Goal: Task Accomplishment & Management: Manage account settings

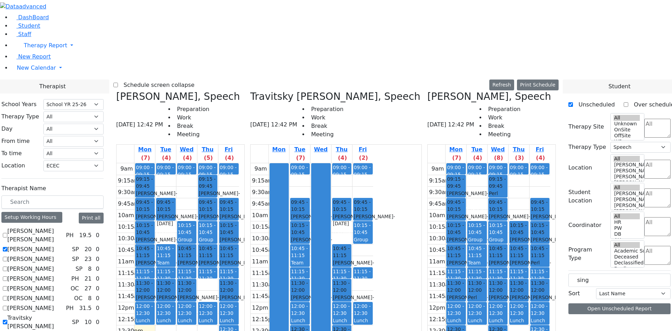
select select "212"
select select "33"
select select "3"
drag, startPoint x: 208, startPoint y: 257, endPoint x: 357, endPoint y: 257, distance: 149.0
click at [357, 257] on div "[PERSON_NAME], Speech [DATE] 12:42 PM Preparation Work Break Meeting Mon (7) Tu…" at bounding box center [335, 266] width 445 height 350
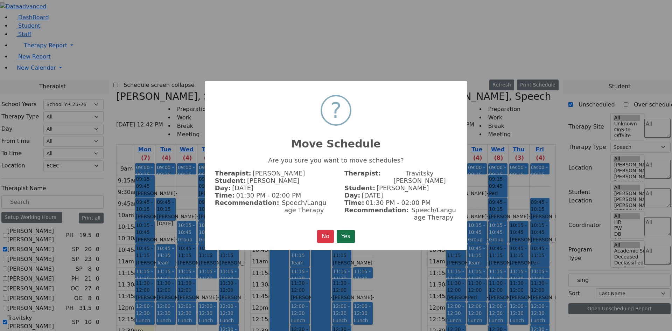
click at [349, 230] on button "Yes" at bounding box center [346, 236] width 18 height 13
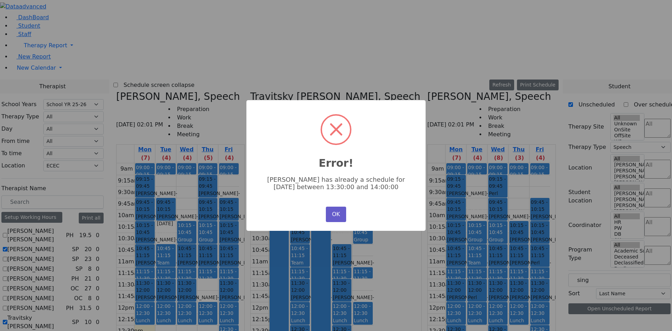
click at [340, 217] on button "OK" at bounding box center [336, 213] width 20 height 15
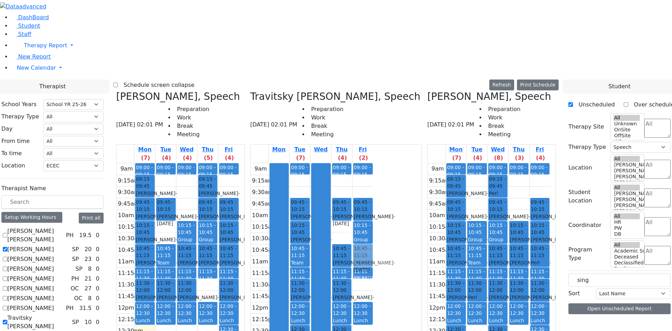
drag, startPoint x: 271, startPoint y: 284, endPoint x: 428, endPoint y: 136, distance: 215.6
click at [428, 136] on div "[PERSON_NAME], Speech [DATE] 02:01 PM Preparation Work Break Meeting Mon (7) Tu…" at bounding box center [335, 266] width 445 height 350
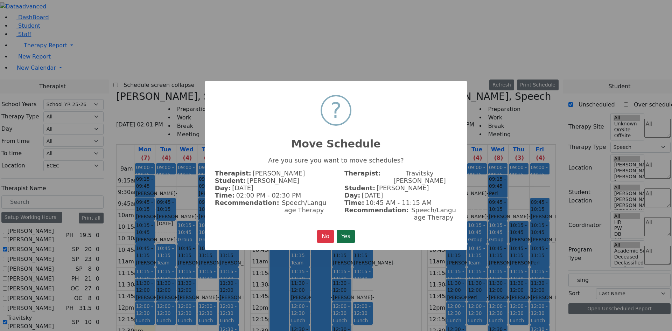
click at [342, 233] on button "Yes" at bounding box center [346, 236] width 18 height 13
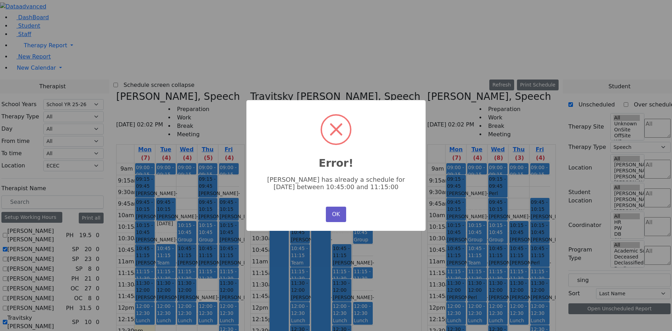
drag, startPoint x: 333, startPoint y: 206, endPoint x: 332, endPoint y: 212, distance: 6.5
click at [333, 206] on button "OK" at bounding box center [336, 213] width 20 height 15
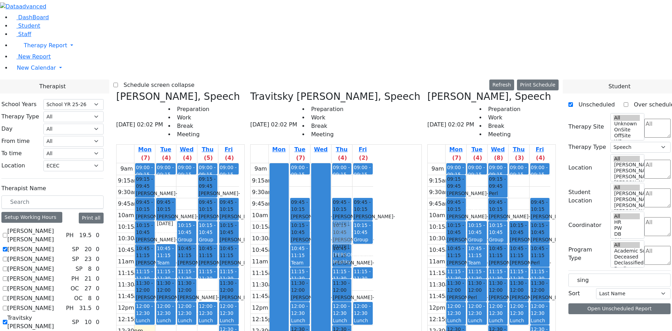
drag, startPoint x: 270, startPoint y: 281, endPoint x: 396, endPoint y: 105, distance: 216.3
click at [396, 108] on div "[PERSON_NAME], Speech [DATE] 02:02 PM Preparation Work Break Meeting Mon (7) Tu…" at bounding box center [335, 266] width 445 height 350
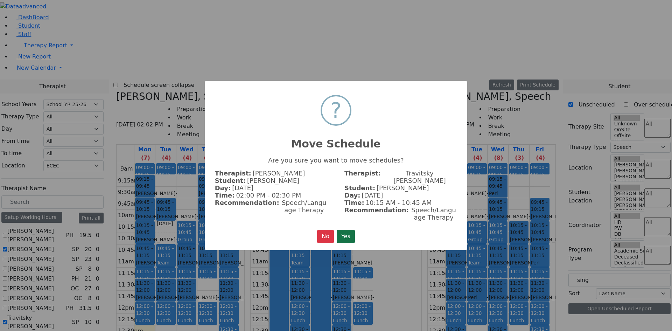
click at [352, 230] on button "Yes" at bounding box center [346, 236] width 18 height 13
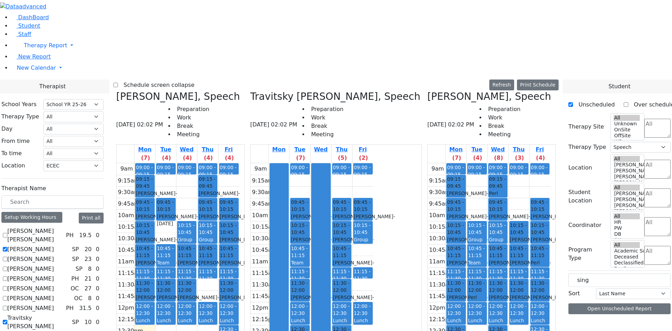
drag, startPoint x: 212, startPoint y: 260, endPoint x: 359, endPoint y: 256, distance: 147.3
click at [359, 256] on div "[PERSON_NAME], Speech [DATE] 02:02 PM Preparation Work Break Meeting Mon (7) Tu…" at bounding box center [335, 266] width 445 height 350
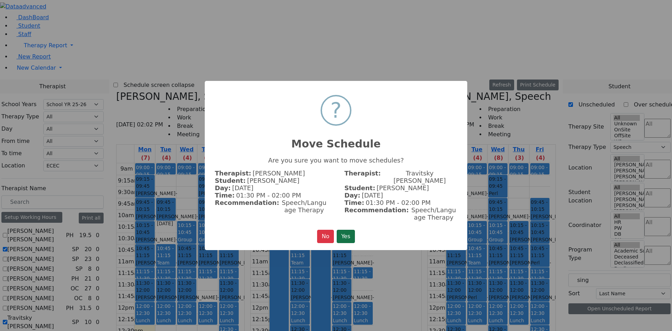
click at [340, 230] on button "Yes" at bounding box center [346, 236] width 18 height 13
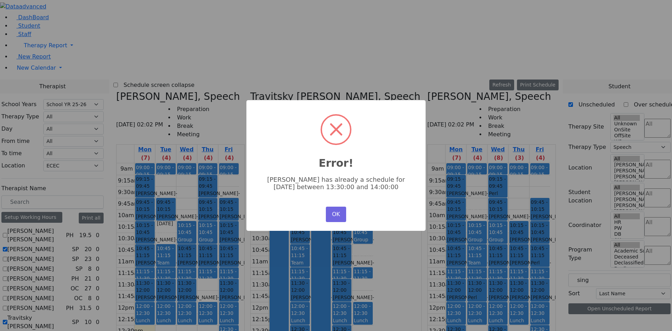
click at [336, 219] on div "OK No Cancel" at bounding box center [336, 214] width 24 height 19
click at [335, 212] on button "OK" at bounding box center [336, 213] width 20 height 15
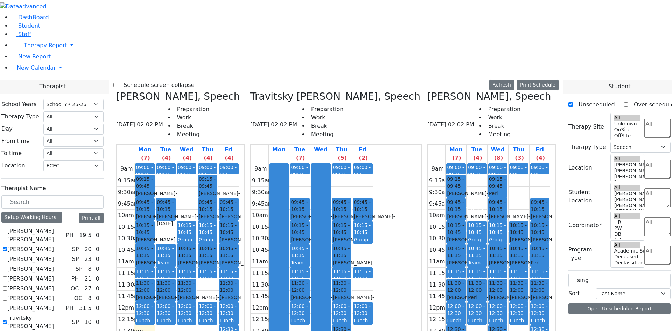
drag, startPoint x: 359, startPoint y: 210, endPoint x: 358, endPoint y: 238, distance: 28.7
click at [310, 251] on div "09:00 - 09:15 Prep 09:45 - 10:15 [PERSON_NAME] - [DATE] [PERSON_NAME] 10:15 - 1…" at bounding box center [299, 301] width 21 height 277
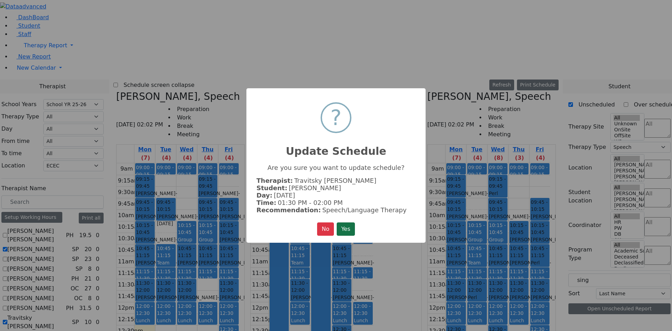
click at [347, 231] on button "Yes" at bounding box center [346, 228] width 18 height 13
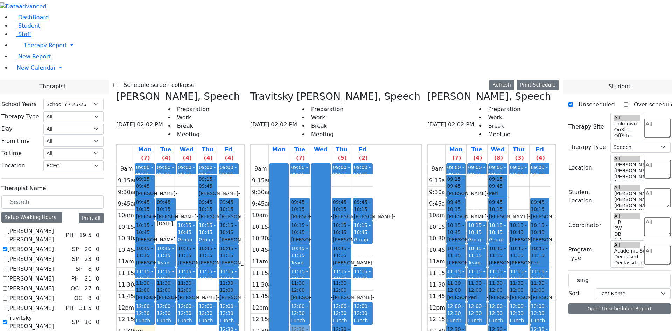
drag, startPoint x: 208, startPoint y: 259, endPoint x: 357, endPoint y: 215, distance: 155.3
click at [357, 215] on div "[PERSON_NAME], Speech [DATE] 02:02 PM Preparation Work Break Meeting Mon (7) Tu…" at bounding box center [335, 266] width 445 height 350
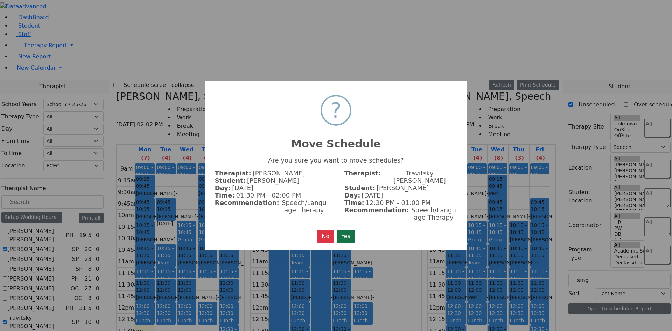
click at [352, 230] on button "Yes" at bounding box center [346, 236] width 18 height 13
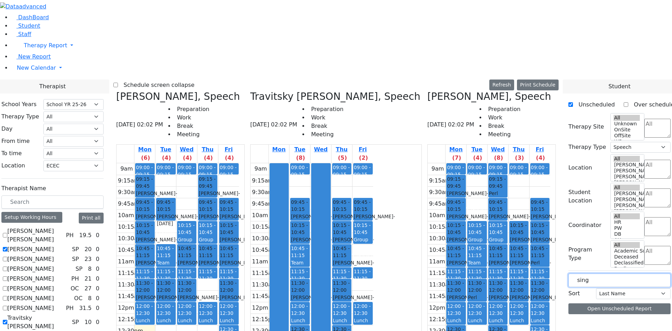
drag, startPoint x: 599, startPoint y: 123, endPoint x: 568, endPoint y: 121, distance: 31.6
click at [568, 121] on div "Therapist School Years Select School YR Summer YR 25 School YR 25-26 Summer YR …" at bounding box center [336, 256] width 680 height 355
drag, startPoint x: 639, startPoint y: 220, endPoint x: 479, endPoint y: 256, distance: 164.7
click at [479, 256] on div "Therapist School Years Select School YR Summer YR 25 School YR 25-26 Summer YR …" at bounding box center [336, 259] width 680 height 361
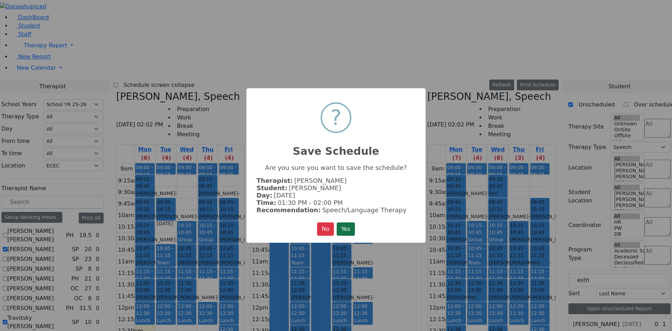
click at [348, 231] on button "Yes" at bounding box center [346, 228] width 18 height 13
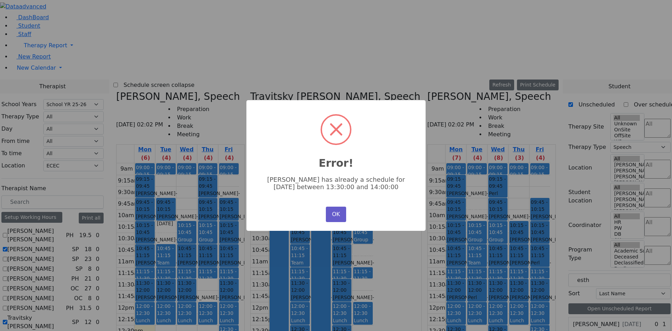
click at [339, 209] on button "OK" at bounding box center [336, 213] width 20 height 15
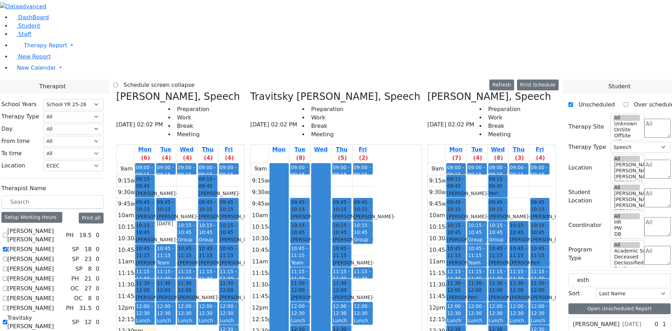
drag, startPoint x: 605, startPoint y: 218, endPoint x: 488, endPoint y: 209, distance: 116.9
click at [488, 209] on div "Therapist School Years Select School YR Summer YR 25 School YR 25-26 Summer YR …" at bounding box center [336, 259] width 680 height 361
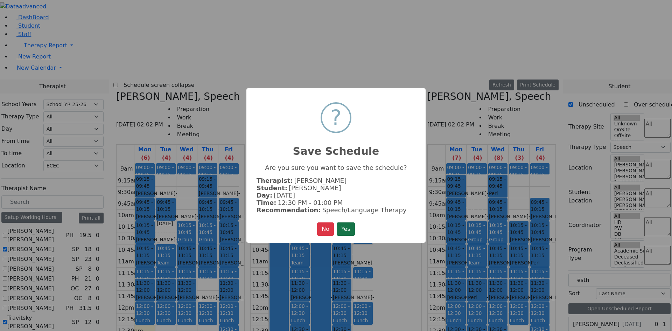
click at [353, 226] on button "Yes" at bounding box center [346, 228] width 18 height 13
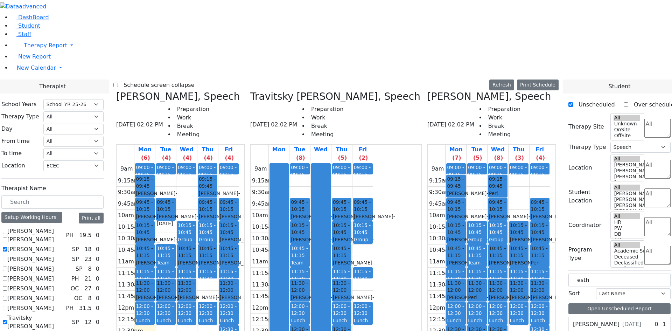
drag, startPoint x: 607, startPoint y: 214, endPoint x: 533, endPoint y: 82, distance: 151.3
click at [533, 82] on div "Therapist School Years Select School YR Summer YR 25 School YR 25-26 Summer YR …" at bounding box center [336, 259] width 680 height 361
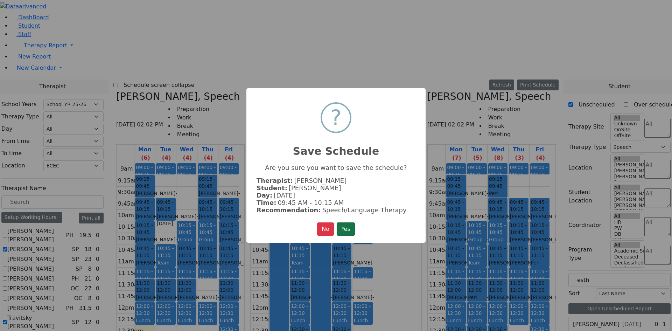
click at [343, 224] on button "Yes" at bounding box center [346, 228] width 18 height 13
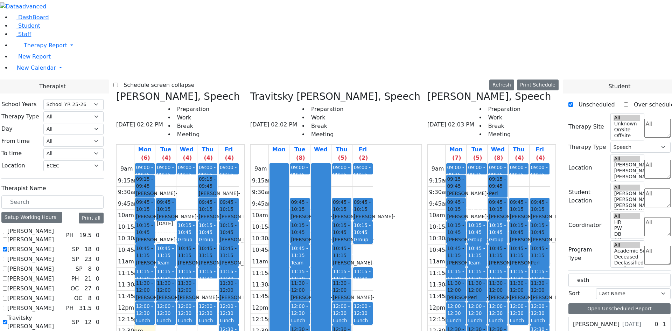
drag, startPoint x: 602, startPoint y: 218, endPoint x: 555, endPoint y: 62, distance: 163.4
click at [555, 79] on div "Therapist School Years Select School YR Summer YR 25 School YR 25-26 Summer YR …" at bounding box center [336, 259] width 680 height 361
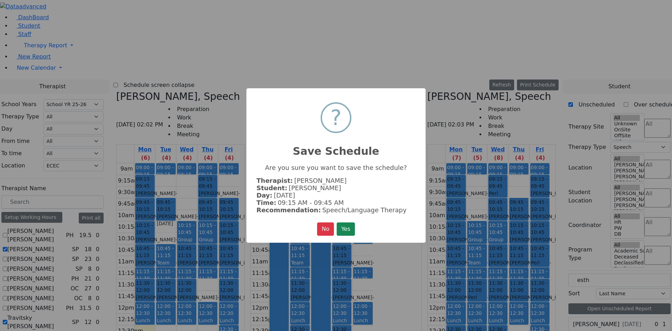
click at [358, 228] on div "× ? Save Schedule Are you sure you want to save the schedule? Therapist: [PERSO…" at bounding box center [335, 165] width 179 height 154
click at [355, 228] on button "Yes" at bounding box center [346, 228] width 18 height 13
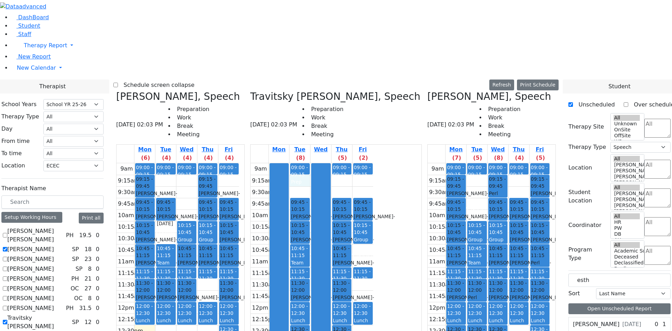
click at [364, 163] on div "9am 9:15am 9:30am 9:45am 10am 10:15am 10:30am 10:45am 11am 11:15am 11:30am 11:4…" at bounding box center [312, 301] width 122 height 277
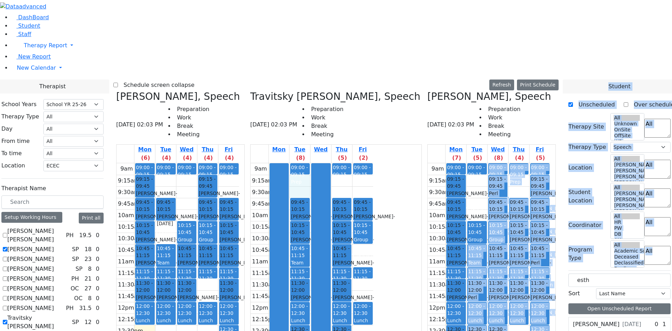
drag, startPoint x: 517, startPoint y: 113, endPoint x: 501, endPoint y: 113, distance: 16.1
click at [501, 113] on div "Therapist School Years Select School YR Summer YR 25 School YR 25-26 Summer YR …" at bounding box center [336, 259] width 680 height 361
click at [600, 273] on input "esth" at bounding box center [619, 279] width 102 height 13
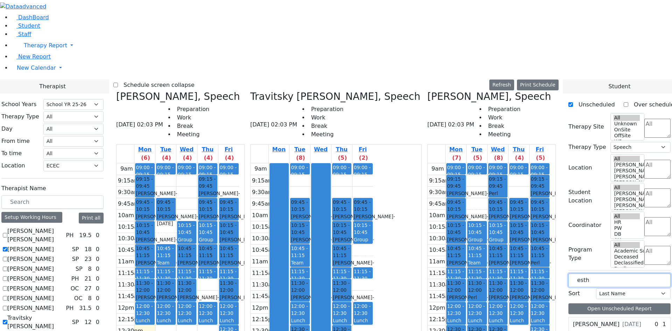
click at [600, 273] on input "esth" at bounding box center [619, 279] width 102 height 13
drag, startPoint x: 600, startPoint y: 119, endPoint x: 591, endPoint y: 119, distance: 8.7
click at [591, 273] on input "esth" at bounding box center [619, 279] width 102 height 13
click at [628, 317] on div "[PERSON_NAME] [DATE] 0 1 Weekly 3x30" at bounding box center [619, 325] width 102 height 16
drag, startPoint x: 605, startPoint y: 120, endPoint x: 531, endPoint y: 127, distance: 74.2
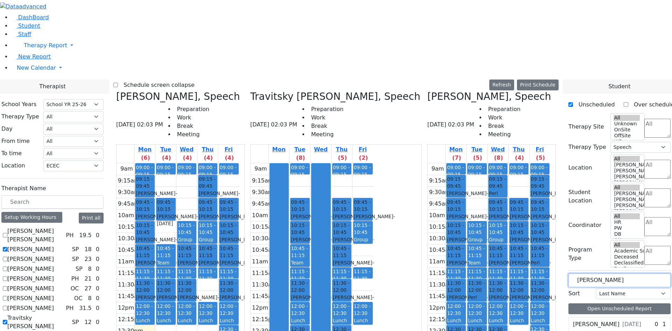
click at [531, 126] on div "Therapist School Years Select School YR Summer YR 25 School YR 25-26 Summer YR …" at bounding box center [336, 259] width 680 height 361
click at [622, 320] on span "[DATE]" at bounding box center [631, 324] width 19 height 8
drag, startPoint x: 593, startPoint y: 181, endPoint x: 233, endPoint y: 104, distance: 368.2
click at [233, 104] on div "Therapist School Years Select School YR Summer YR 25 School YR 25-26 Summer YR …" at bounding box center [336, 259] width 680 height 361
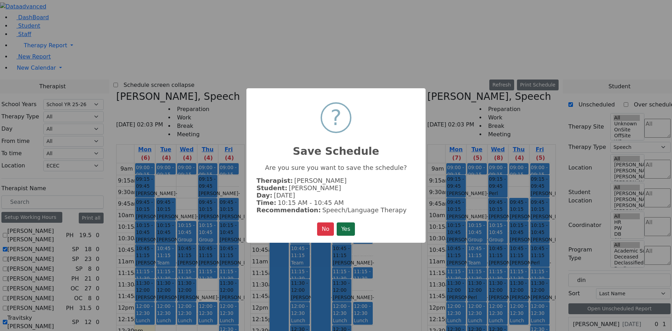
click at [348, 228] on button "Yes" at bounding box center [346, 228] width 18 height 13
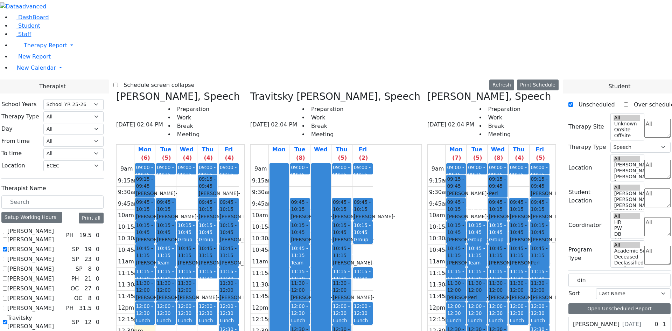
click at [613, 320] on label "[PERSON_NAME]" at bounding box center [596, 324] width 47 height 8
drag, startPoint x: 605, startPoint y: 175, endPoint x: 307, endPoint y: 57, distance: 320.9
click at [301, 79] on div "Therapist School Years Select School YR Summer YR 25 School YR 25-26 Summer YR …" at bounding box center [336, 259] width 680 height 361
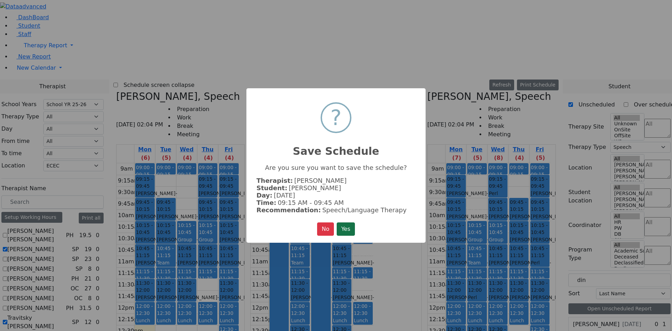
click at [341, 227] on button "Yes" at bounding box center [346, 228] width 18 height 13
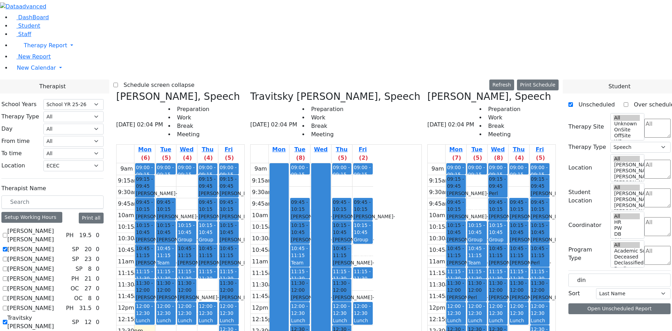
click at [223, 241] on button "Delete Selected Schedule" at bounding box center [246, 243] width 69 height 11
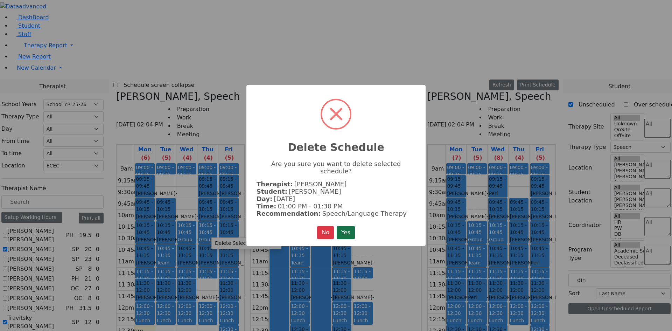
click at [343, 229] on button "Yes" at bounding box center [346, 232] width 18 height 13
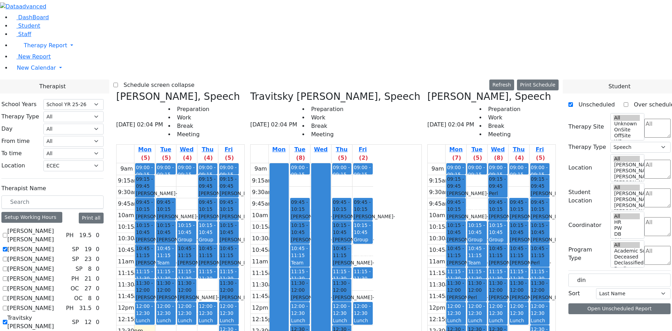
click at [278, 261] on button "Delete Selected Schedule" at bounding box center [286, 261] width 69 height 11
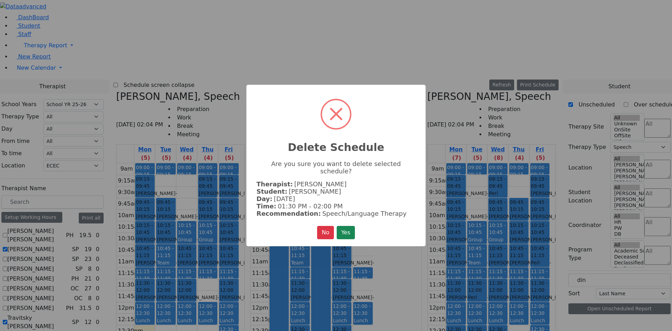
click at [347, 231] on button "Yes" at bounding box center [346, 232] width 18 height 13
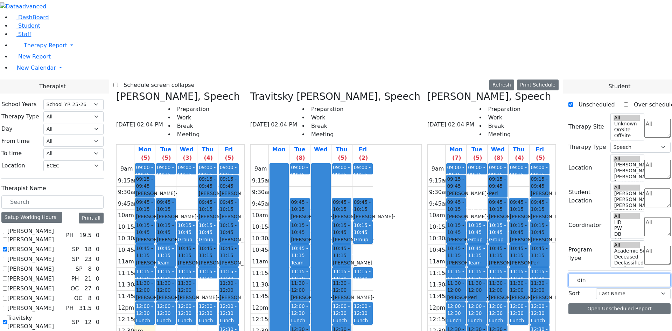
drag, startPoint x: 593, startPoint y: 120, endPoint x: 564, endPoint y: 119, distance: 28.7
click at [564, 119] on div "Therapist School Years Select School YR Summer YR 25 School YR 25-26 Summer YR …" at bounding box center [336, 256] width 680 height 355
click at [588, 320] on label "[PERSON_NAME]" at bounding box center [596, 324] width 47 height 8
drag, startPoint x: 613, startPoint y: 179, endPoint x: 206, endPoint y: 235, distance: 410.0
click at [211, 228] on div "Therapist School Years Select School YR Summer YR 25 School YR 25-26 Summer YR …" at bounding box center [336, 259] width 680 height 361
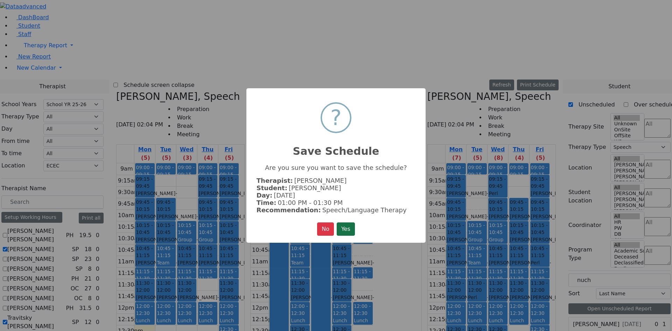
click at [351, 228] on button "Yes" at bounding box center [346, 228] width 18 height 13
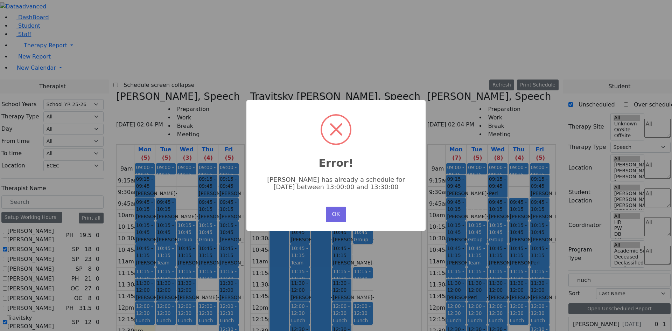
click at [339, 219] on div "OK No Cancel" at bounding box center [336, 214] width 24 height 19
click at [604, 162] on div "× Error! [PERSON_NAME] has already a schedule for [DATE] between 13:00:00 and 1…" at bounding box center [336, 165] width 672 height 331
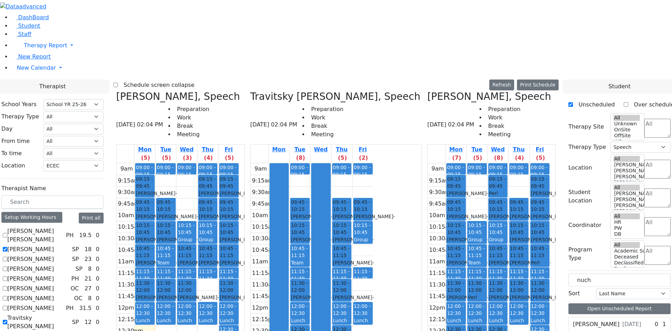
click at [603, 320] on div "[PERSON_NAME] [DATE]" at bounding box center [607, 324] width 68 height 8
drag, startPoint x: 598, startPoint y: 180, endPoint x: 244, endPoint y: 208, distance: 355.8
click at [237, 206] on div "Therapist School Years Select School YR Summer YR 25 School YR 25-26 Summer YR …" at bounding box center [336, 259] width 680 height 361
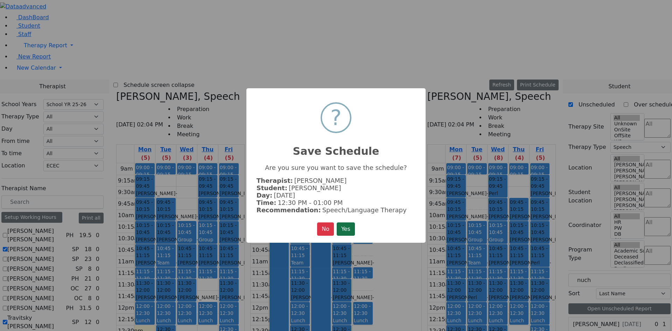
click at [346, 225] on button "Yes" at bounding box center [346, 228] width 18 height 13
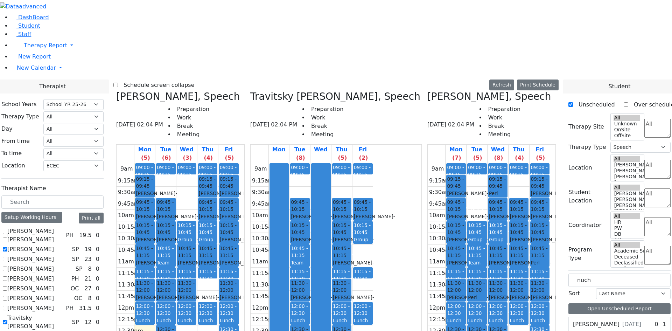
click at [622, 320] on span "[DATE]" at bounding box center [631, 324] width 19 height 8
drag, startPoint x: 592, startPoint y: 182, endPoint x: 281, endPoint y: 155, distance: 311.9
click at [279, 161] on div "Therapist School Years Select School YR Summer YR 25 School YR 25-26 Summer YR …" at bounding box center [336, 259] width 680 height 361
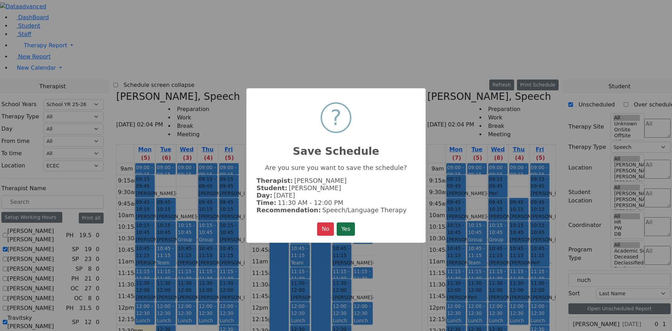
click at [344, 226] on button "Yes" at bounding box center [346, 228] width 18 height 13
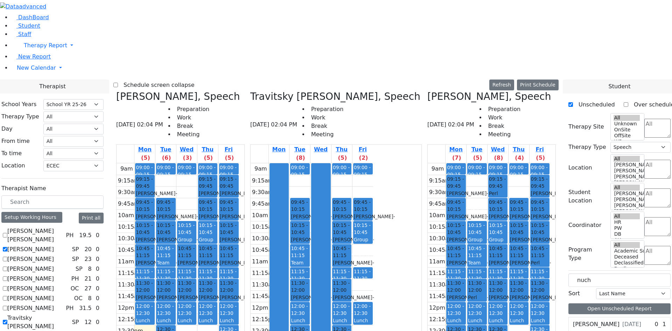
click at [628, 320] on div "[PERSON_NAME] [DATE]" at bounding box center [607, 324] width 68 height 8
drag, startPoint x: 611, startPoint y: 180, endPoint x: 247, endPoint y: 227, distance: 367.2
click at [251, 235] on div "Therapist School Years Select School YR Summer YR 25 School YR 25-26 Summer YR …" at bounding box center [336, 259] width 680 height 361
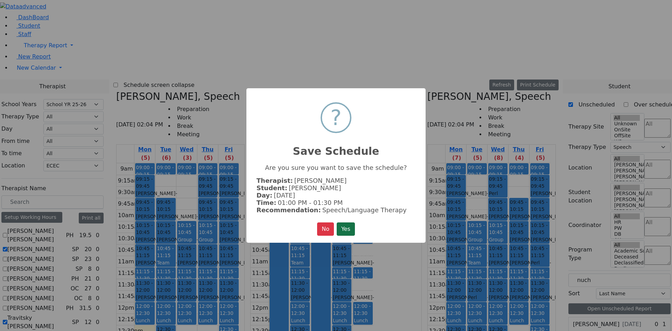
click at [344, 225] on button "Yes" at bounding box center [346, 228] width 18 height 13
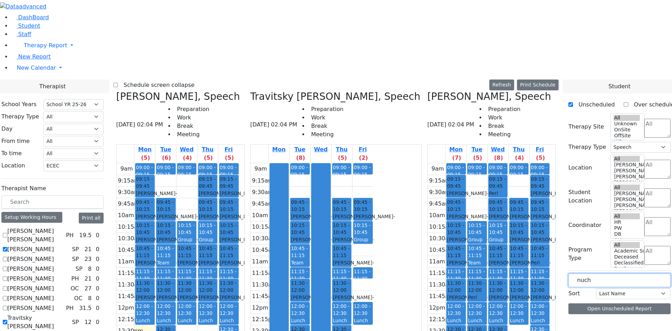
drag, startPoint x: 604, startPoint y: 116, endPoint x: 567, endPoint y: 118, distance: 36.1
click at [567, 118] on div "Therapist School Years Select School YR Summer YR 25 School YR 25-26 Summer YR …" at bounding box center [336, 256] width 680 height 355
type input "jac"
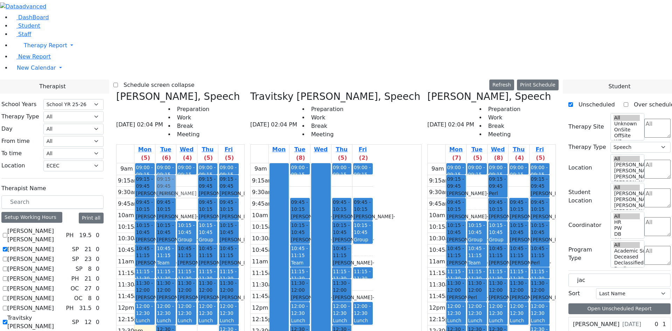
drag, startPoint x: 589, startPoint y: 261, endPoint x: 235, endPoint y: 62, distance: 406.7
click at [235, 79] on div "Therapist School Years Select School YR Summer YR 25 School YR 25-26 Summer YR …" at bounding box center [336, 291] width 680 height 424
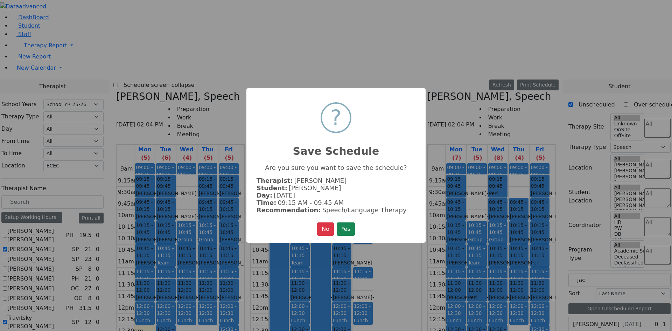
click at [347, 230] on button "Yes" at bounding box center [346, 228] width 18 height 13
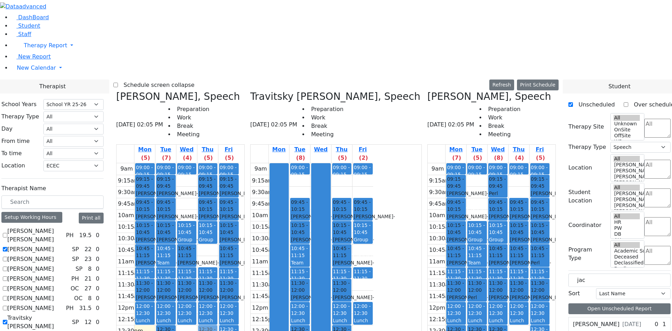
drag, startPoint x: 274, startPoint y: 133, endPoint x: 276, endPoint y: 211, distance: 77.7
click at [218, 211] on div "09:00 - 09:15 Prep 09:15 - 09:45 [PERSON_NAME] - [DATE] [GEOGRAPHIC_DATA][PERSO…" at bounding box center [207, 301] width 21 height 277
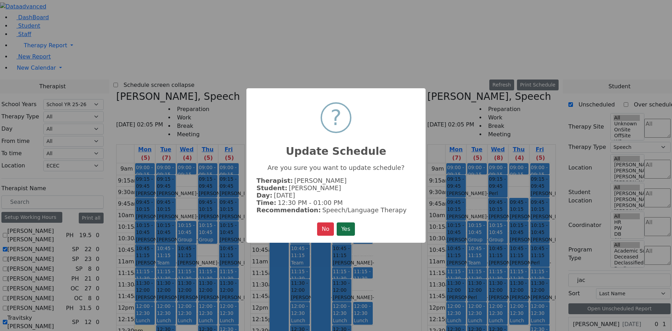
click at [350, 225] on button "Yes" at bounding box center [346, 228] width 18 height 13
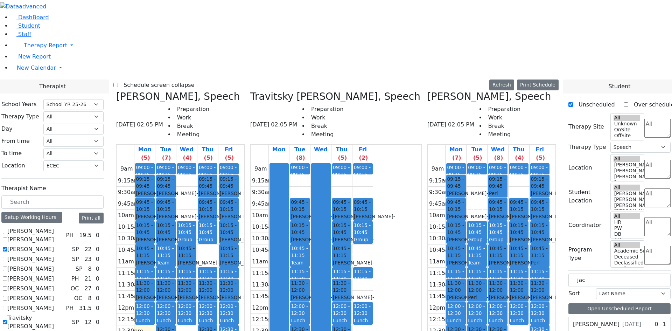
drag, startPoint x: 602, startPoint y: 259, endPoint x: 277, endPoint y: 126, distance: 351.0
click at [277, 126] on div "Therapist School Years Select School YR Summer YR 25 School YR 25-26 Summer YR …" at bounding box center [336, 291] width 680 height 424
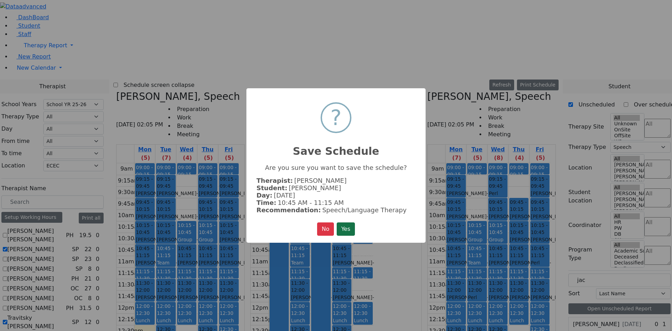
click at [346, 224] on button "Yes" at bounding box center [346, 228] width 18 height 13
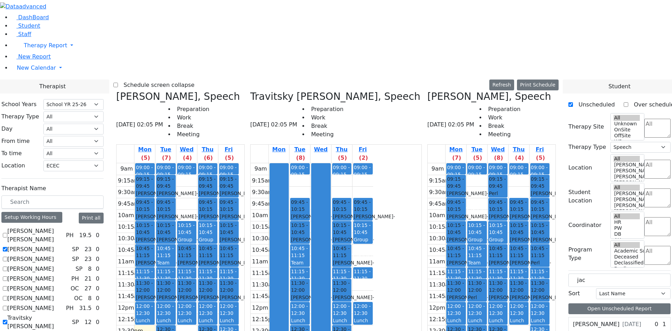
drag, startPoint x: 597, startPoint y: 205, endPoint x: 494, endPoint y: 74, distance: 166.9
click at [493, 80] on div "Therapist School Years Select School YR Summer YR 25 School YR 25-26 Summer YR …" at bounding box center [336, 283] width 680 height 408
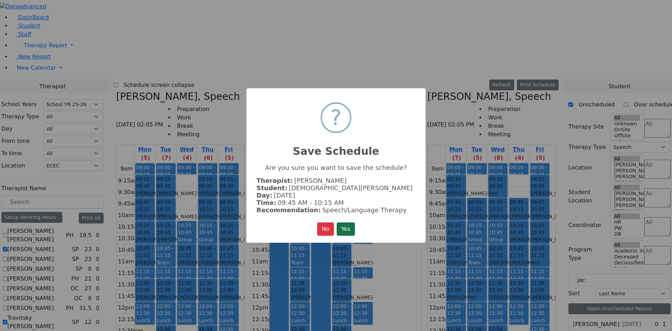
click at [354, 227] on button "Yes" at bounding box center [346, 228] width 18 height 13
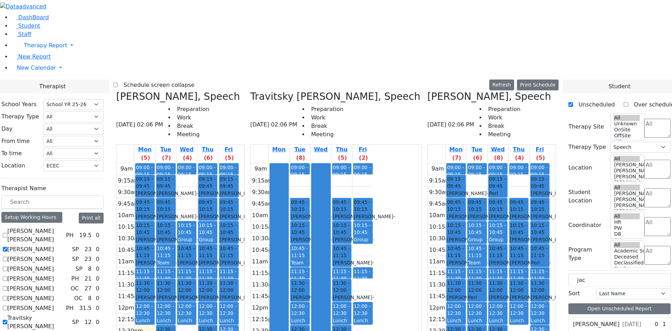
drag, startPoint x: 608, startPoint y: 206, endPoint x: 525, endPoint y: 60, distance: 167.6
click at [526, 79] on div "Therapist School Years Select School YR Summer YR 25 School YR 25-26 Summer YR …" at bounding box center [336, 283] width 680 height 408
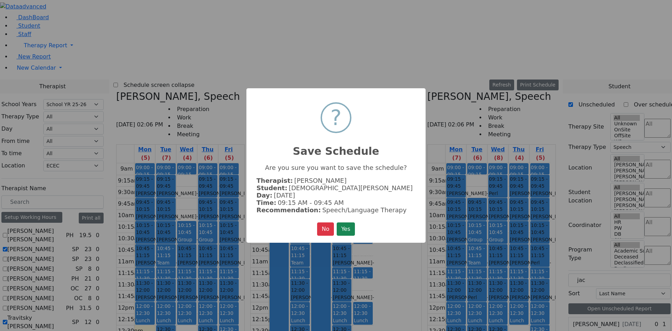
drag, startPoint x: 351, startPoint y: 224, endPoint x: 356, endPoint y: 225, distance: 5.1
click at [351, 224] on button "Yes" at bounding box center [346, 228] width 18 height 13
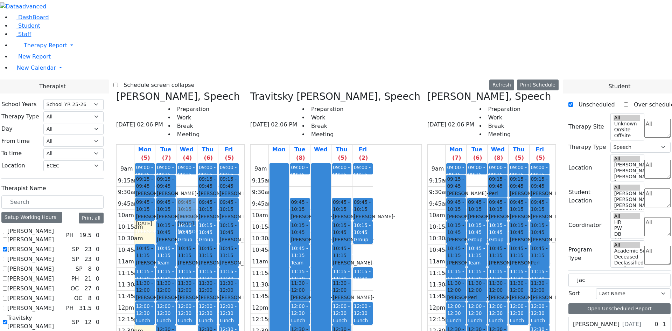
drag, startPoint x: 212, startPoint y: 111, endPoint x: 244, endPoint y: 84, distance: 42.2
click at [239, 163] on tr "09:00 - 09:15 Prep 09:15 - 09:45 [PERSON_NAME] - [DATE] [PERSON_NAME] 09:45 - 1…" at bounding box center [178, 301] width 122 height 277
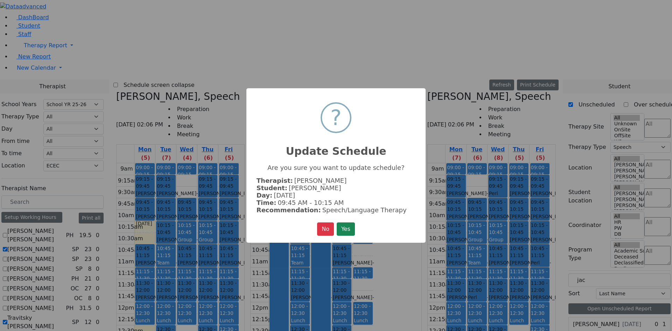
drag, startPoint x: 349, startPoint y: 229, endPoint x: 343, endPoint y: 228, distance: 6.5
click at [350, 229] on button "Yes" at bounding box center [346, 228] width 18 height 13
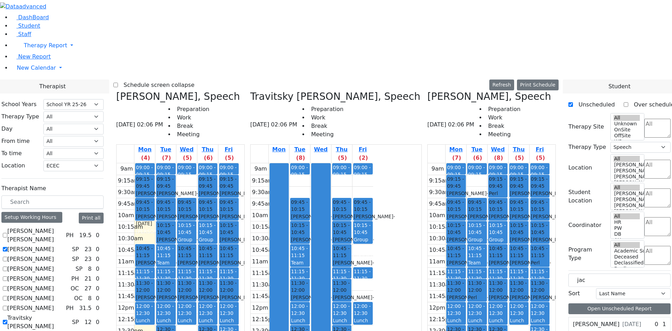
click at [69, 313] on label "Travitsky [PERSON_NAME]" at bounding box center [38, 321] width 62 height 17
click at [7, 319] on input "Travitsky [PERSON_NAME]" at bounding box center [5, 321] width 5 height 5
checkbox input "false"
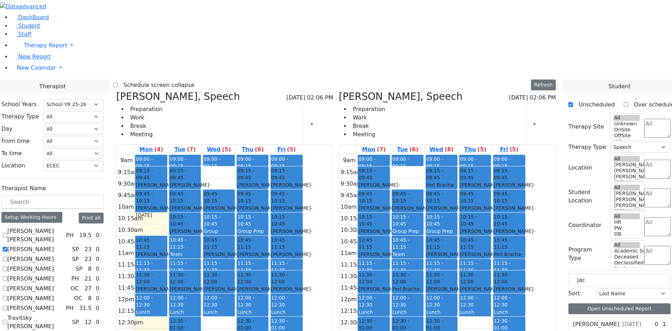
click at [54, 255] on label "[PERSON_NAME]" at bounding box center [30, 259] width 47 height 8
click at [7, 256] on input "[PERSON_NAME]" at bounding box center [5, 258] width 5 height 5
checkbox input "true"
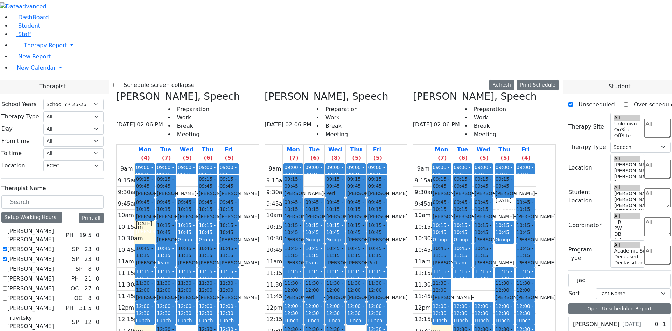
click at [533, 163] on div "9am 9:15am 9:30am 9:45am 10am 10:15am 10:30am 10:45am 11am 11:15am 11:30am 11:4…" at bounding box center [474, 301] width 122 height 277
drag, startPoint x: 606, startPoint y: 204, endPoint x: 535, endPoint y: 80, distance: 142.8
click at [535, 80] on div "Therapist School Years Select School YR Summer YR 25 School YR 25-26 Summer YR …" at bounding box center [336, 283] width 680 height 408
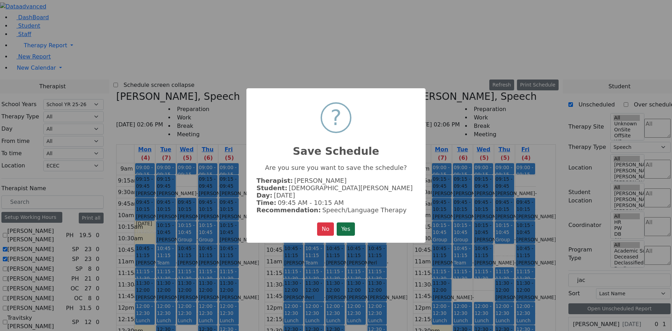
click at [344, 225] on button "Yes" at bounding box center [346, 228] width 18 height 13
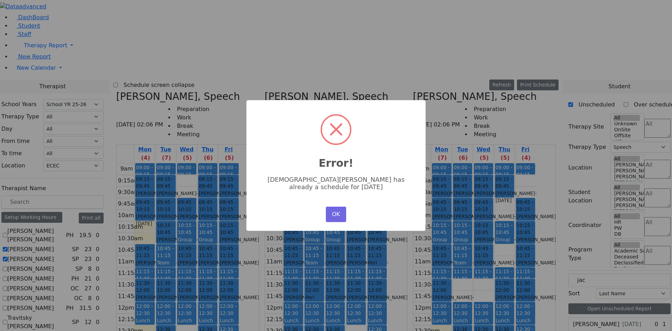
click at [278, 56] on div "× Error! [PERSON_NAME] has already a schedule for [DATE] OK No Cancel" at bounding box center [336, 165] width 672 height 331
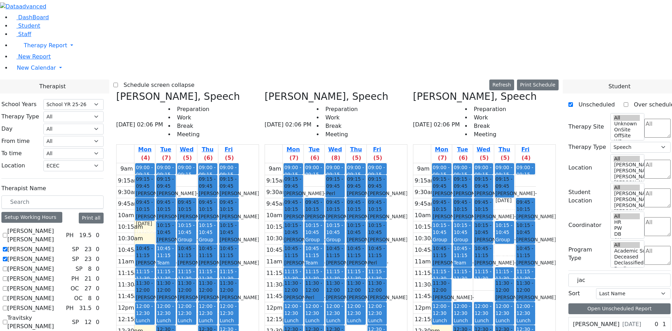
drag, startPoint x: 572, startPoint y: 194, endPoint x: 490, endPoint y: 163, distance: 88.1
click at [490, 163] on div "Therapist School Years Select School YR Summer YR 25 School YR 25-26 Summer YR …" at bounding box center [336, 283] width 680 height 408
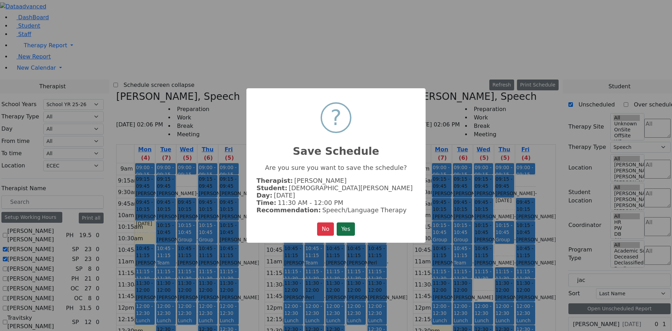
click at [341, 225] on button "Yes" at bounding box center [346, 228] width 18 height 13
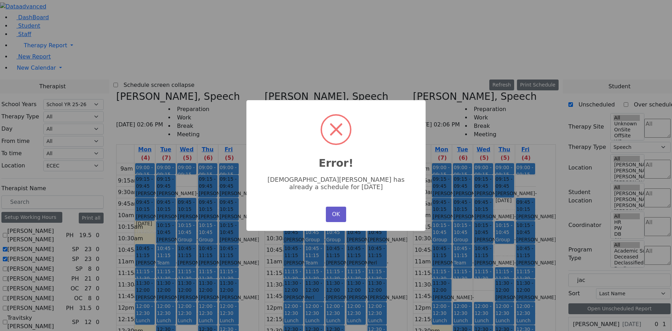
click at [334, 209] on button "OK" at bounding box center [336, 213] width 20 height 15
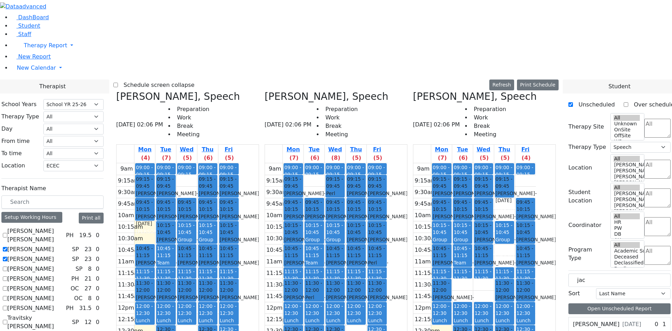
drag, startPoint x: 600, startPoint y: 207, endPoint x: 549, endPoint y: 56, distance: 159.4
click at [549, 79] on div "Therapist School Years Select School YR Summer YR 25 School YR 25-26 Summer YR …" at bounding box center [336, 283] width 680 height 408
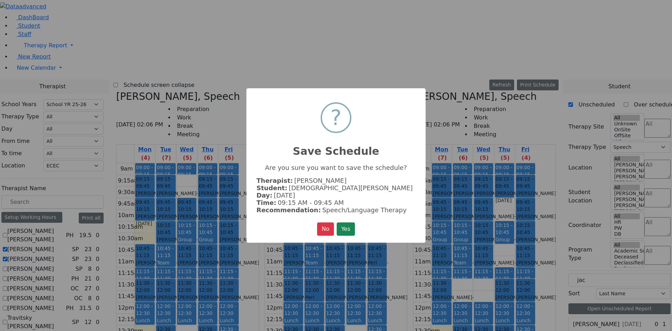
click at [344, 226] on button "Yes" at bounding box center [346, 228] width 18 height 13
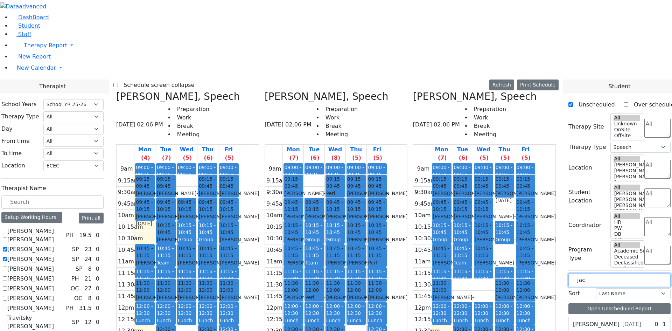
drag, startPoint x: 601, startPoint y: 124, endPoint x: 555, endPoint y: 117, distance: 47.1
click at [555, 117] on div "Therapist School Years Select School YR Summer YR 25 School YR 25-26 Summer YR …" at bounding box center [336, 265] width 680 height 372
click at [601, 320] on label "[PERSON_NAME]" at bounding box center [596, 324] width 47 height 8
drag, startPoint x: 611, startPoint y: 180, endPoint x: 340, endPoint y: 252, distance: 280.6
click at [340, 252] on div "Therapist School Years Select School YR Summer YR 25 School YR 25-26 Summer YR …" at bounding box center [336, 259] width 680 height 361
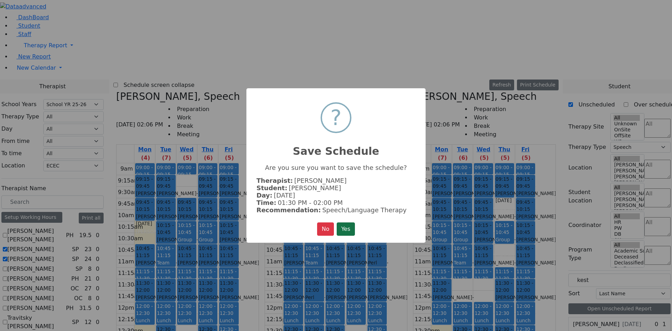
click at [348, 231] on button "Yes" at bounding box center [346, 228] width 18 height 13
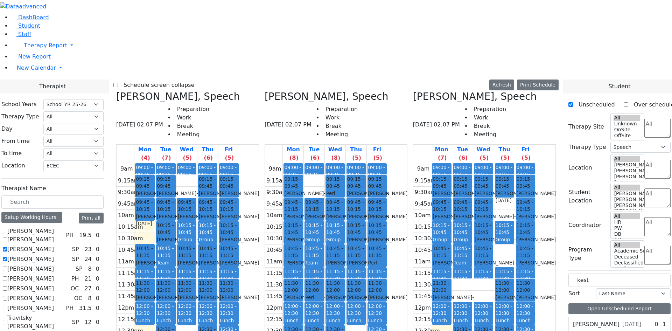
click at [613, 320] on label "[PERSON_NAME]" at bounding box center [596, 324] width 47 height 8
drag, startPoint x: 609, startPoint y: 179, endPoint x: 365, endPoint y: 230, distance: 249.5
click at [365, 230] on div "Therapist School Years Select School YR Summer YR 25 School YR 25-26 Summer YR …" at bounding box center [336, 259] width 680 height 361
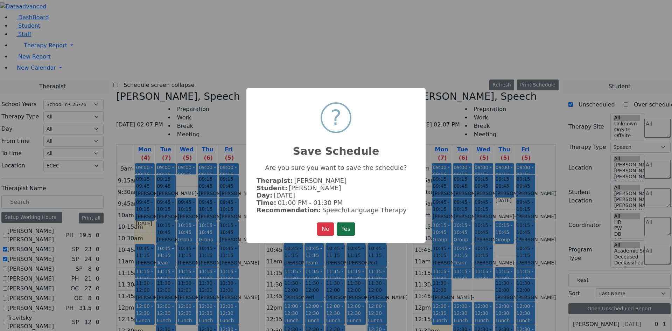
click at [346, 222] on button "Yes" at bounding box center [346, 228] width 18 height 13
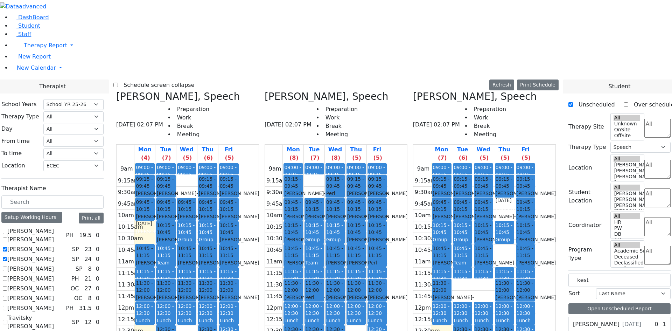
click at [606, 320] on label "[PERSON_NAME]" at bounding box center [596, 324] width 47 height 8
drag, startPoint x: 599, startPoint y: 179, endPoint x: 414, endPoint y: 209, distance: 186.8
click at [402, 207] on div "Therapist School Years Select School YR Summer YR 25 School YR 25-26 Summer YR …" at bounding box center [336, 259] width 680 height 361
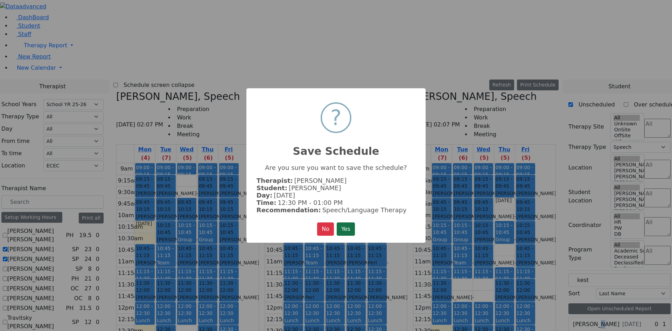
click at [348, 226] on button "Yes" at bounding box center [346, 228] width 18 height 13
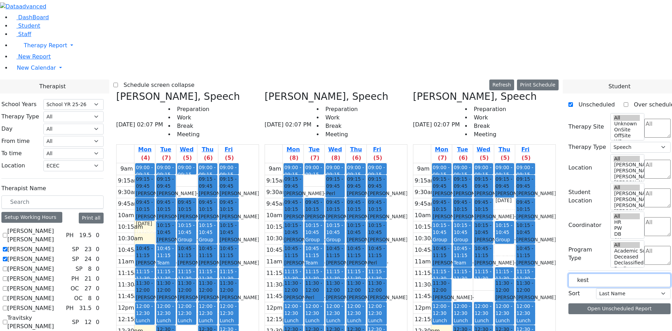
drag, startPoint x: 601, startPoint y: 122, endPoint x: 535, endPoint y: 113, distance: 66.7
click at [535, 113] on div "Therapist School Years Select School YR Summer YR 25 School YR 25-26 Summer YR …" at bounding box center [336, 256] width 680 height 355
drag, startPoint x: 602, startPoint y: 210, endPoint x: 209, endPoint y: 104, distance: 408.1
click at [209, 104] on div "Therapist School Years Select School YR Summer YR 25 School YR 25-26 Summer YR …" at bounding box center [336, 259] width 680 height 361
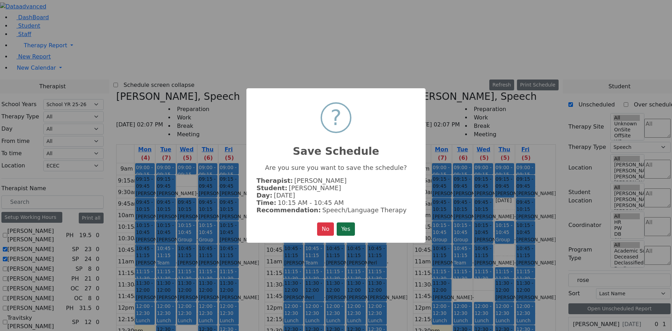
click at [347, 224] on button "Yes" at bounding box center [346, 228] width 18 height 13
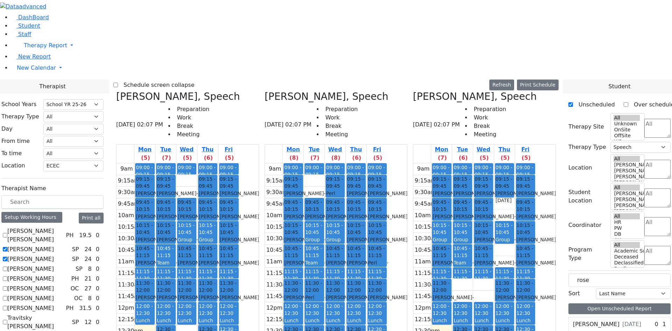
drag, startPoint x: 592, startPoint y: 209, endPoint x: 264, endPoint y: 61, distance: 359.4
click at [258, 79] on div "Therapist School Years Select School YR Summer YR 25 School YR 25-26 Summer YR …" at bounding box center [336, 259] width 680 height 361
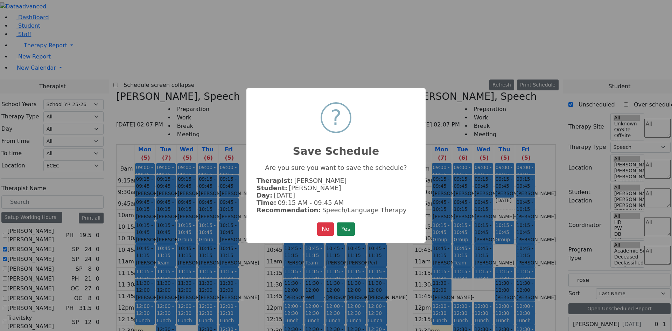
click at [348, 223] on button "Yes" at bounding box center [346, 228] width 18 height 13
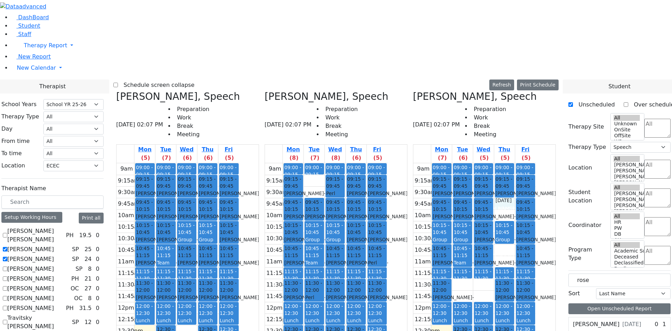
click at [534, 163] on div "9am 9:15am 9:30am 9:45am 10am 10:15am 10:30am 10:45am 11am 11:15am 11:30am 11:4…" at bounding box center [474, 301] width 122 height 277
click at [536, 163] on div "9am 9:15am 9:30am 9:45am 10am 10:15am 10:30am 10:45am 11am 11:15am 11:30am 11:4…" at bounding box center [474, 301] width 122 height 277
click at [535, 163] on div "9am 9:15am 9:30am 9:45am 10am 10:15am 10:30am 10:45am 11am 11:15am 11:30am 11:4…" at bounding box center [474, 301] width 122 height 277
drag, startPoint x: 598, startPoint y: 204, endPoint x: 598, endPoint y: 197, distance: 7.0
click at [598, 317] on div "[PERSON_NAME] [DATE] 0 1 Speech/Language Therapy" at bounding box center [619, 333] width 102 height 32
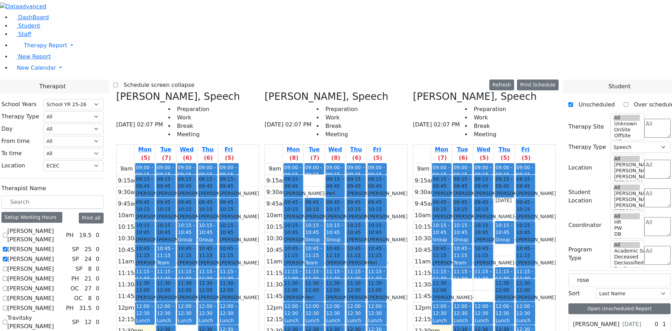
drag, startPoint x: 610, startPoint y: 196, endPoint x: 213, endPoint y: 209, distance: 397.0
click at [213, 209] on div "Therapist School Years Select School YR Summer YR 25 School YR 25-26 Summer YR …" at bounding box center [336, 259] width 680 height 361
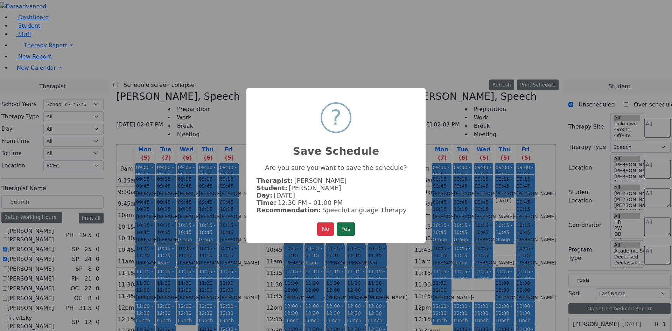
click at [347, 227] on button "Yes" at bounding box center [346, 228] width 18 height 13
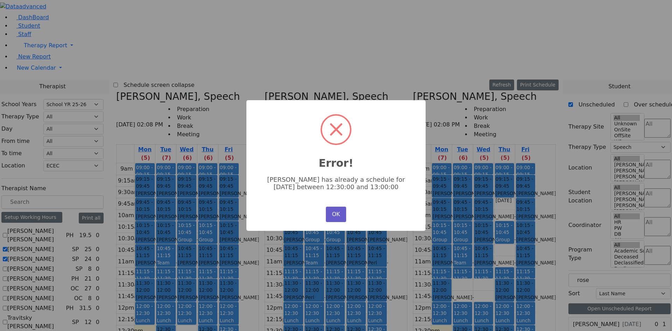
click at [331, 211] on button "OK" at bounding box center [336, 213] width 20 height 15
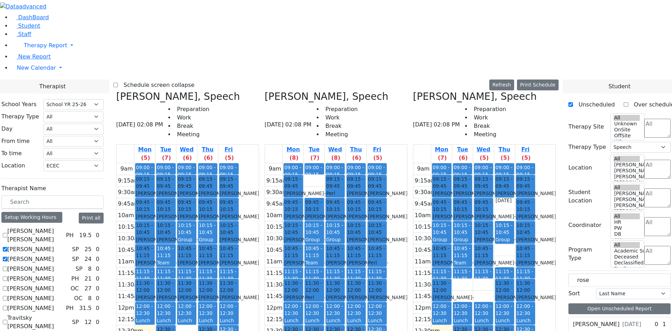
drag, startPoint x: 606, startPoint y: 193, endPoint x: 220, endPoint y: 243, distance: 388.8
click at [209, 253] on div "Therapist School Years Select School YR Summer YR 25 School YR 25-26 Summer YR …" at bounding box center [336, 259] width 680 height 361
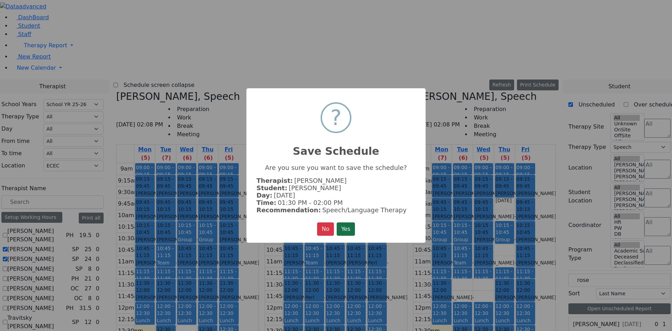
click at [343, 227] on button "Yes" at bounding box center [346, 228] width 18 height 13
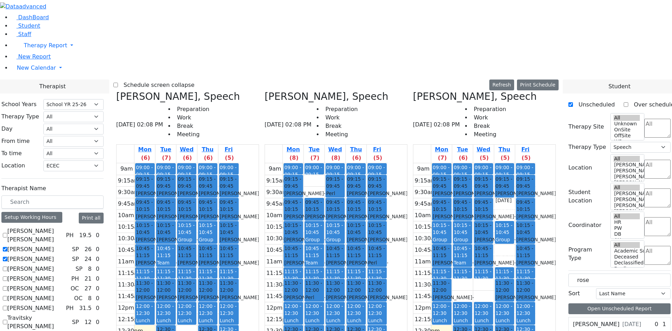
drag, startPoint x: 597, startPoint y: 197, endPoint x: 271, endPoint y: 235, distance: 328.3
click at [271, 231] on div "Therapist School Years Select School YR Summer YR 25 School YR 25-26 Summer YR …" at bounding box center [336, 259] width 680 height 361
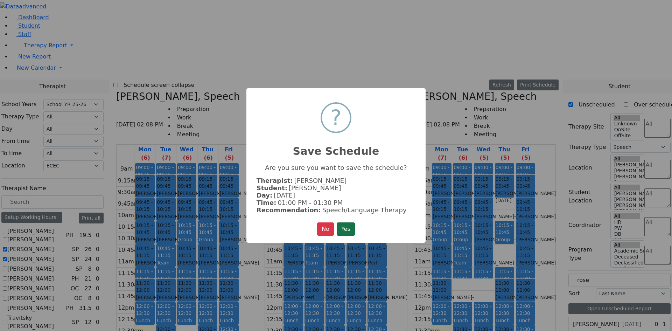
click at [355, 230] on button "Yes" at bounding box center [346, 228] width 18 height 13
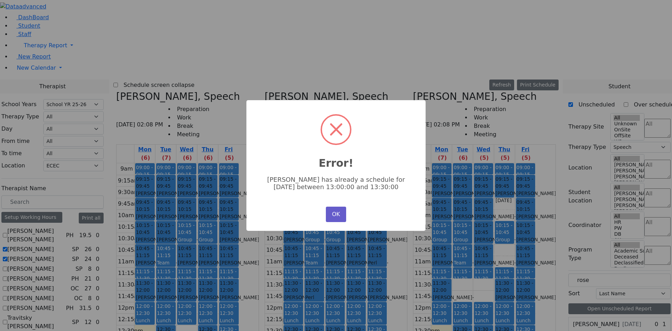
click at [342, 214] on button "OK" at bounding box center [336, 213] width 20 height 15
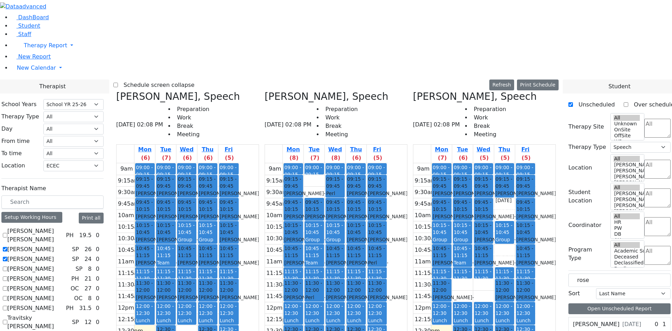
drag, startPoint x: 616, startPoint y: 197, endPoint x: 279, endPoint y: 255, distance: 341.9
click at [279, 255] on div "Therapist School Years Select School YR Summer YR 25 School YR 25-26 Summer YR …" at bounding box center [336, 259] width 680 height 361
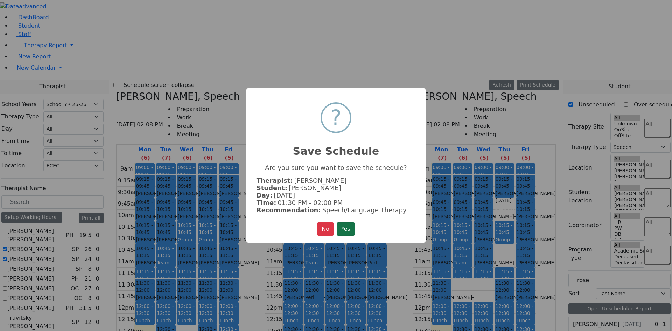
click at [346, 227] on button "Yes" at bounding box center [346, 228] width 18 height 13
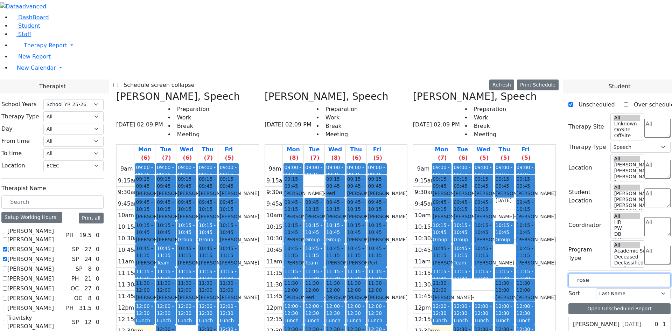
drag, startPoint x: 605, startPoint y: 124, endPoint x: 554, endPoint y: 121, distance: 51.5
click at [554, 121] on div "Therapist School Years Select School YR Summer YR 25 School YR 25-26 Summer YR …" at bounding box center [336, 256] width 680 height 355
type input "[PERSON_NAME]"
drag, startPoint x: 599, startPoint y: 191, endPoint x: 489, endPoint y: 164, distance: 113.2
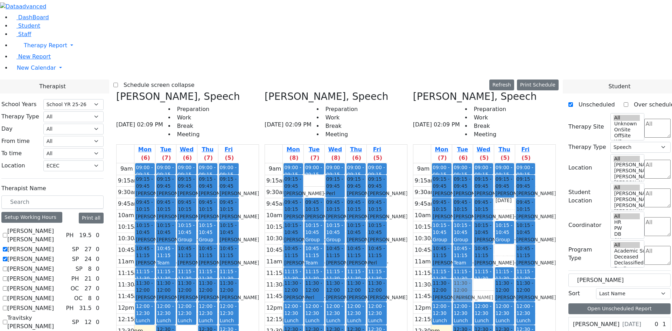
click at [489, 164] on div "Therapist School Years Select School YR Summer YR 25 School YR 25-26 Summer YR …" at bounding box center [336, 259] width 680 height 361
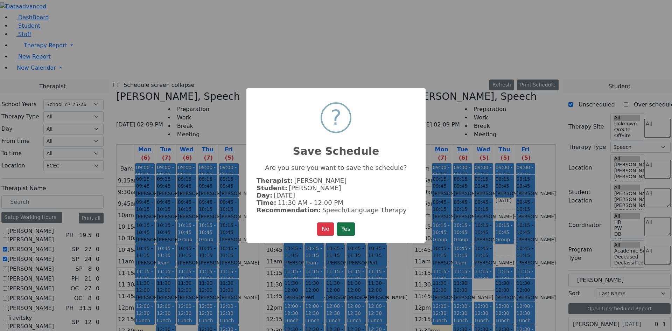
click at [350, 225] on button "Yes" at bounding box center [346, 228] width 18 height 13
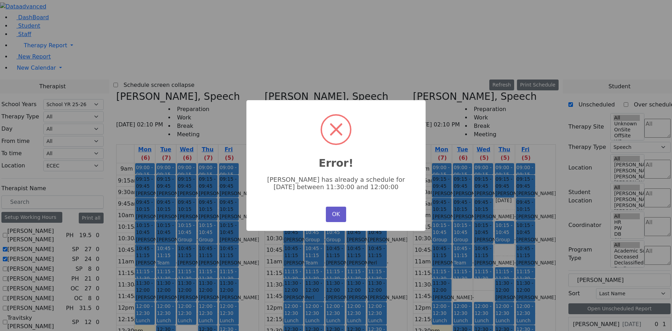
click at [339, 217] on button "OK" at bounding box center [336, 213] width 20 height 15
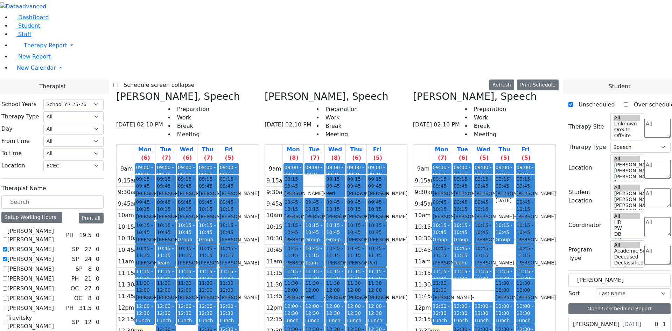
drag, startPoint x: 600, startPoint y: 192, endPoint x: 480, endPoint y: 209, distance: 120.5
click at [463, 211] on div "Therapist School Years Select School YR Summer YR 25 School YR 25-26 Summer YR …" at bounding box center [336, 259] width 680 height 361
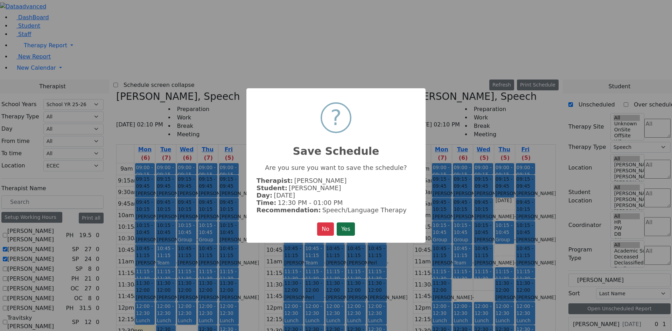
click at [341, 224] on button "Yes" at bounding box center [346, 228] width 18 height 13
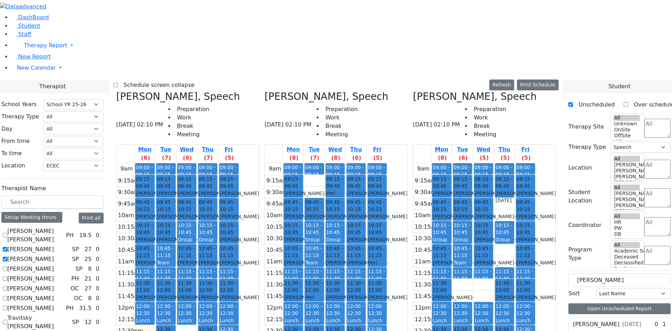
drag, startPoint x: 609, startPoint y: 195, endPoint x: 515, endPoint y: 163, distance: 99.6
click at [515, 163] on div "Therapist School Years Select School YR Summer YR 25 School YR 25-26 Summer YR …" at bounding box center [336, 259] width 680 height 361
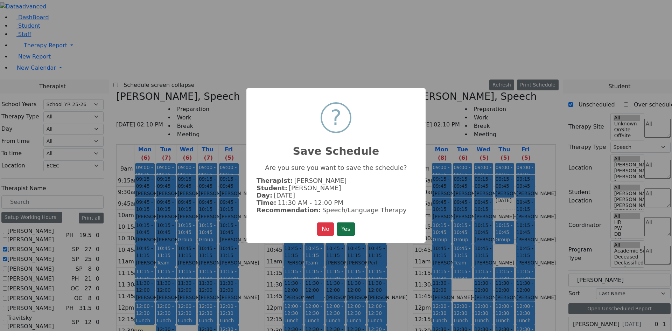
click at [353, 230] on button "Yes" at bounding box center [346, 228] width 18 height 13
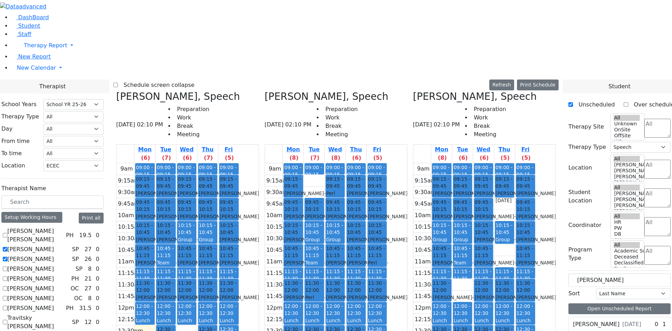
drag, startPoint x: 593, startPoint y: 194, endPoint x: 530, endPoint y: 84, distance: 127.0
click at [530, 81] on div "Therapist School Years Select School YR Summer YR 25 School YR 25-26 Summer YR …" at bounding box center [336, 259] width 680 height 361
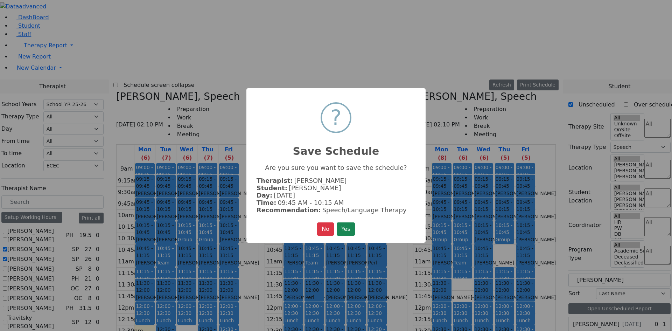
click at [348, 228] on button "Yes" at bounding box center [346, 228] width 18 height 13
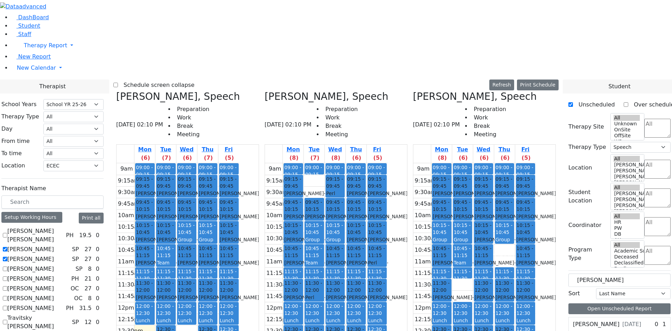
click at [54, 245] on label "[PERSON_NAME]" at bounding box center [30, 249] width 47 height 8
click at [7, 247] on input "[PERSON_NAME]" at bounding box center [5, 249] width 5 height 5
checkbox input "false"
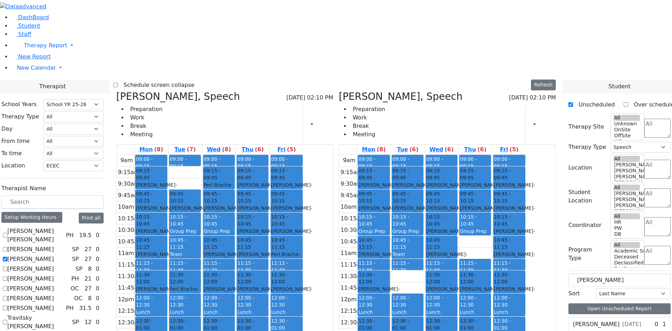
click at [69, 313] on label "Travitsky [PERSON_NAME]" at bounding box center [38, 321] width 62 height 17
click at [7, 319] on input "Travitsky [PERSON_NAME]" at bounding box center [5, 321] width 5 height 5
checkbox input "true"
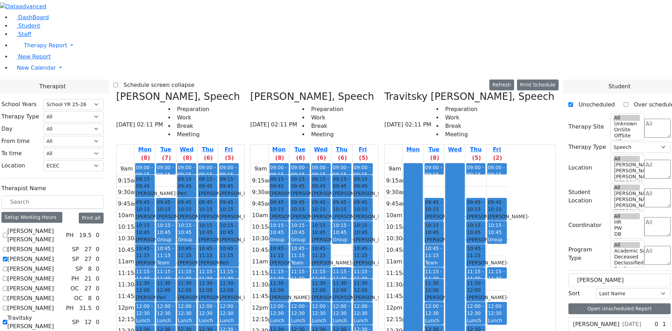
checkbox input "false"
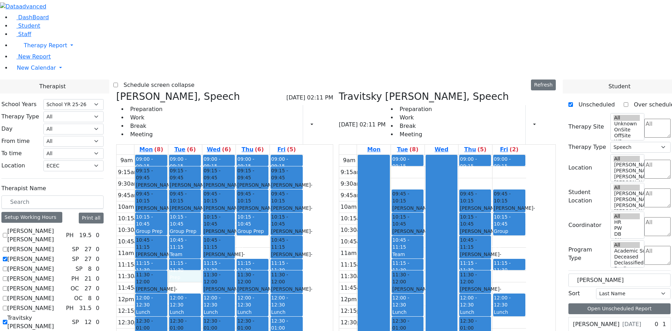
click at [253, 172] on div "9am 9:15am 9:30am 9:45am 10am 10:15am 10:30am 10:45am 11am 11:15am 11:30am 11:4…" at bounding box center [210, 293] width 187 height 277
drag, startPoint x: 211, startPoint y: 174, endPoint x: 249, endPoint y: 175, distance: 38.8
click at [249, 175] on tr "09:00 - 09:15 Prep 09:15 - 09:45 [PERSON_NAME] - [DATE] [PERSON_NAME] 09:45 - 1…" at bounding box center [210, 293] width 187 height 277
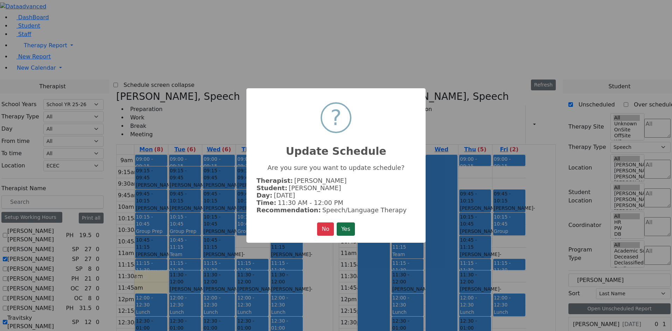
click at [342, 223] on button "Yes" at bounding box center [346, 228] width 18 height 13
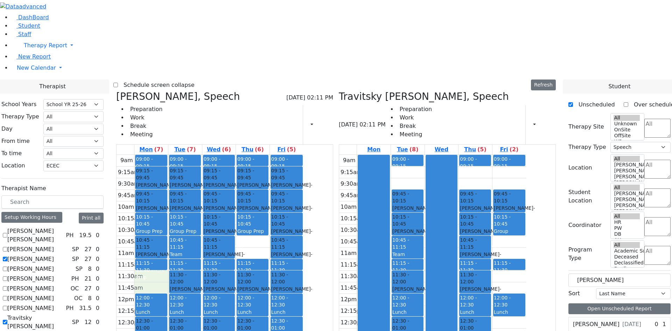
drag, startPoint x: 221, startPoint y: 172, endPoint x: 221, endPoint y: 177, distance: 5.6
click at [222, 185] on div "9am 9:15am 9:30am 9:45am 10am 10:15am 10:30am 10:45am 11am 11:15am 11:30am 11:4…" at bounding box center [210, 293] width 187 height 277
drag, startPoint x: 606, startPoint y: 120, endPoint x: 548, endPoint y: 115, distance: 58.6
click at [548, 115] on div "Therapist School Years Select School YR Summer YR 25 School YR 25-26 Summer YR …" at bounding box center [336, 256] width 680 height 355
type input "ty"
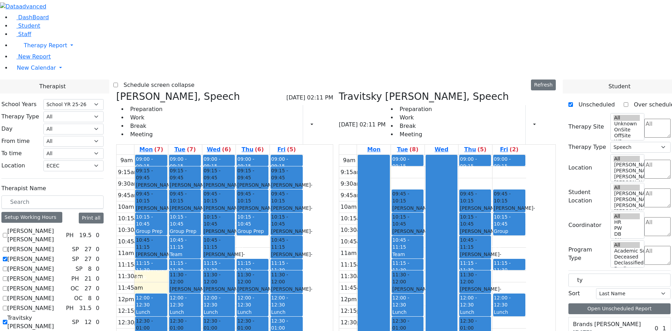
drag, startPoint x: 594, startPoint y: 237, endPoint x: 228, endPoint y: 174, distance: 371.7
click at [228, 174] on div "Therapist School Years Select School YR Summer YR 25 School YR 25-26 Summer YR …" at bounding box center [336, 267] width 680 height 377
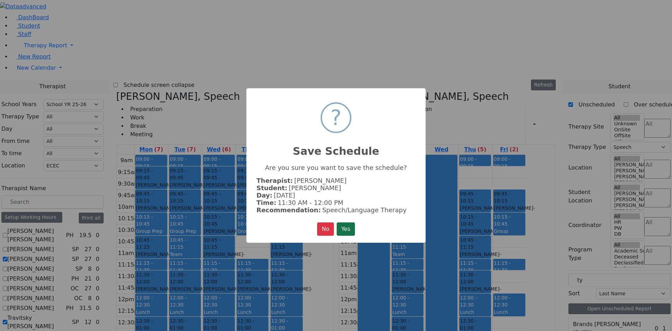
click at [351, 227] on button "Yes" at bounding box center [346, 228] width 18 height 13
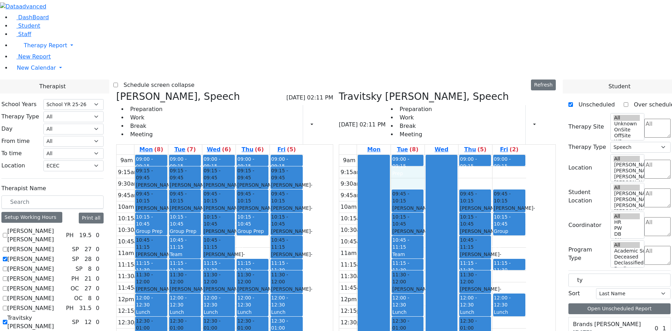
drag, startPoint x: 448, startPoint y: 70, endPoint x: 448, endPoint y: 74, distance: 4.5
click at [448, 155] on div "9am 9:15am 9:30am 9:45am 10am 10:15am 10:30am 10:45am 11am 11:15am 11:30am 11:4…" at bounding box center [432, 293] width 187 height 277
drag, startPoint x: 602, startPoint y: 238, endPoint x: 448, endPoint y: 73, distance: 226.5
click at [448, 79] on div "Therapist School Years Select School YR Summer YR 25 School YR 25-26 Summer YR …" at bounding box center [336, 267] width 680 height 377
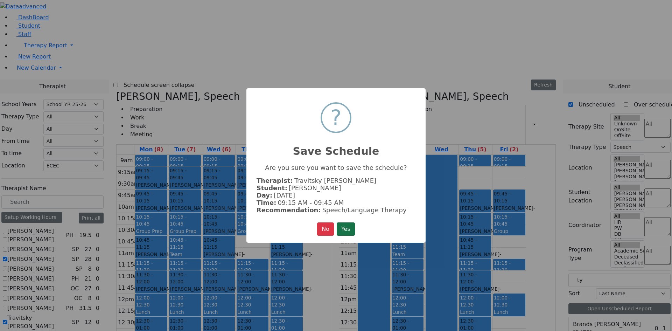
click at [342, 227] on button "Yes" at bounding box center [346, 228] width 18 height 13
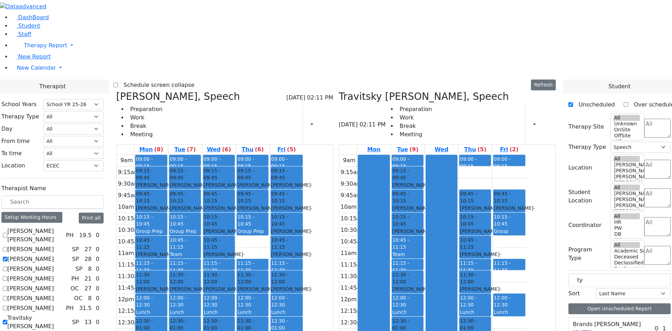
drag, startPoint x: 281, startPoint y: 240, endPoint x: 288, endPoint y: 249, distance: 11.3
click at [282, 249] on div "9am 9:15am 9:30am 9:45am 10am 10:15am 10:30am 10:45am 11am 11:15am 11:30am 11:4…" at bounding box center [210, 293] width 187 height 277
drag, startPoint x: 599, startPoint y: 239, endPoint x: 288, endPoint y: 241, distance: 310.3
click at [288, 241] on div "Therapist School Years Select School YR Summer YR 25 School YR 25-26 Summer YR …" at bounding box center [336, 267] width 680 height 377
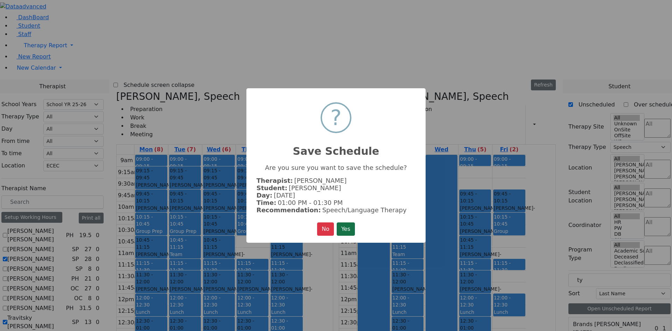
click at [345, 230] on button "Yes" at bounding box center [346, 228] width 18 height 13
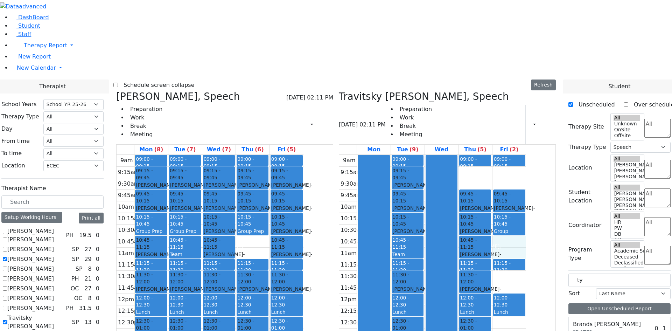
drag, startPoint x: 543, startPoint y: 139, endPoint x: 543, endPoint y: 143, distance: 4.2
click at [526, 155] on div "9am 9:15am 9:30am 9:45am 10am 10:15am 10:30am 10:45am 11am 11:15am 11:30am 11:4…" at bounding box center [432, 293] width 187 height 277
drag, startPoint x: 591, startPoint y: 214, endPoint x: 591, endPoint y: 218, distance: 3.9
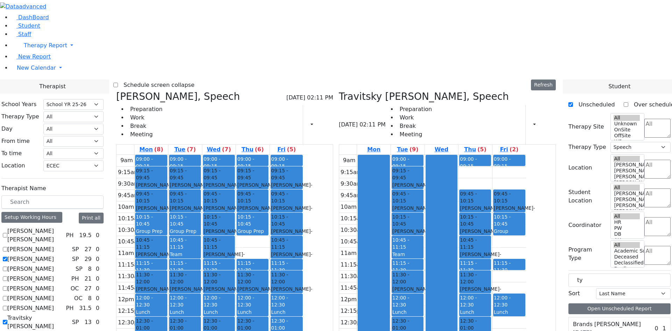
drag, startPoint x: 529, startPoint y: 196, endPoint x: 544, endPoint y: 140, distance: 57.8
click at [544, 140] on div "Therapist School Years Select School YR Summer YR 25 School YR 25-26 Summer YR …" at bounding box center [336, 267] width 680 height 377
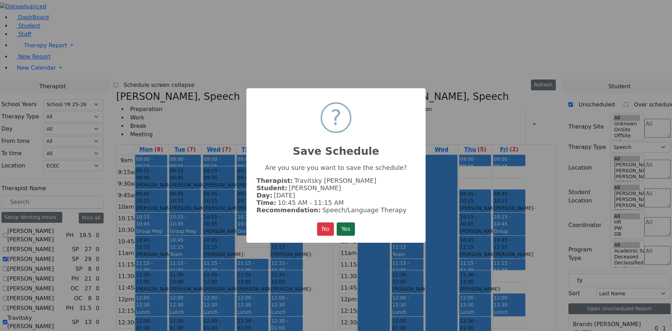
click at [346, 228] on button "Yes" at bounding box center [346, 228] width 18 height 13
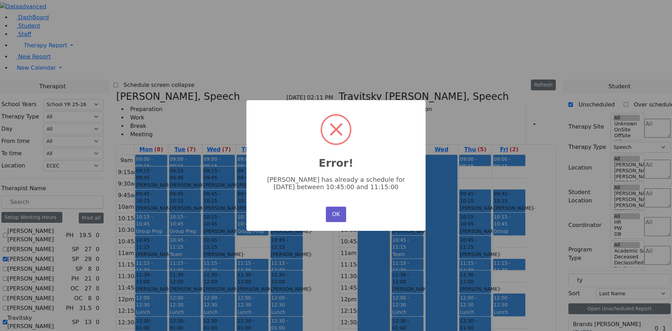
click at [343, 216] on button "OK" at bounding box center [336, 213] width 20 height 15
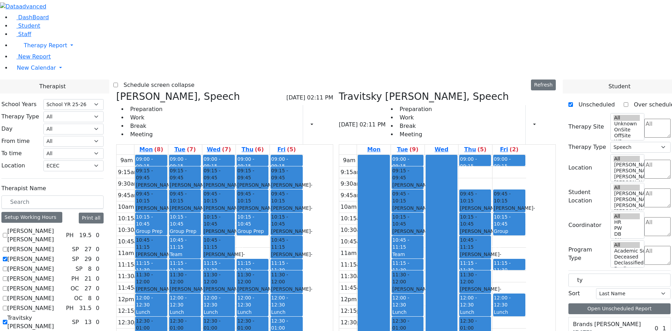
drag, startPoint x: 619, startPoint y: 240, endPoint x: 543, endPoint y: 71, distance: 185.2
click at [543, 79] on div "Therapist School Years Select School YR Summer YR 25 School YR 25-26 Summer YR …" at bounding box center [336, 267] width 680 height 377
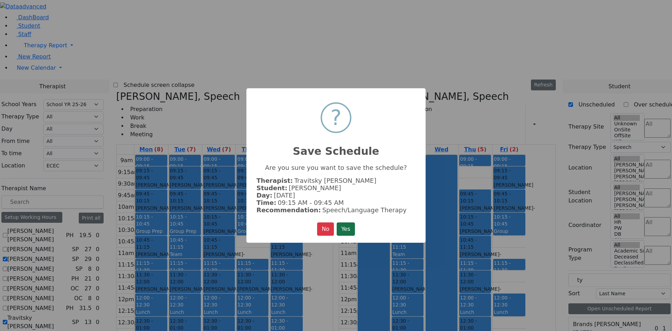
click at [352, 230] on button "Yes" at bounding box center [346, 228] width 18 height 13
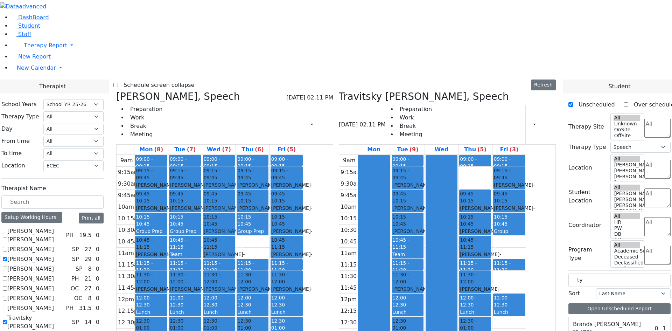
click at [54, 245] on label "[PERSON_NAME]" at bounding box center [30, 249] width 47 height 8
click at [7, 247] on input "[PERSON_NAME]" at bounding box center [5, 249] width 5 height 5
checkbox input "true"
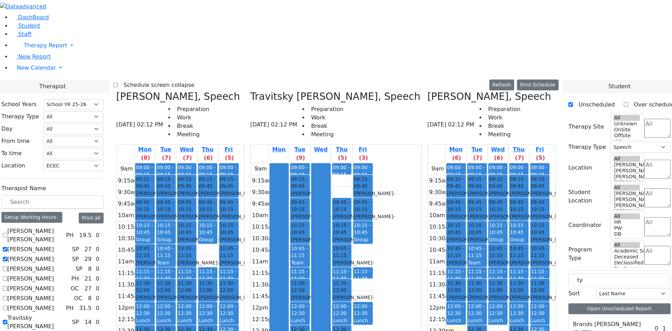
click at [351, 236] on div "[PERSON_NAME] - [DATE]" at bounding box center [342, 243] width 18 height 14
click at [309, 236] on div "[PERSON_NAME] - [DATE]" at bounding box center [300, 243] width 18 height 14
click at [373, 239] on div "9am 9:15am 9:30am 9:45am 10am 10:15am 10:30am 10:45am 11am 11:15am 11:30am 11:4…" at bounding box center [312, 301] width 122 height 277
drag, startPoint x: 474, startPoint y: 209, endPoint x: 475, endPoint y: 220, distance: 11.9
click at [475, 220] on div "9am 9:15am 9:30am 9:45am 10am 10:15am 10:30am 10:45am 11am 11:15am 11:30am 11:4…" at bounding box center [489, 301] width 122 height 277
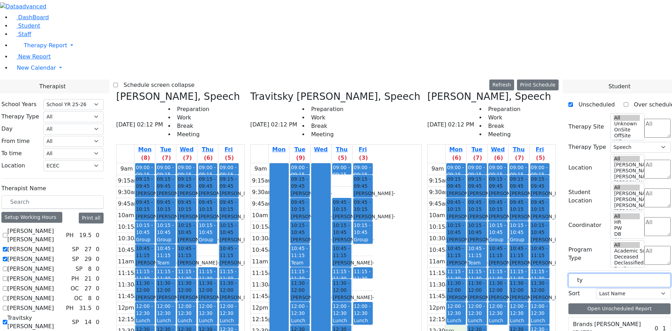
drag, startPoint x: 593, startPoint y: 117, endPoint x: 565, endPoint y: 123, distance: 28.3
click at [565, 123] on div "Therapist School Years Select School YR Summer YR 25 School YR 25-26 Summer YR …" at bounding box center [336, 259] width 680 height 361
type input "rot"
click at [609, 317] on div "[PERSON_NAME] [DATE]" at bounding box center [606, 324] width 75 height 14
drag, startPoint x: 601, startPoint y: 178, endPoint x: 468, endPoint y: 211, distance: 137.0
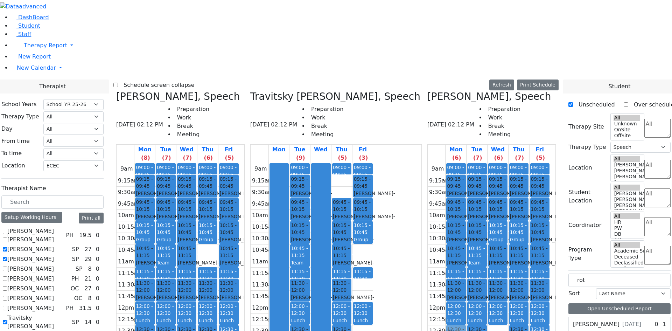
click at [468, 211] on div "Therapist School Years Select School YR Summer YR 25 School YR 25-26 Summer YR …" at bounding box center [336, 259] width 680 height 361
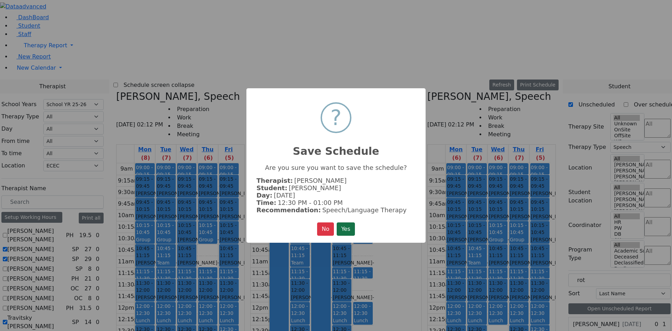
click at [337, 226] on button "Yes" at bounding box center [346, 228] width 18 height 13
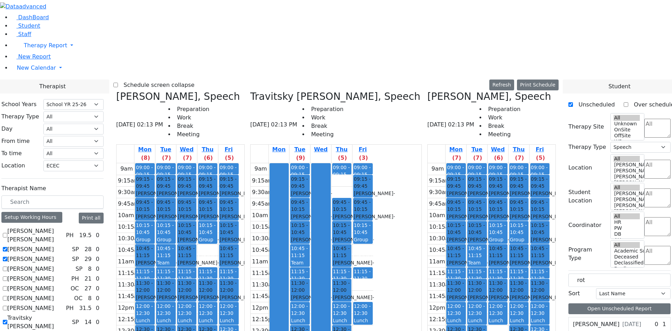
click at [630, 320] on div "[PERSON_NAME] [DATE]" at bounding box center [607, 324] width 68 height 8
drag, startPoint x: 606, startPoint y: 179, endPoint x: 522, endPoint y: 207, distance: 88.6
click at [511, 207] on div "Therapist School Years Select School YR Summer YR 25 School YR 25-26 Summer YR …" at bounding box center [336, 259] width 680 height 361
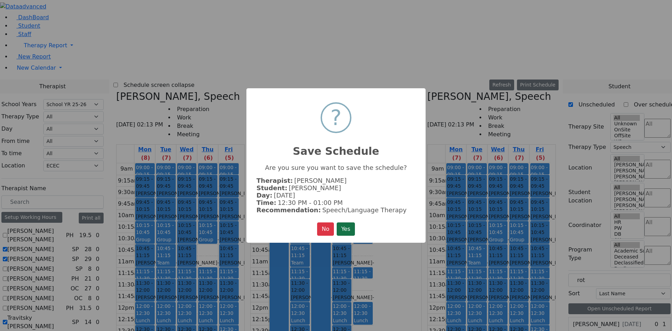
click at [344, 231] on button "Yes" at bounding box center [346, 228] width 18 height 13
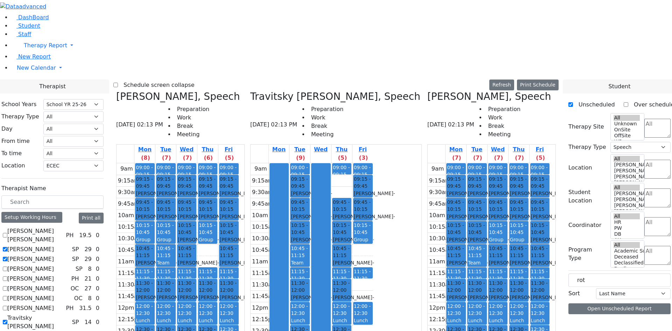
drag, startPoint x: 234, startPoint y: 278, endPoint x: 233, endPoint y: 282, distance: 3.7
click at [232, 288] on div "9am 9:15am 9:30am 9:45am 10am 10:15am 10:30am 10:45am 11am 11:15am 11:30am 11:4…" at bounding box center [178, 301] width 122 height 277
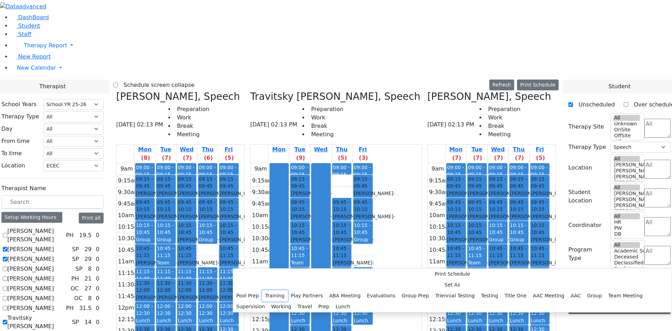
click at [288, 290] on button "Training" at bounding box center [275, 295] width 26 height 11
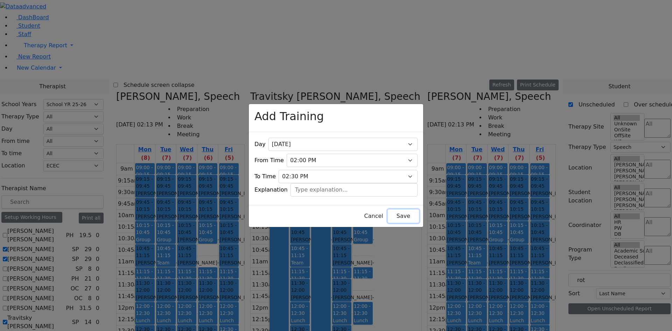
click at [388, 209] on button "Save" at bounding box center [403, 215] width 31 height 13
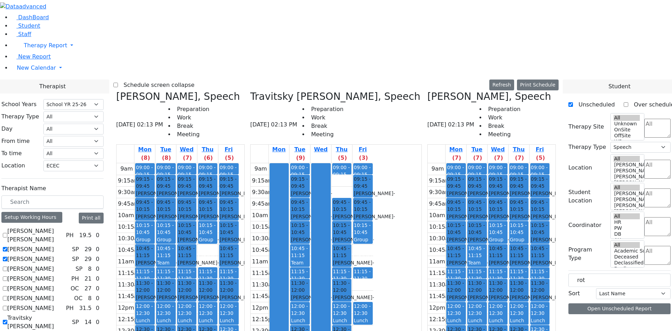
drag, startPoint x: 281, startPoint y: 275, endPoint x: 279, endPoint y: 287, distance: 11.3
click at [239, 287] on div "9am 9:15am 9:30am 9:45am 10am 10:15am 10:30am 10:45am 11am 11:15am 11:30am 11:4…" at bounding box center [178, 301] width 122 height 277
click at [54, 245] on label "[PERSON_NAME]" at bounding box center [30, 249] width 47 height 8
click at [7, 247] on input "[PERSON_NAME]" at bounding box center [5, 249] width 5 height 5
checkbox input "false"
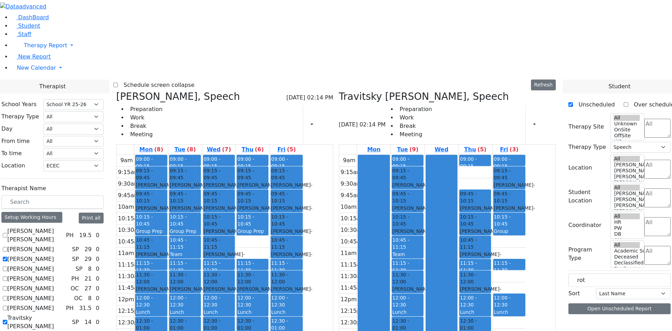
click at [54, 255] on label "[PERSON_NAME]" at bounding box center [30, 259] width 47 height 8
click at [7, 256] on input "[PERSON_NAME]" at bounding box center [5, 258] width 5 height 5
checkbox input "false"
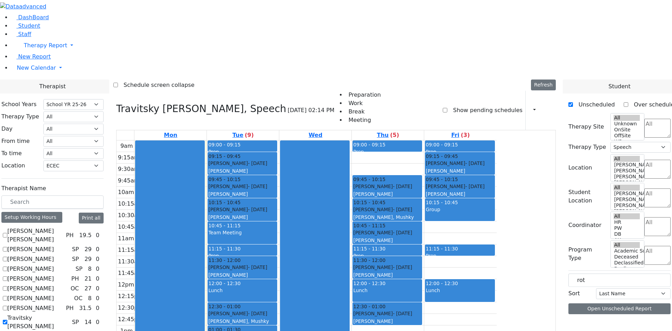
click at [84, 234] on div "[PERSON_NAME] [PERSON_NAME] PH 19.5 0 [PERSON_NAME] SP 29 0 [PERSON_NAME] SP 29" at bounding box center [52, 293] width 102 height 133
click at [69, 313] on label "Travitsky [PERSON_NAME]" at bounding box center [38, 321] width 62 height 17
click at [7, 319] on input "Travitsky [PERSON_NAME]" at bounding box center [5, 321] width 5 height 5
checkbox input "false"
select select
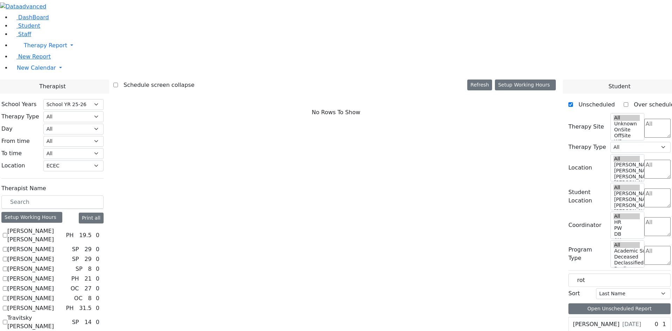
click at [54, 284] on label "[PERSON_NAME]" at bounding box center [30, 288] width 47 height 8
click at [7, 286] on input "[PERSON_NAME]" at bounding box center [5, 288] width 5 height 5
checkbox input "true"
select select "1"
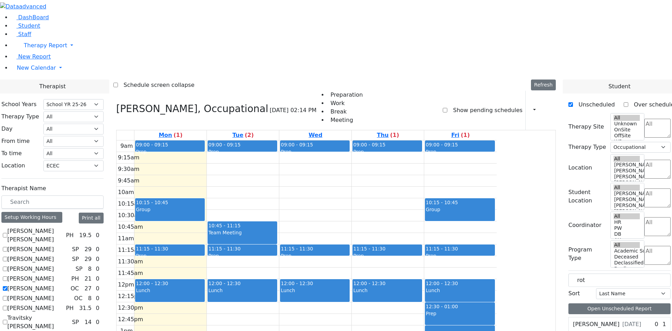
click at [54, 294] on label "[PERSON_NAME]" at bounding box center [30, 298] width 47 height 8
click at [7, 296] on input "[PERSON_NAME]" at bounding box center [5, 298] width 5 height 5
checkbox input "true"
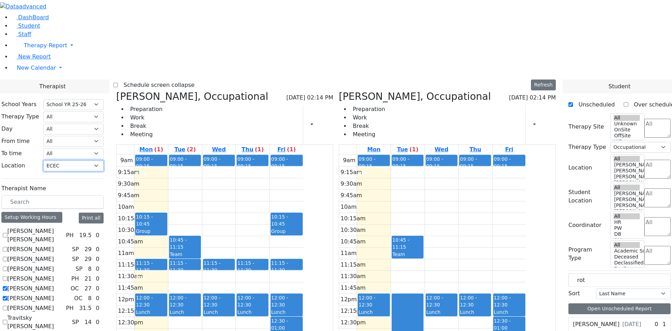
click at [104, 160] on select "All [PERSON_NAME] 5 [PERSON_NAME] 4 [PERSON_NAME] 3 [PERSON_NAME] 2 [PERSON_NAM…" at bounding box center [73, 165] width 60 height 11
select select
click at [104, 160] on select "All [PERSON_NAME] 5 [PERSON_NAME] 4 [PERSON_NAME] 3 [PERSON_NAME] 2 [PERSON_NAM…" at bounding box center [73, 165] width 60 height 11
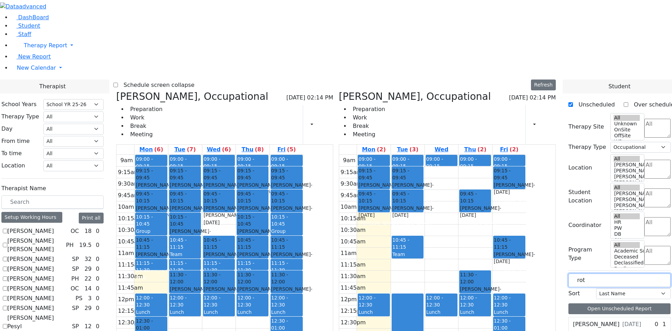
drag, startPoint x: 607, startPoint y: 118, endPoint x: 550, endPoint y: 115, distance: 56.8
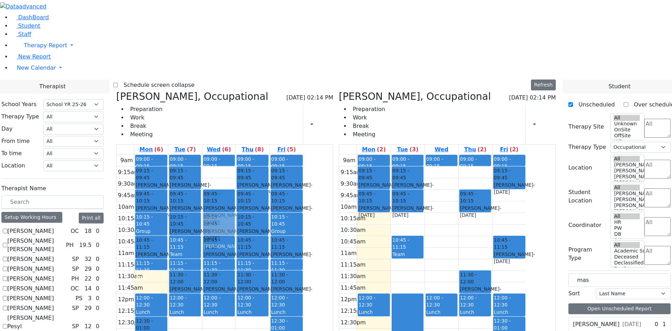
drag, startPoint x: 284, startPoint y: 71, endPoint x: 284, endPoint y: 116, distance: 44.8
click at [236, 155] on div "09:00 - 09:15 Prep 09:15 - 09:45 [PERSON_NAME] - [DATE] [PERSON_NAME] 09:45 - 1…" at bounding box center [219, 293] width 34 height 277
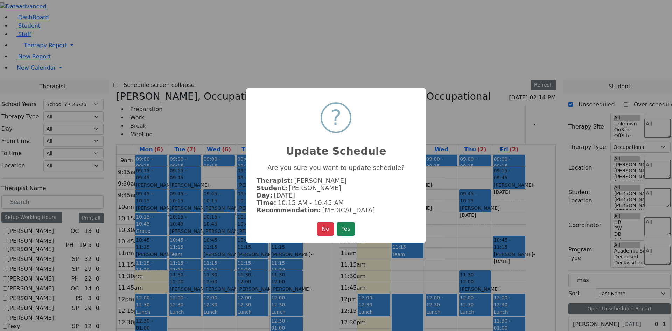
click at [348, 231] on button "Yes" at bounding box center [346, 228] width 18 height 13
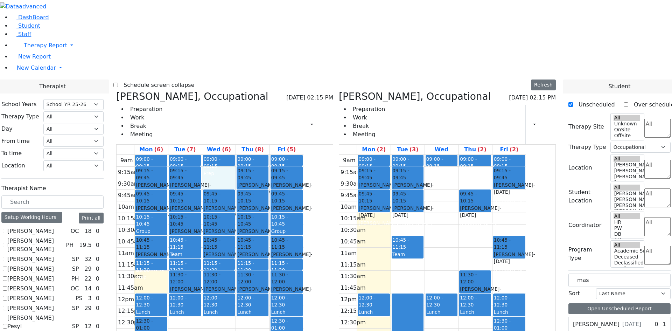
drag, startPoint x: 282, startPoint y: 66, endPoint x: 282, endPoint y: 75, distance: 8.8
click at [281, 155] on div "9am 9:15am 9:30am 9:45am 10am 10:15am 10:30am 10:45am 11am 11:15am 11:30am 11:4…" at bounding box center [210, 293] width 187 height 277
drag, startPoint x: 621, startPoint y: 192, endPoint x: 303, endPoint y: 71, distance: 339.7
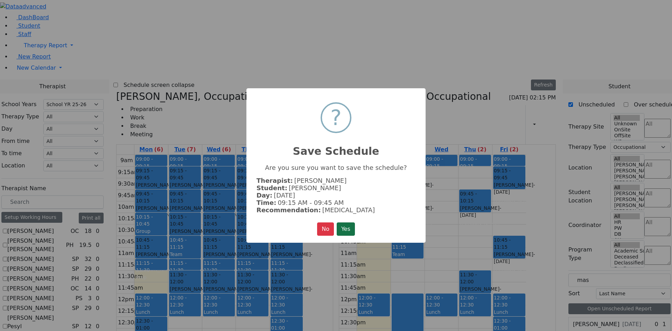
click at [343, 227] on button "Yes" at bounding box center [346, 228] width 18 height 13
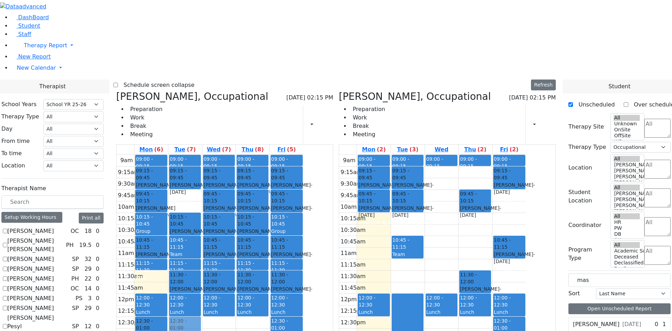
drag, startPoint x: 250, startPoint y: 94, endPoint x: 245, endPoint y: 218, distance: 123.9
click at [202, 218] on div "09:00 - 09:15 Prep 09:15 - 09:45 [PERSON_NAME] - [DATE] Unknown 09:45 - 10:15 […" at bounding box center [185, 293] width 34 height 277
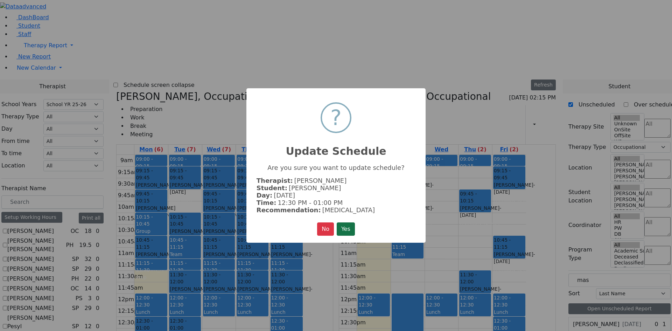
click at [353, 229] on button "Yes" at bounding box center [346, 228] width 18 height 13
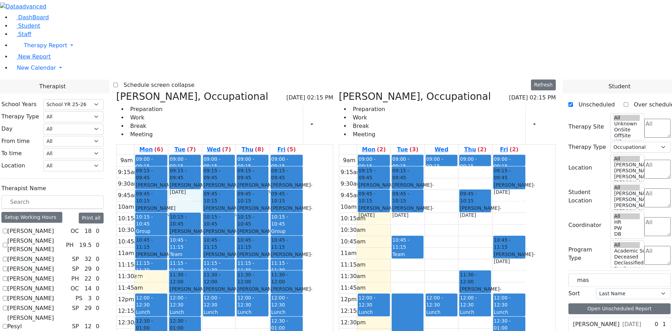
drag, startPoint x: 261, startPoint y: 90, endPoint x: 259, endPoint y: 105, distance: 15.5
click at [259, 155] on div "9am 9:15am 9:30am 9:45am 10am 10:15am 10:30am 10:45am 11am 11:15am 11:30am 11:4…" at bounding box center [210, 293] width 187 height 277
drag, startPoint x: 606, startPoint y: 190, endPoint x: 260, endPoint y: 86, distance: 361.7
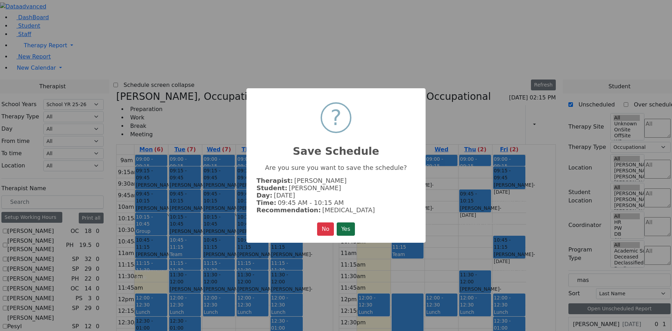
click at [350, 227] on button "Yes" at bounding box center [346, 228] width 18 height 13
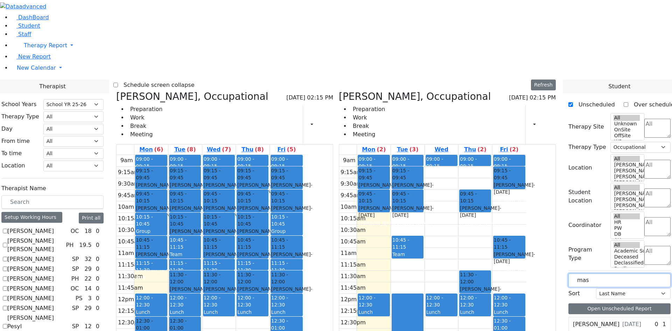
drag, startPoint x: 607, startPoint y: 124, endPoint x: 551, endPoint y: 122, distance: 55.7
click at [624, 320] on span "[DATE]" at bounding box center [631, 324] width 19 height 8
drag, startPoint x: 607, startPoint y: 177, endPoint x: 402, endPoint y: 116, distance: 214.5
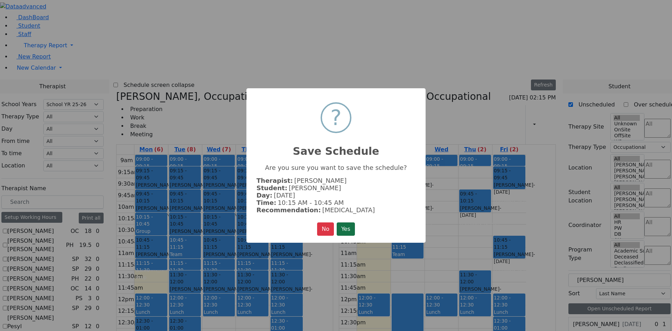
click at [347, 226] on button "Yes" at bounding box center [346, 228] width 18 height 13
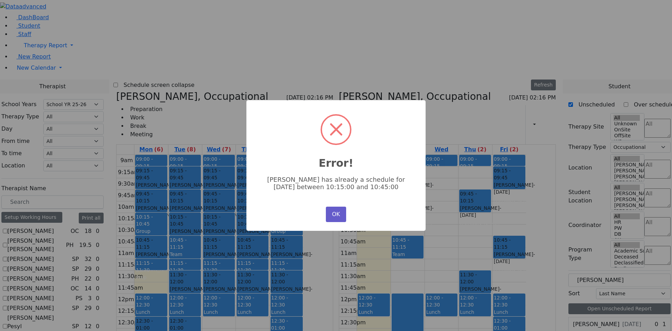
click at [341, 206] on button "OK" at bounding box center [336, 213] width 20 height 15
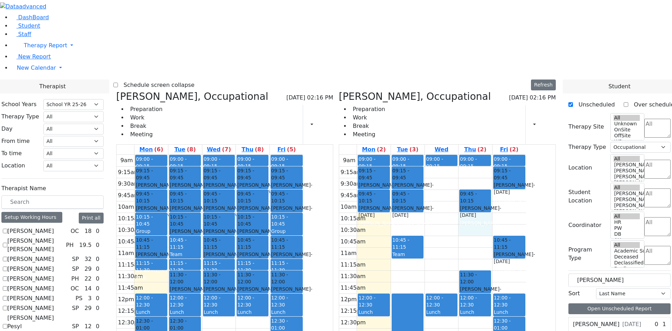
drag, startPoint x: 509, startPoint y: 112, endPoint x: 512, endPoint y: 124, distance: 12.2
click at [512, 155] on div "9am 9:15am 9:30am 9:45am 10am 10:15am 10:30am 10:45am 11am 11:15am 11:30am 11:4…" at bounding box center [432, 293] width 187 height 277
click at [592, 320] on label "[PERSON_NAME]" at bounding box center [596, 324] width 47 height 8
drag, startPoint x: 596, startPoint y: 176, endPoint x: 516, endPoint y: 119, distance: 98.1
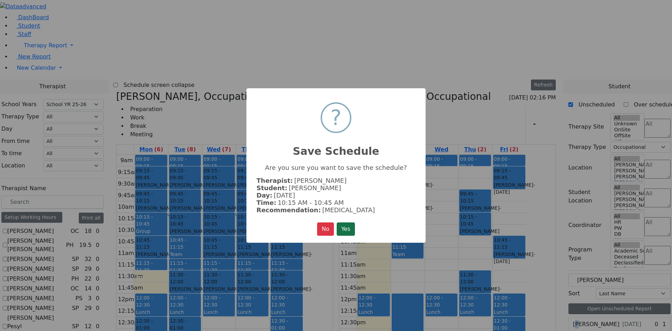
click at [347, 231] on button "Yes" at bounding box center [346, 228] width 18 height 13
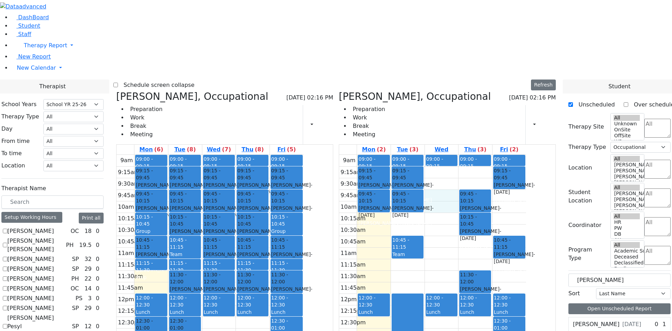
drag, startPoint x: 480, startPoint y: 95, endPoint x: 479, endPoint y: 101, distance: 6.4
click at [479, 155] on div "9am 9:15am 9:30am 9:45am 10am 10:15am 10:30am 10:45am 11am 11:15am 11:30am 11:4…" at bounding box center [432, 293] width 187 height 277
click at [593, 320] on label "[PERSON_NAME]" at bounding box center [596, 324] width 47 height 8
drag, startPoint x: 606, startPoint y: 179, endPoint x: 480, endPoint y: 96, distance: 151.1
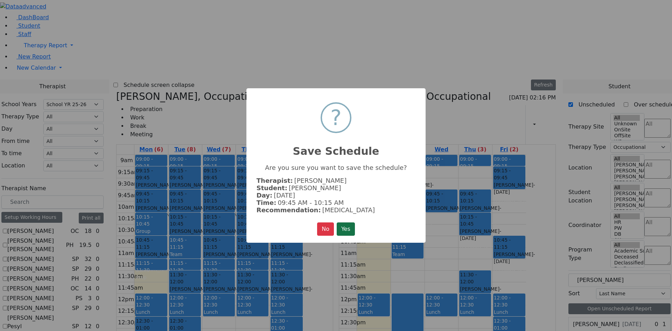
click at [348, 228] on button "Yes" at bounding box center [346, 228] width 18 height 13
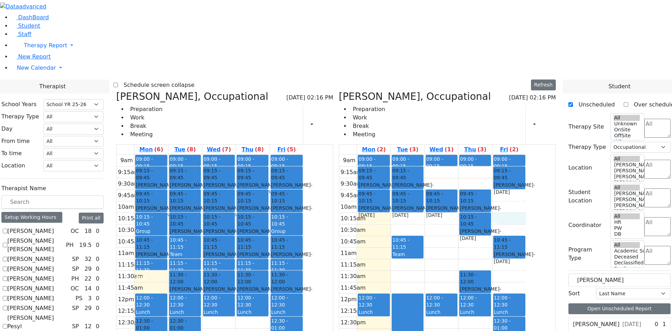
click at [526, 155] on div "9am 9:15am 9:30am 9:45am 10am 10:15am 10:30am 10:45am 11am 11:15am 11:30am 11:4…" at bounding box center [432, 293] width 187 height 277
click at [606, 317] on div "[PERSON_NAME] [DATE]" at bounding box center [606, 324] width 75 height 14
drag, startPoint x: 604, startPoint y: 175, endPoint x: 412, endPoint y: 242, distance: 202.7
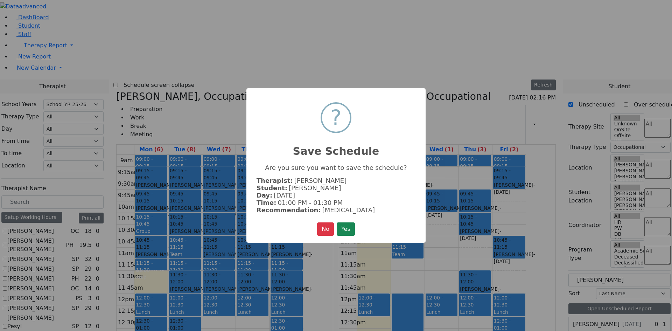
click at [347, 227] on button "Yes" at bounding box center [346, 228] width 18 height 13
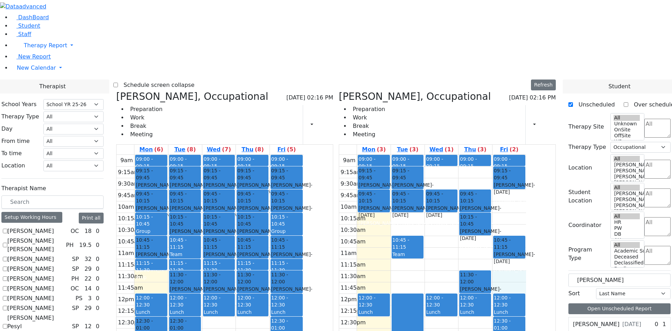
drag, startPoint x: 547, startPoint y: 169, endPoint x: 545, endPoint y: 187, distance: 17.9
click at [526, 187] on div "9am 9:15am 9:30am 9:45am 10am 10:15am 10:30am 10:45am 11am 11:15am 11:30am 11:4…" at bounding box center [432, 293] width 187 height 277
click at [611, 317] on div "[PERSON_NAME] [DATE]" at bounding box center [606, 324] width 75 height 14
drag, startPoint x: 607, startPoint y: 177, endPoint x: 547, endPoint y: 170, distance: 60.2
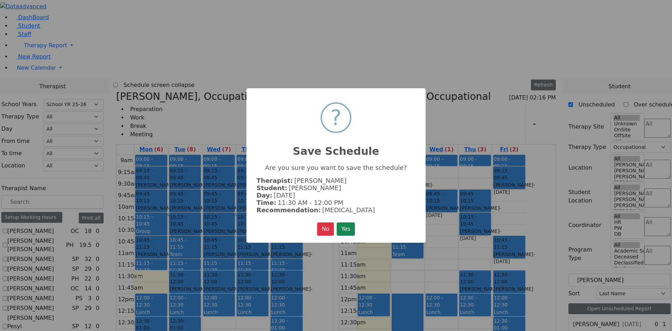
click at [345, 223] on button "Yes" at bounding box center [346, 228] width 18 height 13
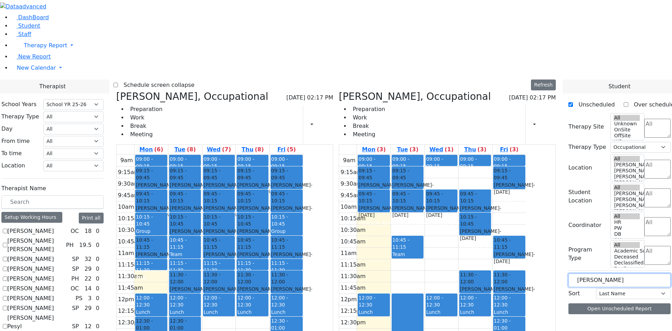
drag, startPoint x: 604, startPoint y: 125, endPoint x: 562, endPoint y: 120, distance: 42.0
click at [617, 320] on div "[PERSON_NAME] [DATE]" at bounding box center [607, 324] width 68 height 8
drag, startPoint x: 618, startPoint y: 180, endPoint x: 455, endPoint y: 113, distance: 176.3
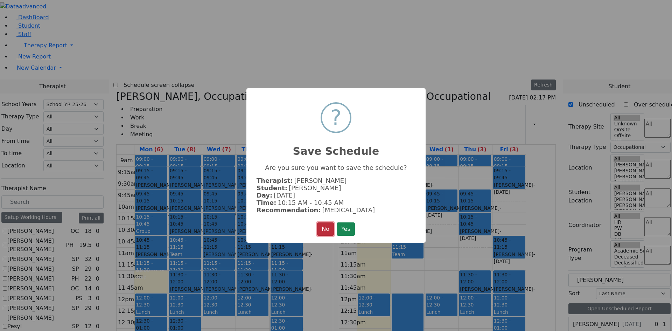
click at [327, 228] on button "No" at bounding box center [325, 228] width 17 height 13
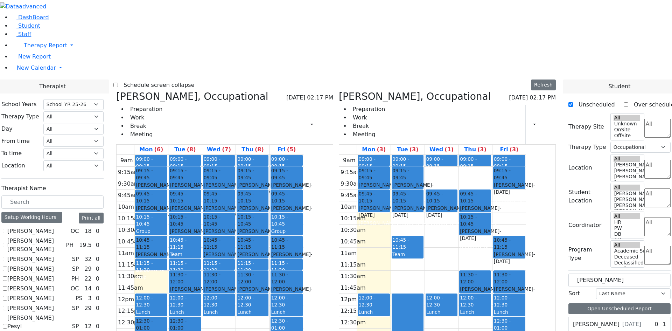
click at [623, 317] on div "[PERSON_NAME] [DATE]" at bounding box center [606, 324] width 75 height 14
drag, startPoint x: 624, startPoint y: 180, endPoint x: 519, endPoint y: 142, distance: 111.2
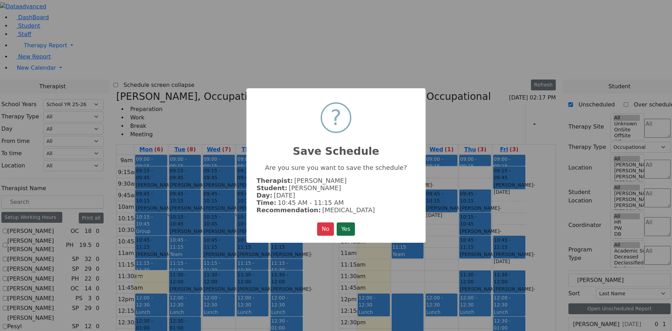
click at [347, 226] on button "Yes" at bounding box center [346, 228] width 18 height 13
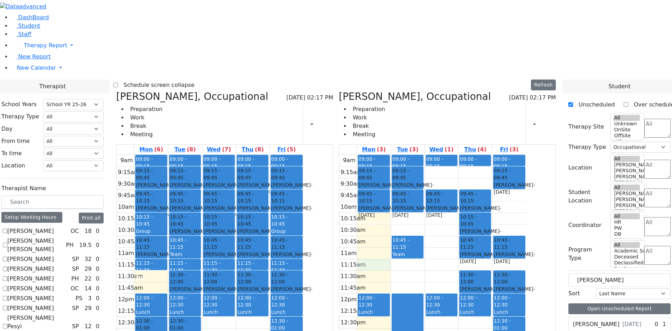
click at [399, 160] on div "9am 9:15am 9:30am 9:45am 10am 10:15am 10:30am 10:45am 11am 11:15am 11:30am 11:4…" at bounding box center [432, 293] width 187 height 277
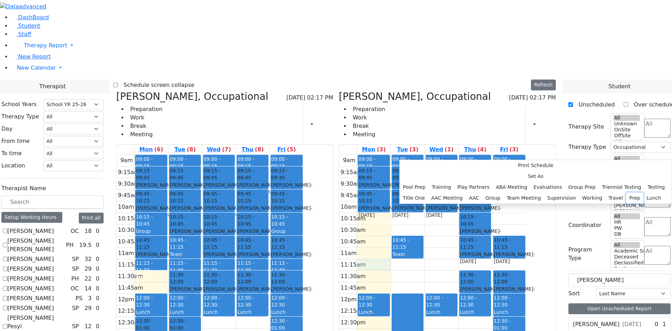
click at [626, 198] on button "Prep" at bounding box center [634, 197] width 17 height 11
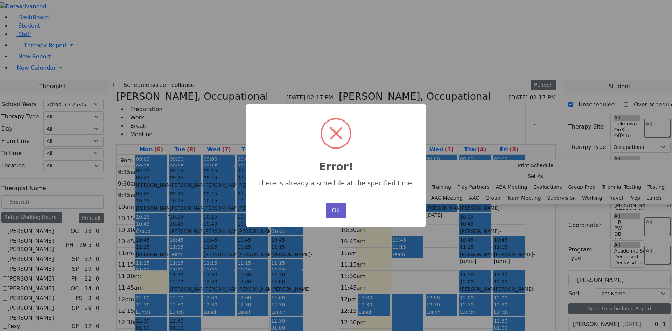
click at [337, 209] on button "OK" at bounding box center [336, 210] width 20 height 15
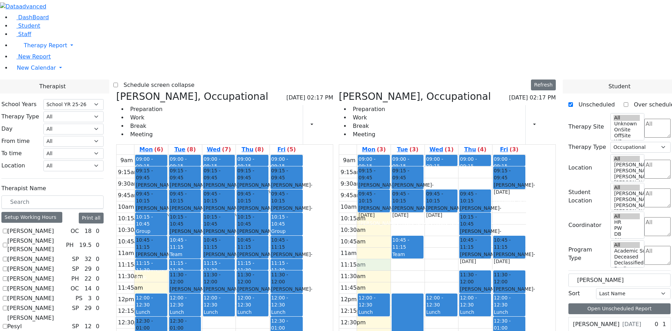
click at [406, 160] on div "9am 9:15am 9:30am 9:45am 10am 10:15am 10:30am 10:45am 11am 11:15am 11:30am 11:4…" at bounding box center [432, 293] width 187 height 277
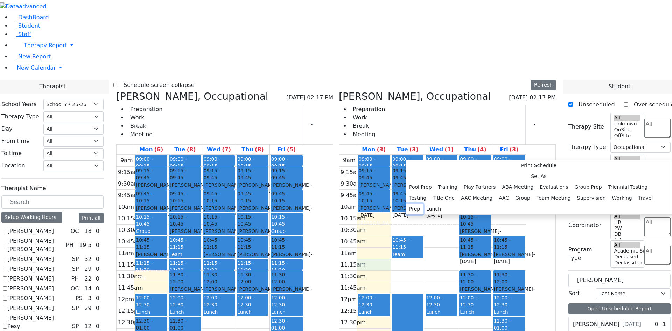
click at [423, 203] on button "Prep" at bounding box center [414, 208] width 17 height 11
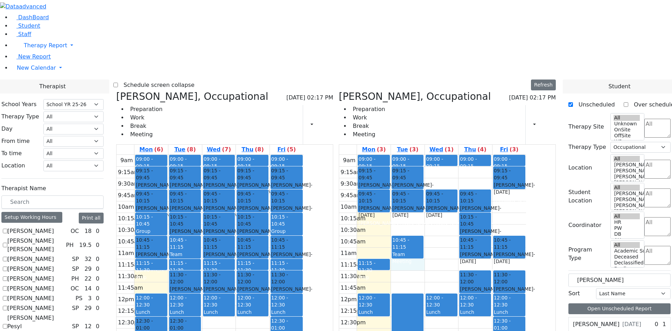
click at [443, 161] on div "9am 9:15am 9:30am 9:45am 10am 10:15am 10:30am 10:45am 11am 11:15am 11:30am 11:4…" at bounding box center [432, 293] width 187 height 277
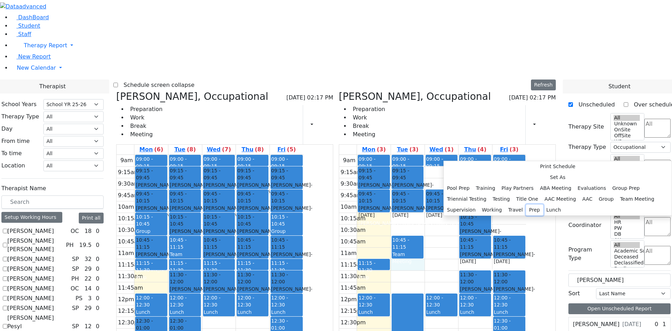
click at [526, 204] on button "Prep" at bounding box center [534, 209] width 17 height 11
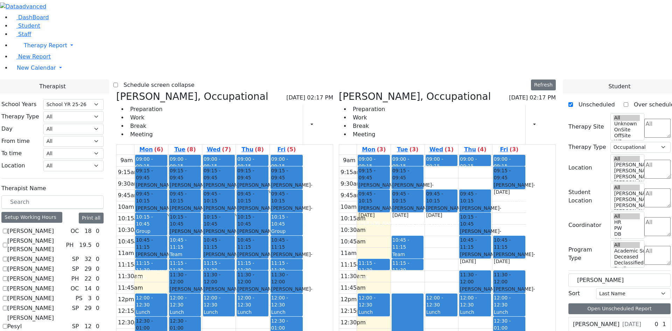
click at [474, 159] on div "9am 9:15am 9:30am 9:45am 10am 10:15am 10:30am 10:45am 11am 11:15am 11:30am 11:4…" at bounding box center [432, 293] width 187 height 277
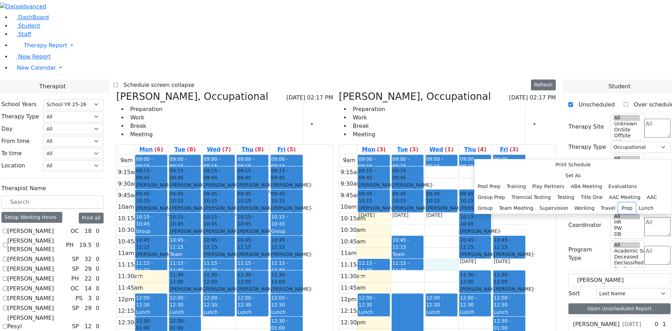
click at [618, 203] on button "Prep" at bounding box center [626, 208] width 17 height 11
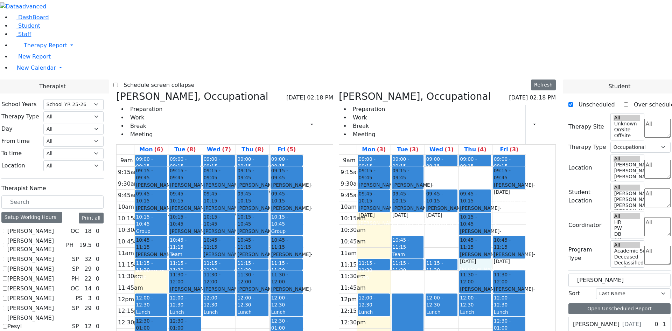
click at [509, 164] on div "9am 9:15am 9:30am 9:45am 10am 10:15am 10:30am 10:45am 11am 11:15am 11:30am 11:4…" at bounding box center [432, 293] width 187 height 277
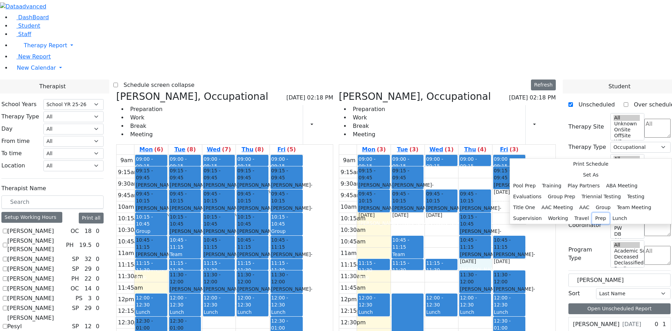
click at [592, 213] on button "Prep" at bounding box center [600, 218] width 17 height 11
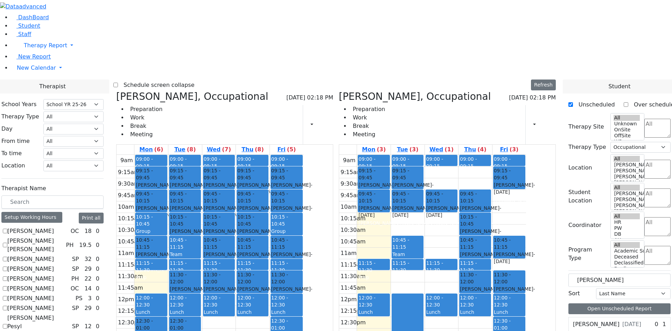
click at [526, 161] on div "9am 9:15am 9:30am 9:45am 10am 10:15am 10:30am 10:45am 11am 11:15am 11:30am 11:4…" at bounding box center [432, 293] width 187 height 277
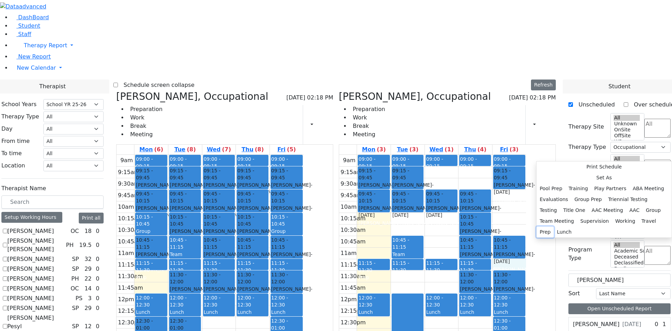
click at [553, 226] on button "Prep" at bounding box center [544, 231] width 17 height 11
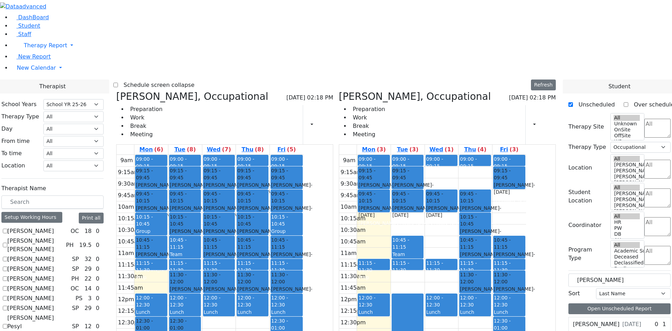
click at [617, 317] on div "[PERSON_NAME] [DATE] 0 1 [MEDICAL_DATA]" at bounding box center [619, 325] width 102 height 16
click at [622, 320] on span "[DATE]" at bounding box center [631, 324] width 19 height 8
drag, startPoint x: 600, startPoint y: 179, endPoint x: 441, endPoint y: 115, distance: 171.3
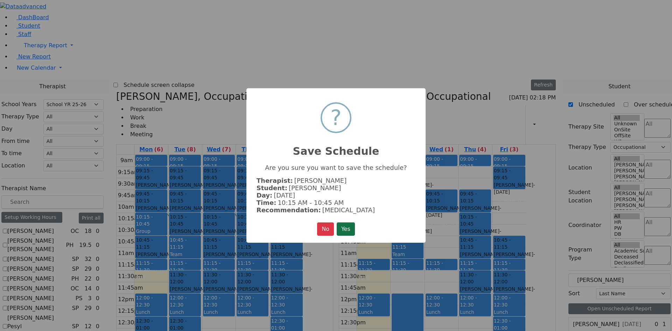
click at [348, 231] on button "Yes" at bounding box center [346, 228] width 18 height 13
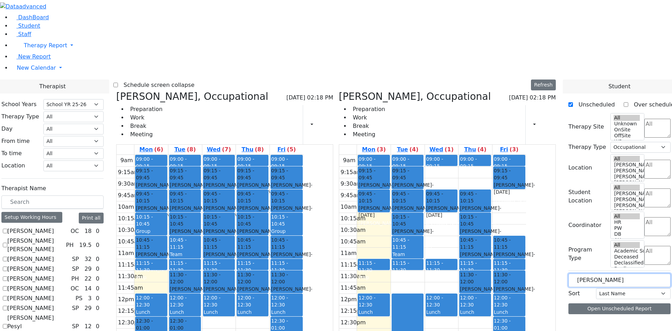
drag, startPoint x: 602, startPoint y: 119, endPoint x: 564, endPoint y: 115, distance: 38.3
click at [599, 320] on label "[PERSON_NAME]" at bounding box center [596, 324] width 47 height 8
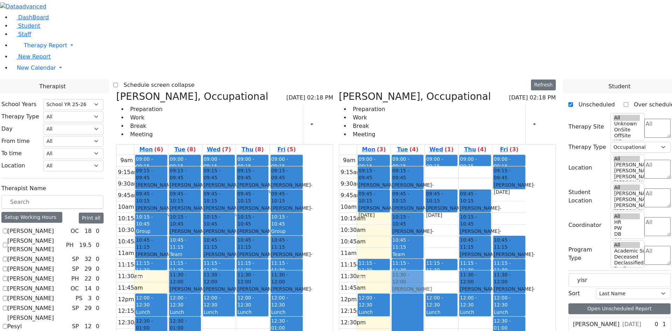
drag, startPoint x: 619, startPoint y: 180, endPoint x: 451, endPoint y: 168, distance: 168.0
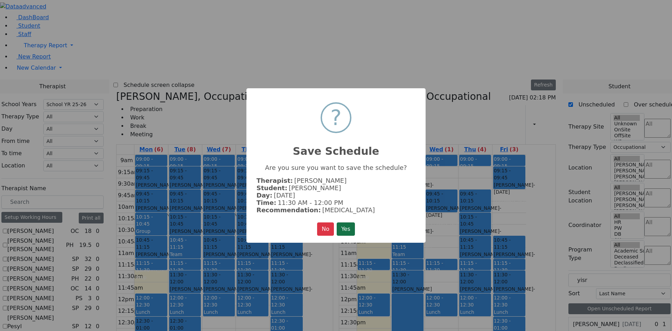
click at [343, 228] on button "Yes" at bounding box center [346, 228] width 18 height 13
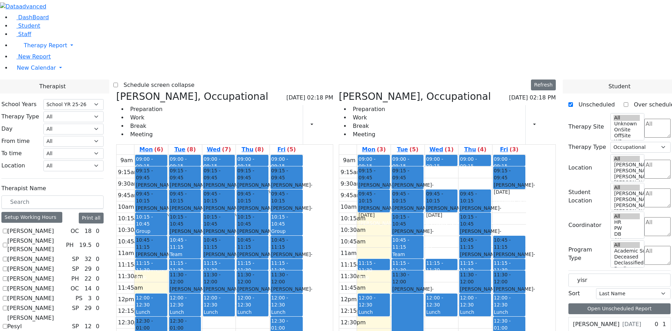
click at [616, 320] on div "[PERSON_NAME] [DATE]" at bounding box center [607, 324] width 68 height 8
drag, startPoint x: 609, startPoint y: 179, endPoint x: 512, endPoint y: 215, distance: 104.4
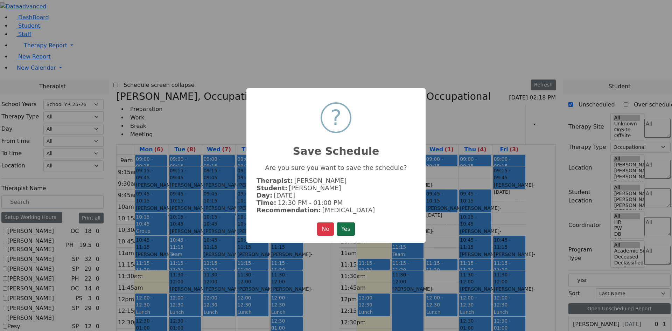
click at [341, 229] on button "Yes" at bounding box center [346, 228] width 18 height 13
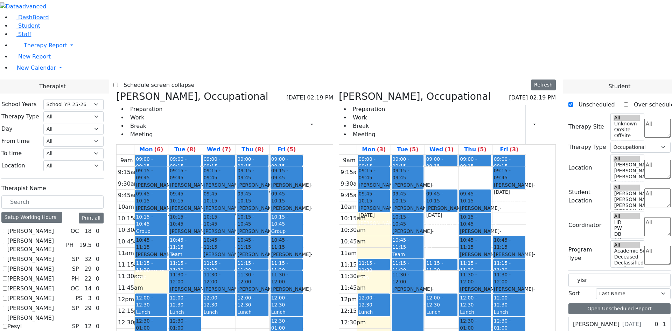
click at [609, 320] on label "[PERSON_NAME]" at bounding box center [596, 324] width 47 height 8
drag, startPoint x: 606, startPoint y: 178, endPoint x: 429, endPoint y: 115, distance: 188.2
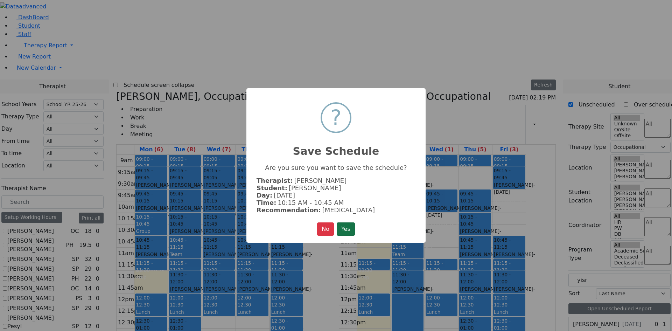
click at [345, 227] on button "Yes" at bounding box center [346, 228] width 18 height 13
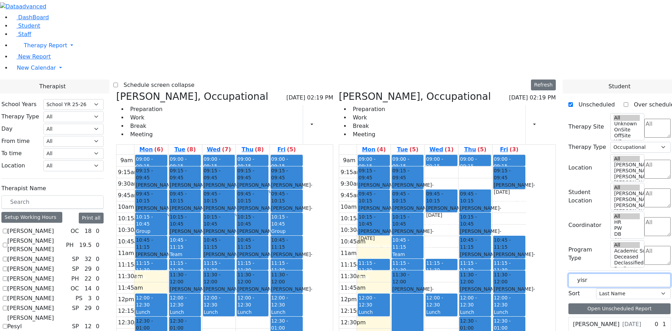
drag, startPoint x: 595, startPoint y: 118, endPoint x: 566, endPoint y: 118, distance: 28.3
click at [615, 320] on div "[PERSON_NAME] [DATE]" at bounding box center [607, 324] width 68 height 8
drag, startPoint x: 609, startPoint y: 179, endPoint x: 478, endPoint y: 111, distance: 148.2
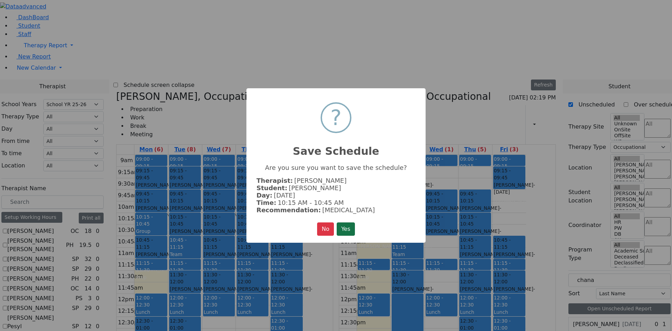
click at [353, 229] on button "Yes" at bounding box center [346, 228] width 18 height 13
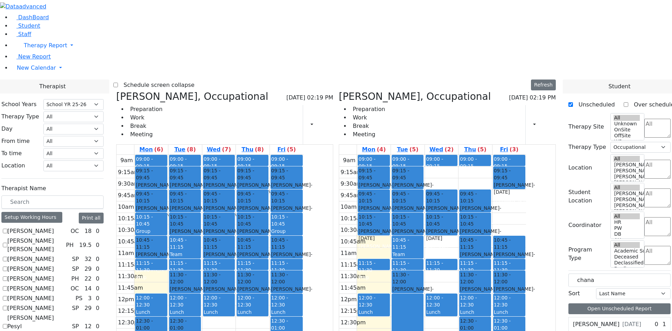
drag, startPoint x: 598, startPoint y: 194, endPoint x: 530, endPoint y: 231, distance: 77.5
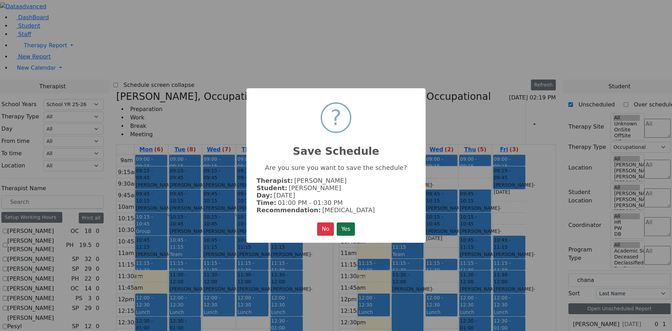
click at [348, 223] on button "Yes" at bounding box center [346, 228] width 18 height 13
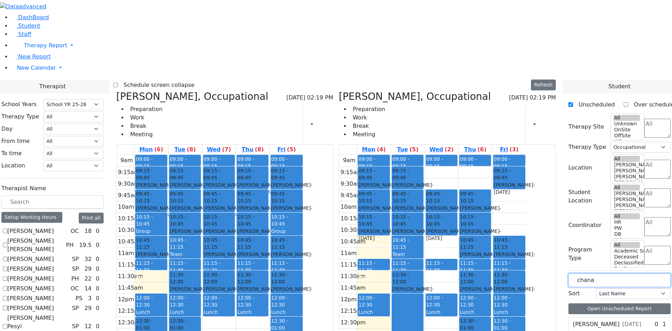
drag, startPoint x: 612, startPoint y: 117, endPoint x: 561, endPoint y: 117, distance: 50.7
click at [607, 320] on label "[PERSON_NAME]" at bounding box center [596, 324] width 47 height 8
drag, startPoint x: 607, startPoint y: 119, endPoint x: 563, endPoint y: 115, distance: 44.2
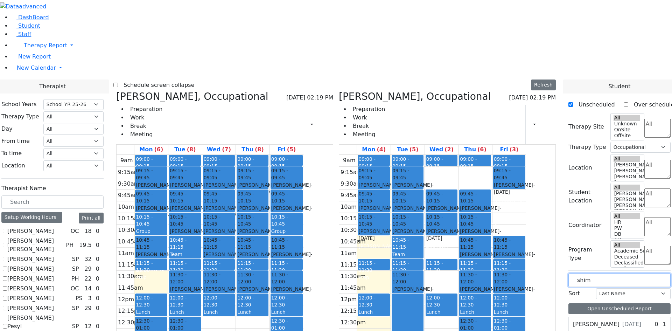
click at [603, 320] on label "[PERSON_NAME]" at bounding box center [596, 324] width 47 height 8
drag, startPoint x: 602, startPoint y: 178, endPoint x: 402, endPoint y: 213, distance: 202.5
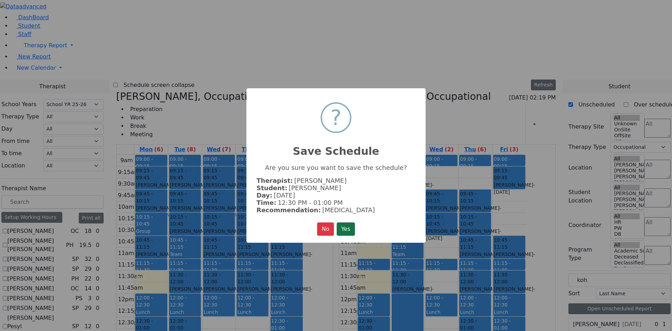
click at [351, 230] on button "Yes" at bounding box center [346, 228] width 18 height 13
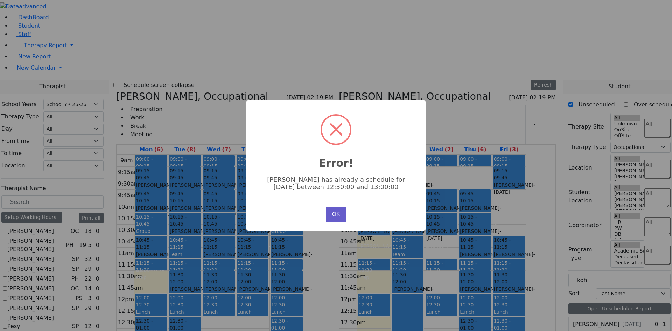
click at [337, 215] on button "OK" at bounding box center [336, 213] width 20 height 15
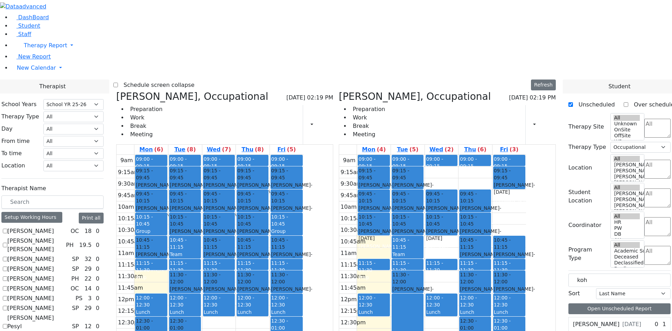
click at [600, 320] on label "[PERSON_NAME]" at bounding box center [596, 324] width 47 height 8
drag, startPoint x: 603, startPoint y: 178, endPoint x: 410, endPoint y: 170, distance: 192.9
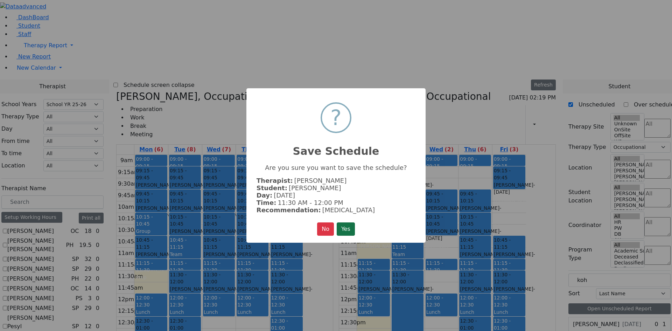
click at [352, 226] on button "Yes" at bounding box center [346, 228] width 18 height 13
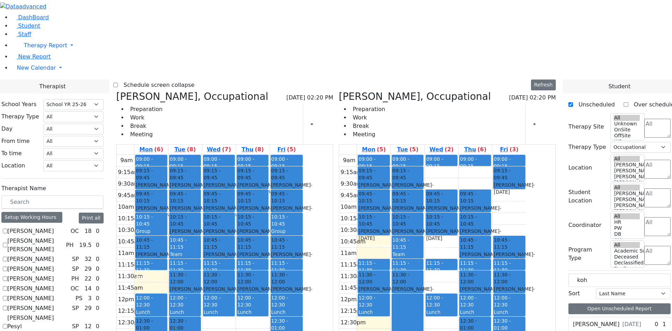
click at [584, 317] on div "[PERSON_NAME] [DATE]" at bounding box center [606, 324] width 75 height 14
drag, startPoint x: 595, startPoint y: 177, endPoint x: 478, endPoint y: 217, distance: 124.6
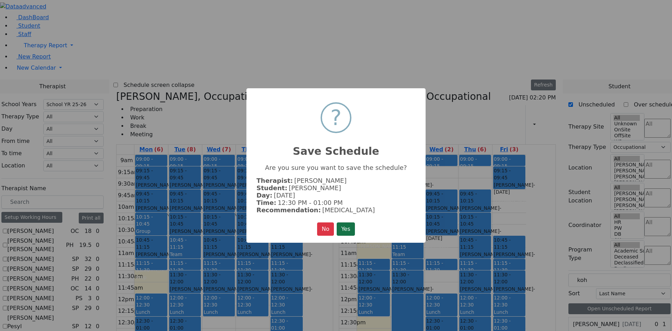
click at [342, 224] on button "Yes" at bounding box center [346, 228] width 18 height 13
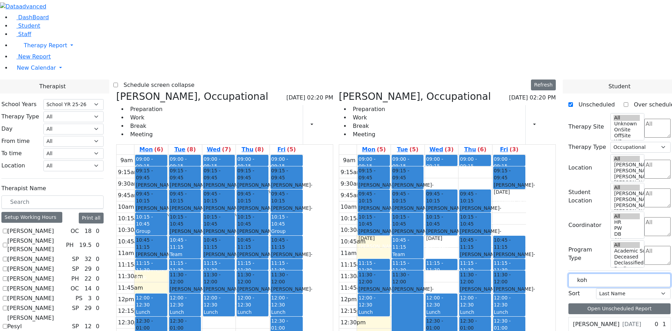
drag, startPoint x: 602, startPoint y: 119, endPoint x: 488, endPoint y: 104, distance: 115.7
drag, startPoint x: 601, startPoint y: 205, endPoint x: 414, endPoint y: 142, distance: 198.0
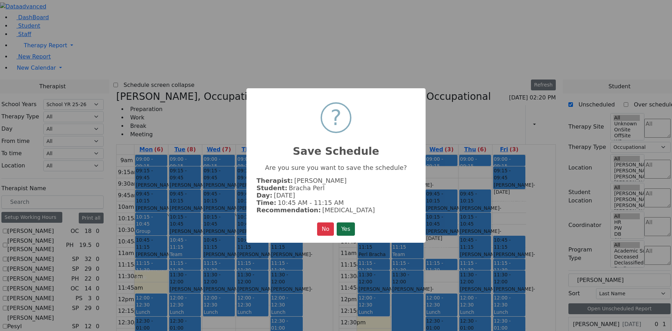
click at [343, 227] on button "Yes" at bounding box center [346, 228] width 18 height 13
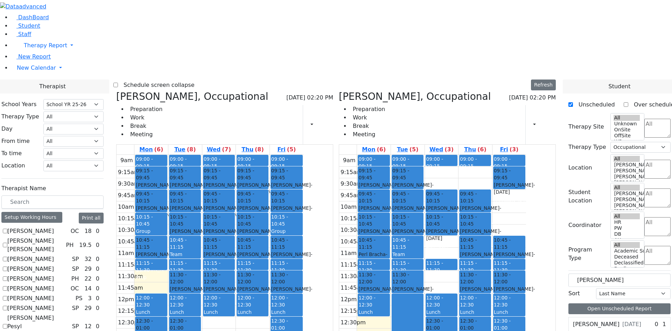
drag, startPoint x: 604, startPoint y: 206, endPoint x: 481, endPoint y: 137, distance: 140.8
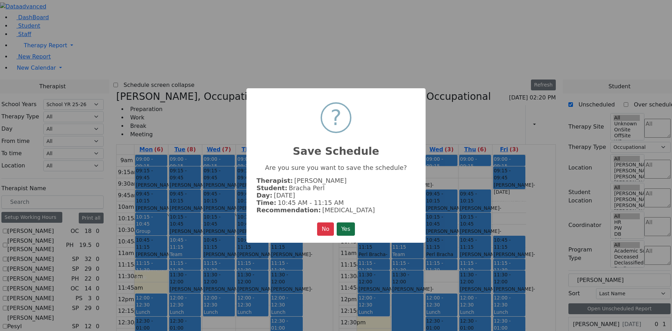
click at [347, 226] on button "Yes" at bounding box center [346, 228] width 18 height 13
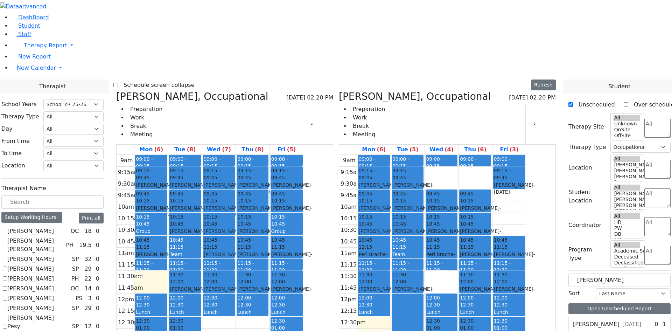
drag, startPoint x: 615, startPoint y: 205, endPoint x: 559, endPoint y: 92, distance: 126.4
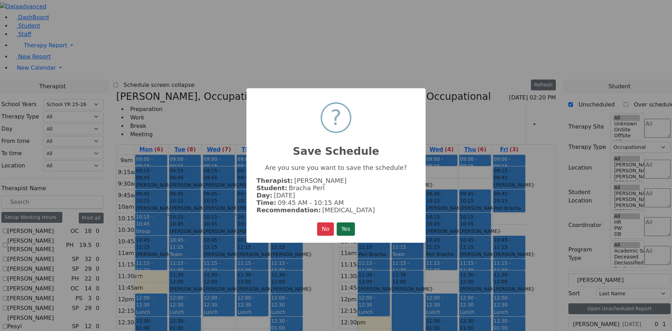
click at [349, 230] on button "Yes" at bounding box center [346, 228] width 18 height 13
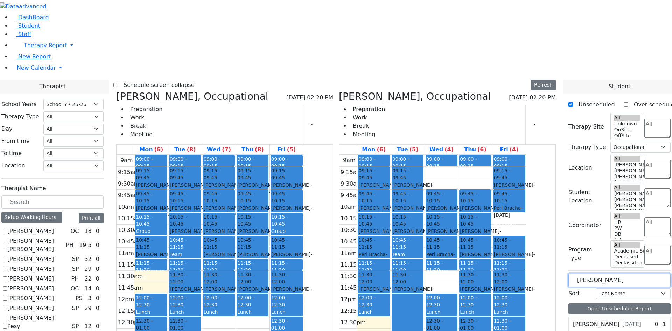
drag, startPoint x: 603, startPoint y: 122, endPoint x: 542, endPoint y: 120, distance: 60.9
drag, startPoint x: 599, startPoint y: 196, endPoint x: 482, endPoint y: 172, distance: 119.3
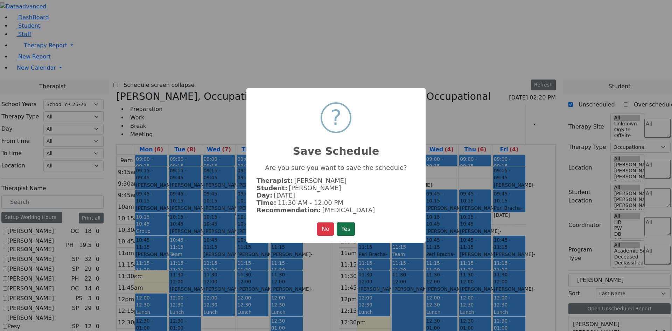
click at [349, 225] on button "Yes" at bounding box center [346, 228] width 18 height 13
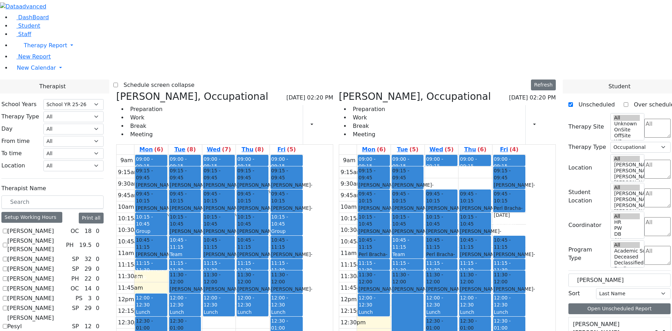
click at [467, 286] on span "- [DATE]" at bounding box center [446, 292] width 41 height 13
click at [483, 181] on button "Delete Selected Schedule" at bounding box center [509, 182] width 69 height 11
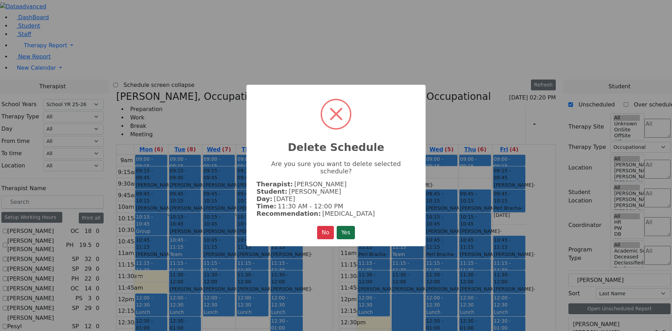
click at [347, 227] on button "Yes" at bounding box center [346, 232] width 18 height 13
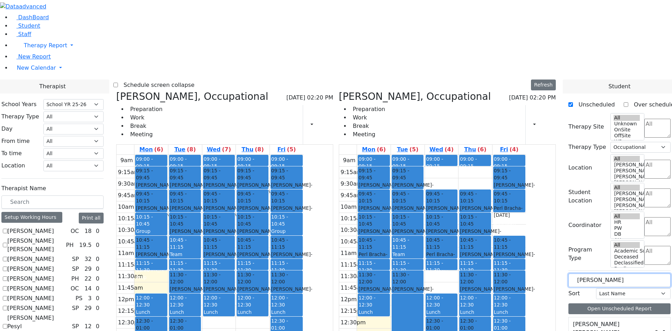
drag, startPoint x: 606, startPoint y: 119, endPoint x: 573, endPoint y: 117, distance: 33.0
click at [573, 117] on div "Unscheduled Over scheduled Therapy Site All Unknown OnSite OffSite WP [PERSON_N…" at bounding box center [619, 232] width 113 height 278
drag, startPoint x: 595, startPoint y: 115, endPoint x: 552, endPoint y: 115, distance: 43.0
type input "[PERSON_NAME]"
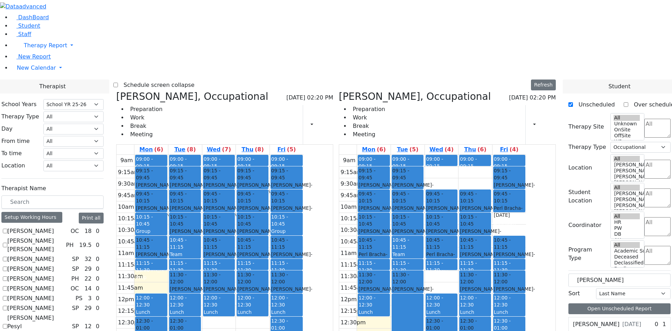
click at [610, 320] on div "[PERSON_NAME] [DATE]" at bounding box center [607, 324] width 68 height 8
select select "212"
select select "1"
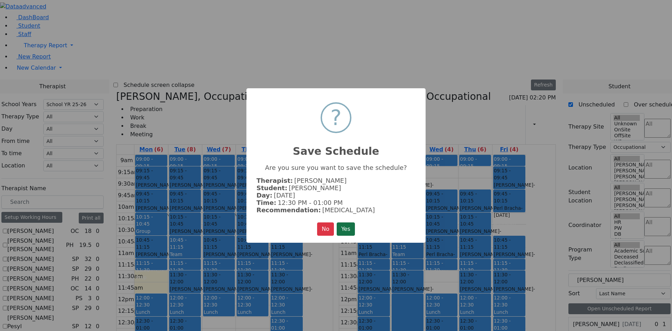
click at [345, 227] on button "Yes" at bounding box center [346, 228] width 18 height 13
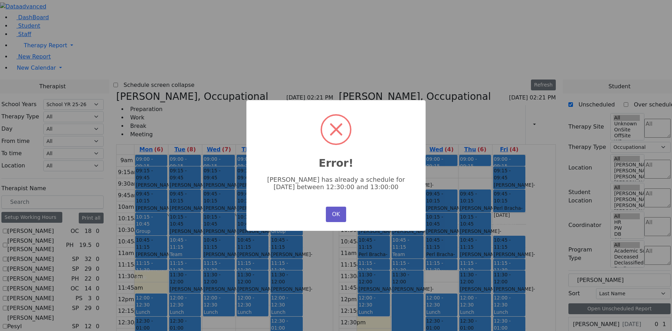
click at [329, 212] on button "OK" at bounding box center [336, 213] width 20 height 15
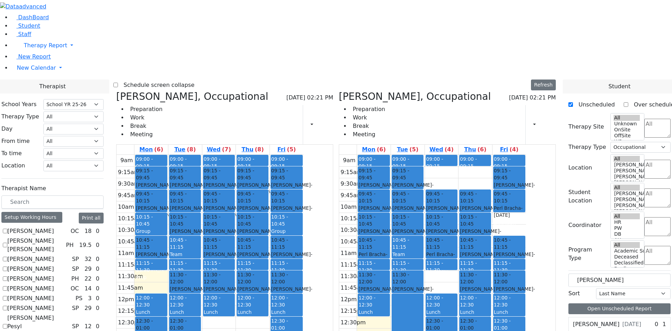
click at [606, 320] on label "[PERSON_NAME]" at bounding box center [596, 324] width 47 height 8
drag, startPoint x: 605, startPoint y: 178, endPoint x: 548, endPoint y: 119, distance: 82.6
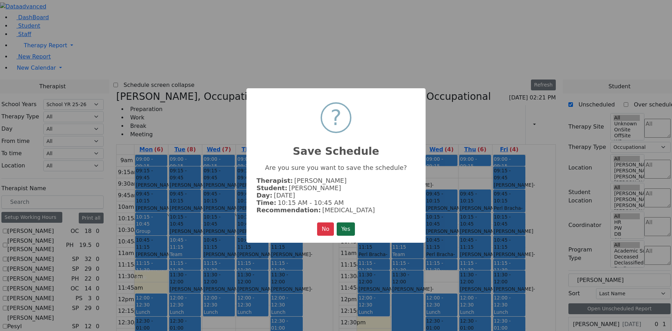
click at [341, 223] on button "Yes" at bounding box center [346, 228] width 18 height 13
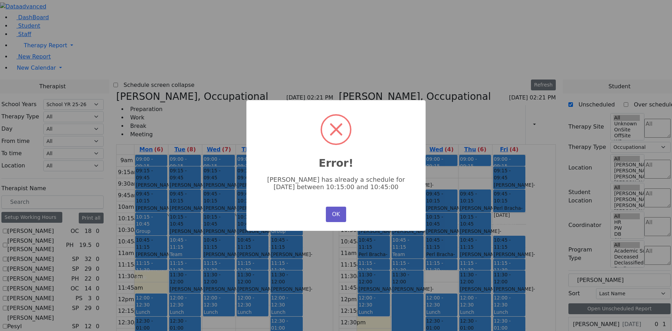
click at [336, 208] on button "OK" at bounding box center [336, 213] width 20 height 15
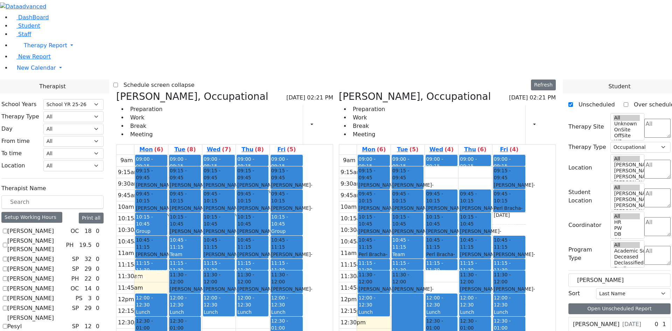
click at [601, 317] on div "[PERSON_NAME] [DATE]" at bounding box center [606, 324] width 75 height 14
drag, startPoint x: 608, startPoint y: 178, endPoint x: 494, endPoint y: 171, distance: 114.2
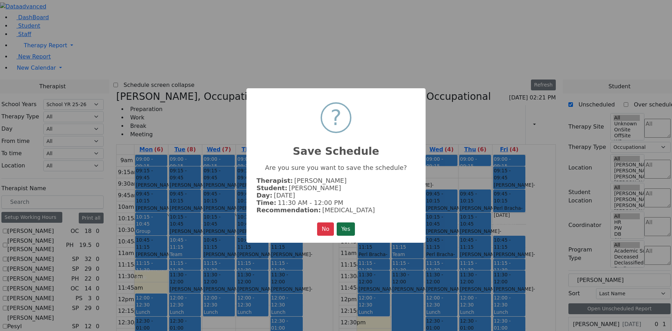
click at [340, 227] on button "Yes" at bounding box center [346, 228] width 18 height 13
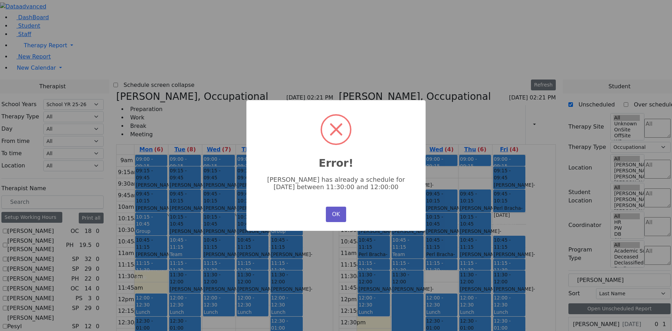
click at [341, 216] on button "OK" at bounding box center [336, 213] width 20 height 15
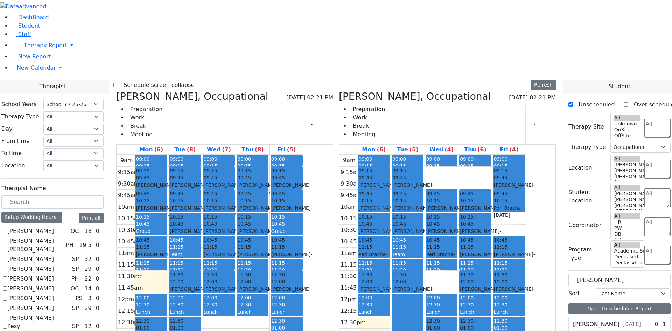
drag, startPoint x: 623, startPoint y: 163, endPoint x: 630, endPoint y: 216, distance: 53.4
click at [630, 317] on div "Loeb Rafuel 4/14/2020 0 1 Occupational Therapy 2x30" at bounding box center [619, 325] width 102 height 16
click at [607, 320] on label "[PERSON_NAME]" at bounding box center [596, 324] width 47 height 8
drag, startPoint x: 605, startPoint y: 178, endPoint x: 405, endPoint y: 221, distance: 204.4
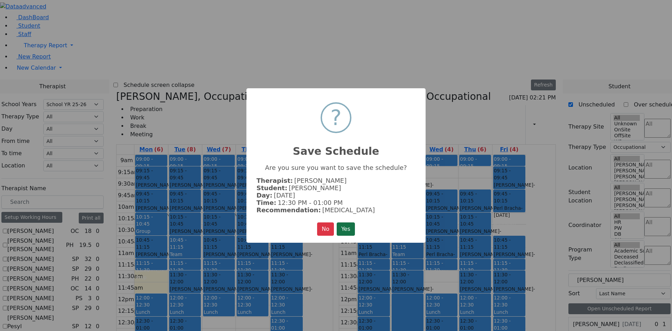
click at [346, 230] on button "Yes" at bounding box center [346, 228] width 18 height 13
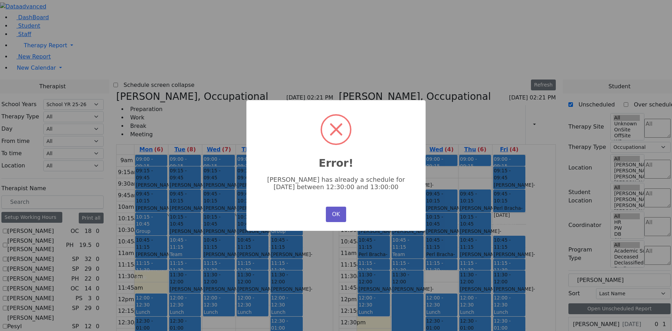
drag, startPoint x: 340, startPoint y: 217, endPoint x: 376, endPoint y: 223, distance: 36.2
click at [340, 218] on button "OK" at bounding box center [336, 213] width 20 height 15
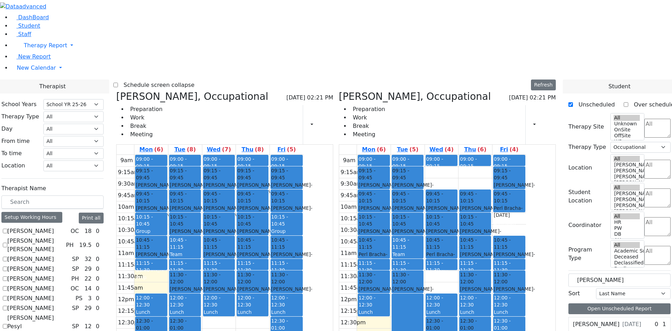
click at [610, 320] on label "[PERSON_NAME]" at bounding box center [596, 324] width 47 height 8
drag, startPoint x: 617, startPoint y: 179, endPoint x: 552, endPoint y: 118, distance: 88.6
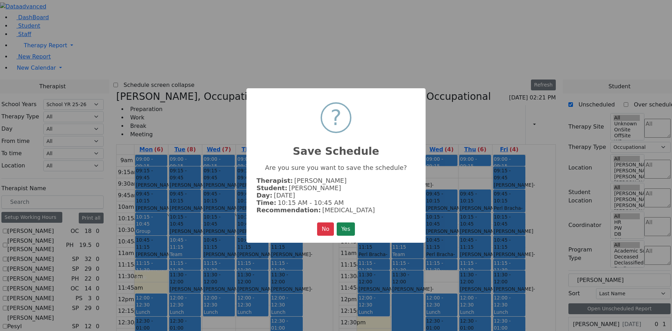
click at [346, 228] on button "Yes" at bounding box center [346, 228] width 18 height 13
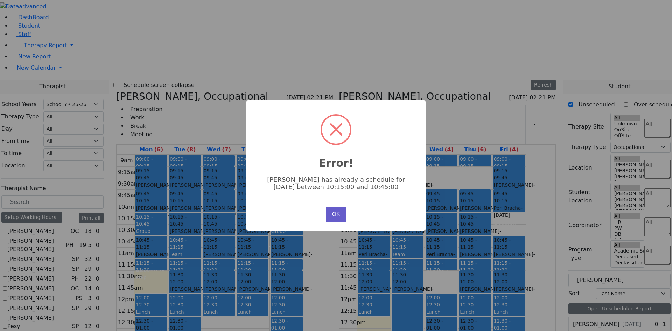
drag, startPoint x: 336, startPoint y: 211, endPoint x: 372, endPoint y: 218, distance: 36.4
click at [336, 211] on button "OK" at bounding box center [336, 213] width 20 height 15
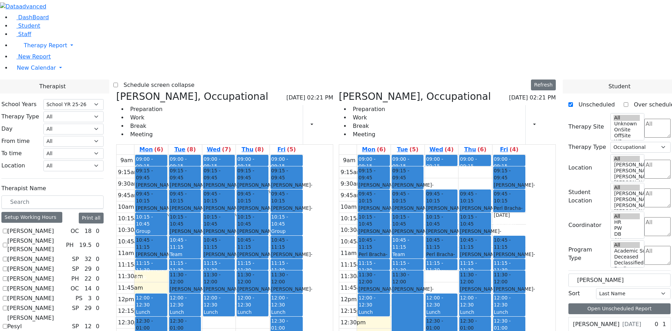
click at [622, 320] on span "[DATE]" at bounding box center [631, 324] width 19 height 8
drag, startPoint x: 614, startPoint y: 176, endPoint x: 523, endPoint y: 259, distance: 122.9
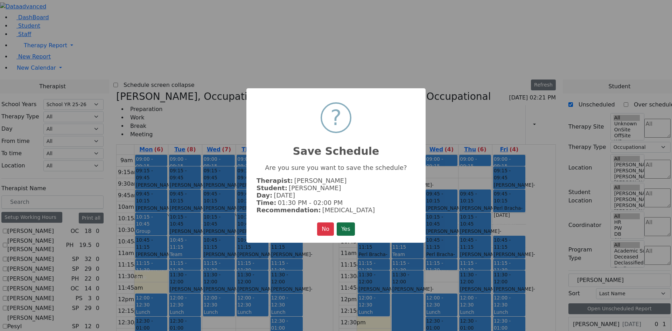
click at [348, 228] on button "Yes" at bounding box center [346, 228] width 18 height 13
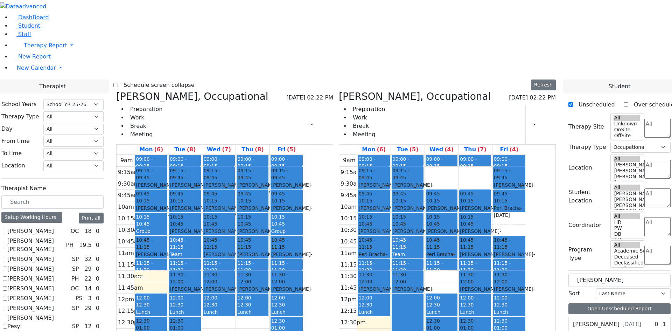
click at [609, 320] on label "[PERSON_NAME]" at bounding box center [596, 324] width 47 height 8
drag, startPoint x: 603, startPoint y: 176, endPoint x: 404, endPoint y: 259, distance: 215.7
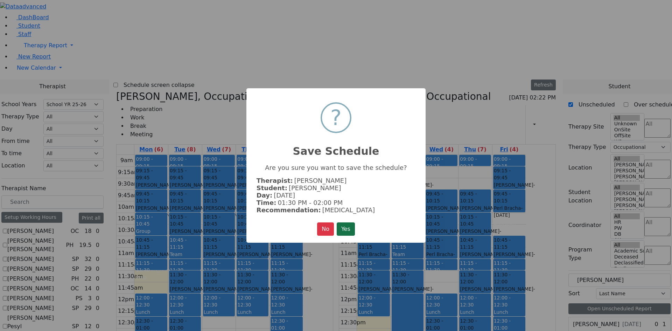
click at [347, 224] on button "Yes" at bounding box center [346, 228] width 18 height 13
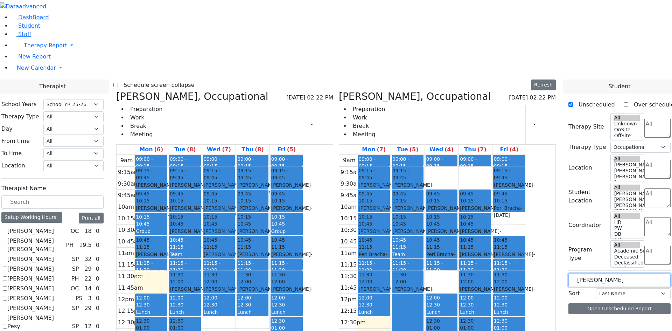
drag, startPoint x: 607, startPoint y: 119, endPoint x: 528, endPoint y: 112, distance: 79.0
type input "ben"
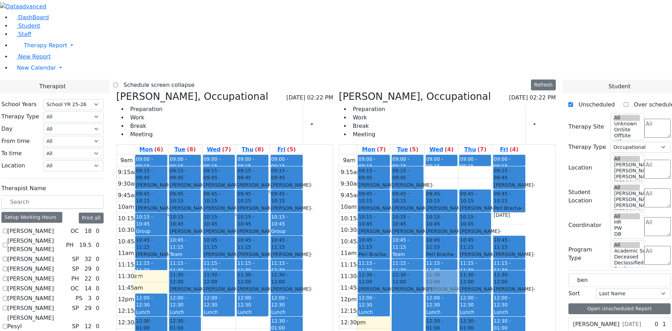
drag, startPoint x: 611, startPoint y: 194, endPoint x: 480, endPoint y: 173, distance: 132.9
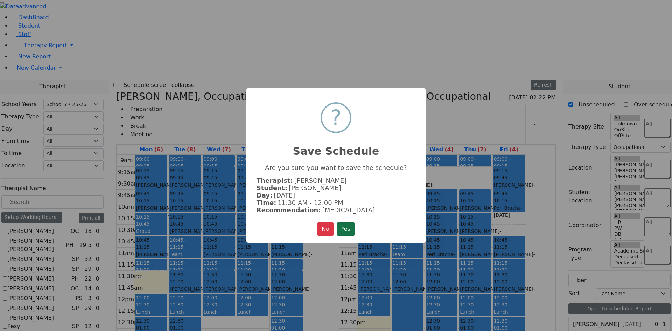
click at [340, 232] on button "Yes" at bounding box center [346, 228] width 18 height 13
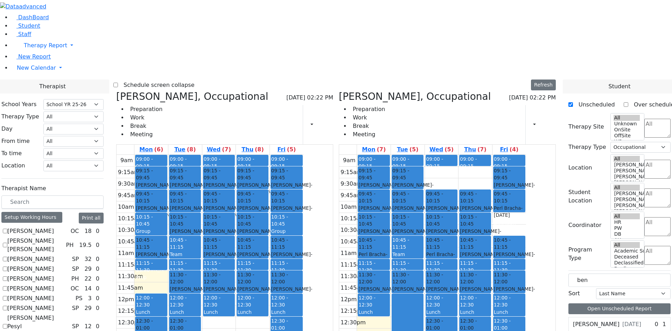
drag, startPoint x: 606, startPoint y: 192, endPoint x: 550, endPoint y: 110, distance: 100.0
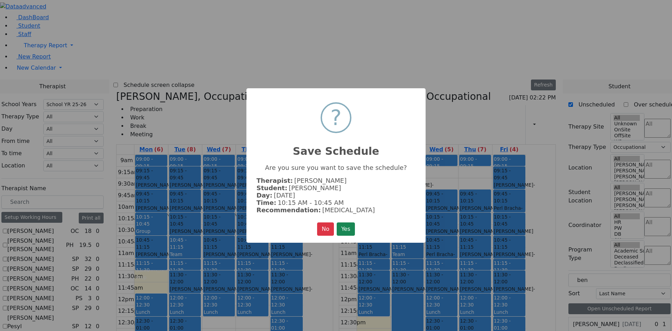
click at [360, 228] on div "× ? Save Schedule Are you sure you want to save the schedule? Therapist: Grossm…" at bounding box center [335, 165] width 179 height 154
click at [353, 228] on button "Yes" at bounding box center [346, 228] width 18 height 13
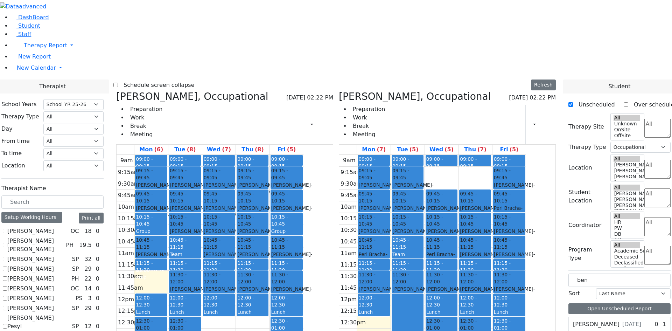
scroll to position [70, 0]
checkbox input "false"
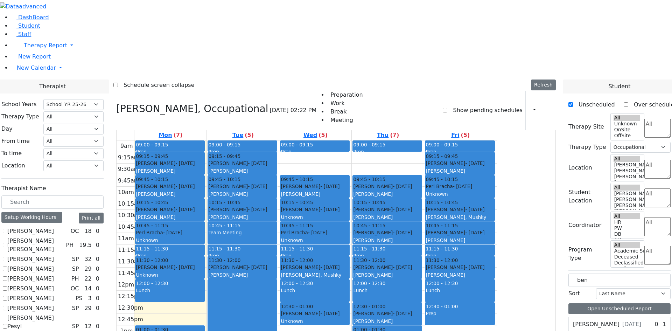
checkbox input "false"
select select
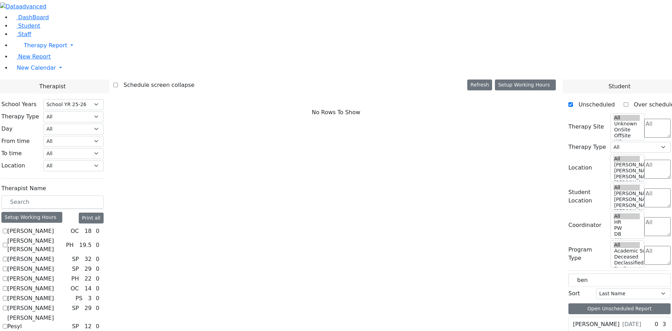
scroll to position [560, 0]
checkbox input "true"
select select "1"
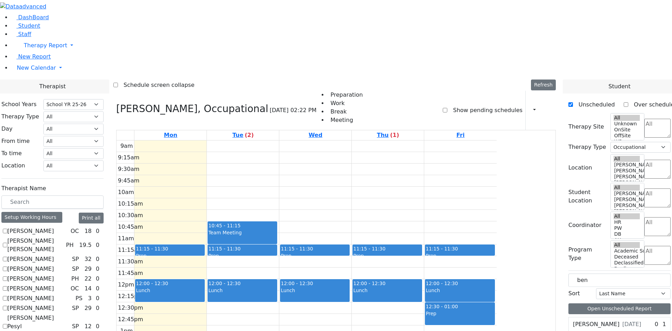
click at [228, 140] on div "9am 9:15am 9:30am 9:45am 10am 10:15am 10:30am 10:45am 11am 11:15am 11:30am 11:4…" at bounding box center [307, 278] width 380 height 277
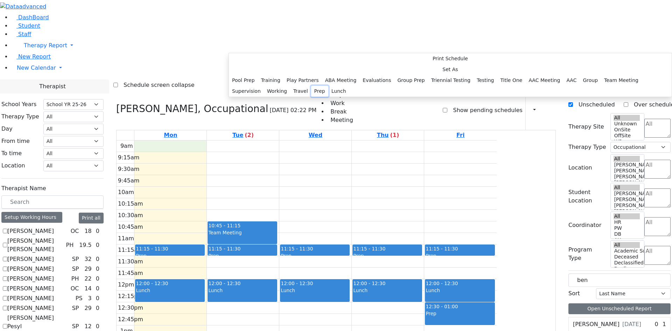
click at [311, 97] on button "Prep" at bounding box center [319, 91] width 17 height 11
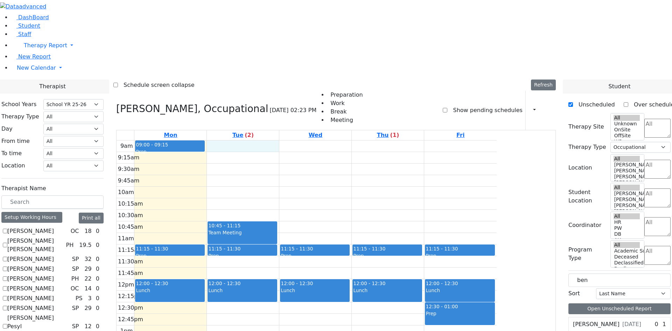
click at [296, 140] on div "9am 9:15am 9:30am 9:45am 10am 10:15am 10:30am 10:45am 11am 11:15am 11:30am 11:4…" at bounding box center [307, 278] width 380 height 277
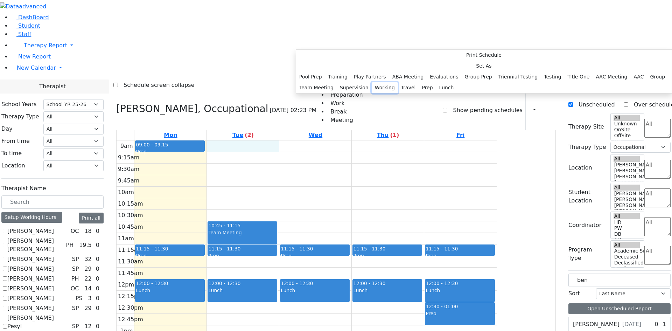
drag, startPoint x: 381, startPoint y: 200, endPoint x: 377, endPoint y: 214, distance: 14.3
click at [377, 93] on div "Pool Prep Training Play Partners ABA Meeting Evaluations Group Prep Triennial T…" at bounding box center [483, 82] width 375 height 22
click at [418, 93] on button "Prep" at bounding box center [426, 87] width 17 height 11
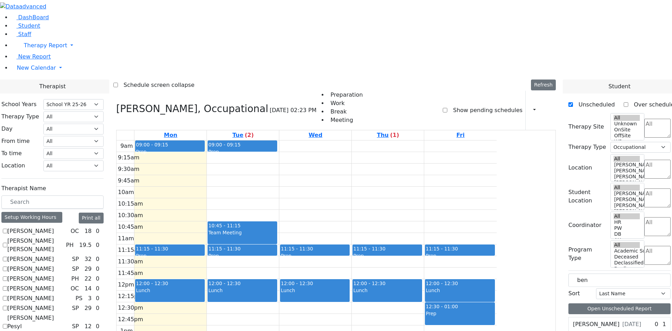
click at [353, 140] on div "9am 9:15am 9:30am 9:45am 10am 10:15am 10:30am 10:45am 11am 11:15am 11:30am 11:4…" at bounding box center [307, 278] width 380 height 277
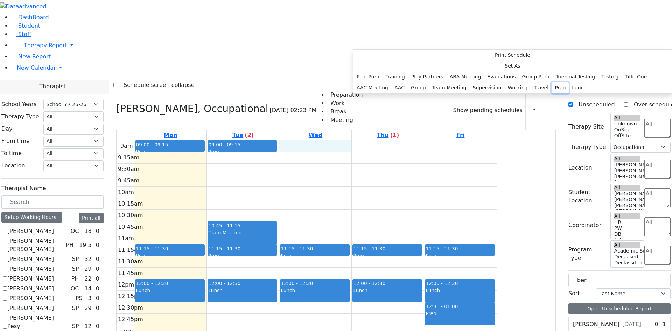
click at [551, 93] on button "Prep" at bounding box center [559, 87] width 17 height 11
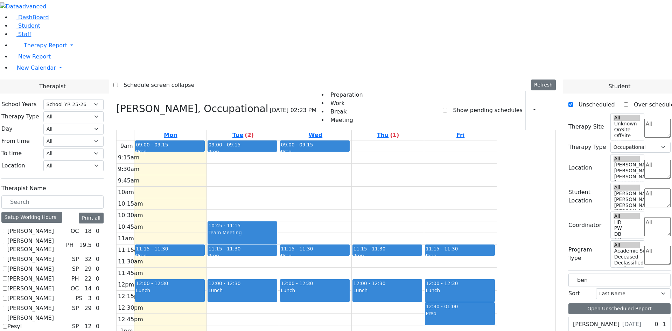
click at [442, 140] on div "9am 9:15am 9:30am 9:45am 10am 10:15am 10:30am 10:45am 11am 11:15am 11:30am 11:4…" at bounding box center [307, 278] width 380 height 277
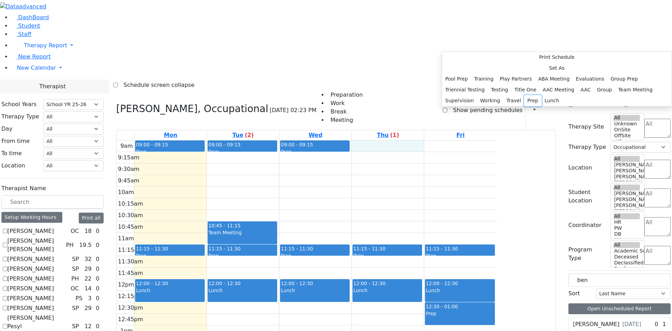
click at [525, 106] on button "Prep" at bounding box center [532, 100] width 17 height 11
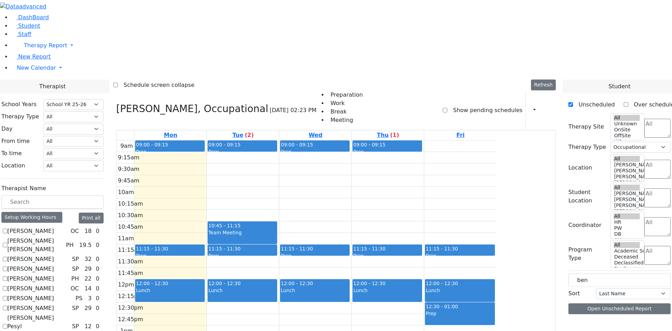
click at [496, 140] on div "9am 9:15am 9:30am 9:45am 10am 10:15am 10:30am 10:45am 11am 11:15am 11:30am 11:4…" at bounding box center [307, 278] width 380 height 277
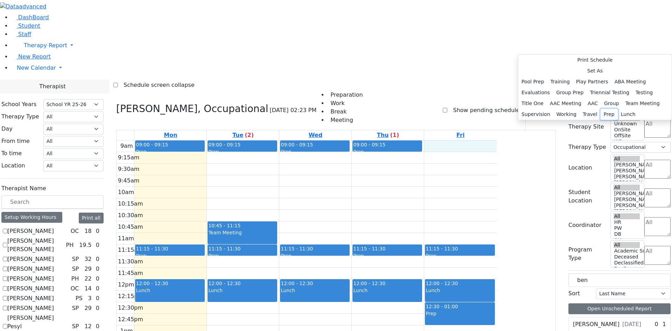
click at [604, 120] on button "Prep" at bounding box center [608, 114] width 17 height 11
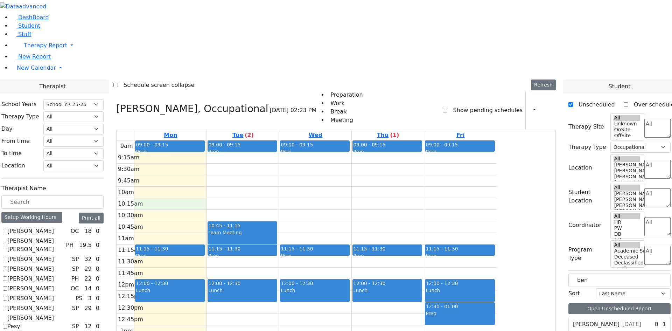
click at [221, 140] on div "9am 9:15am 9:30am 9:45am 10am 10:15am 10:30am 10:45am 11am 11:15am 11:30am 11:4…" at bounding box center [307, 278] width 380 height 277
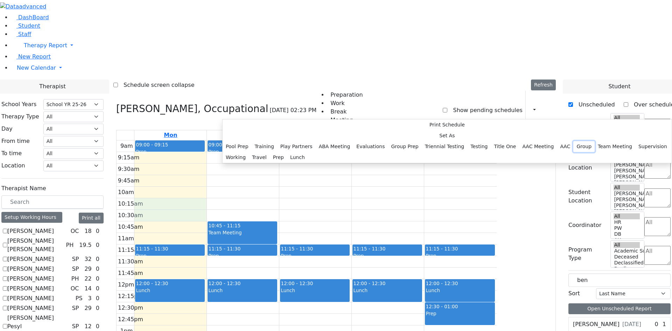
click at [573, 152] on button "Group" at bounding box center [583, 146] width 21 height 11
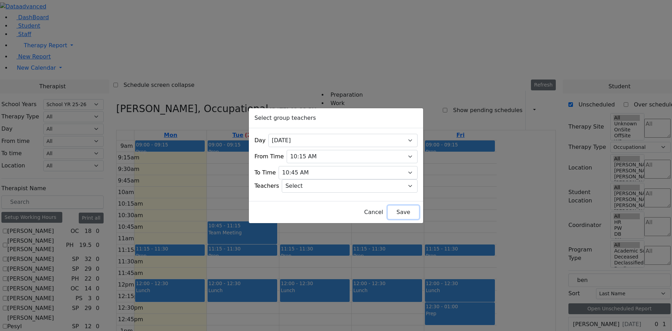
click at [395, 212] on button "Save" at bounding box center [403, 211] width 31 height 13
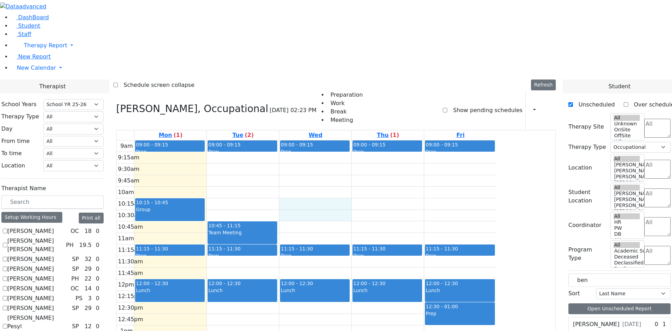
drag, startPoint x: 385, startPoint y: 107, endPoint x: 385, endPoint y: 114, distance: 6.3
click at [385, 140] on div "9am 9:15am 9:30am 9:45am 10am 10:15am 10:30am 10:45am 11am 11:15am 11:30am 11:4…" at bounding box center [307, 278] width 380 height 277
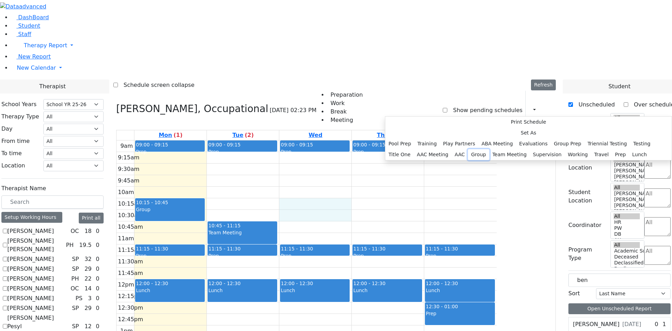
click at [477, 160] on button "Group" at bounding box center [478, 154] width 21 height 11
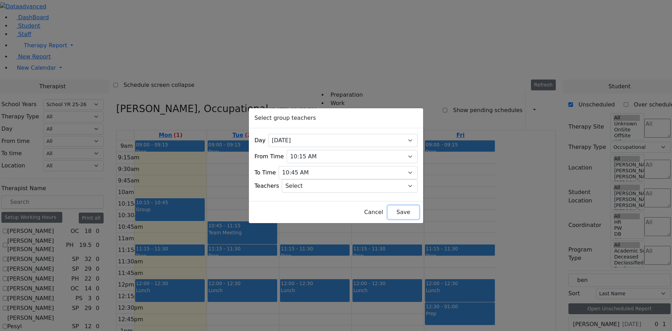
click at [392, 214] on button "Save" at bounding box center [403, 211] width 31 height 13
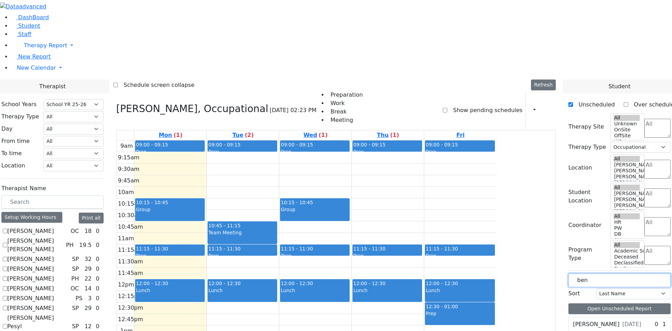
drag, startPoint x: 599, startPoint y: 121, endPoint x: 557, endPoint y: 120, distance: 42.0
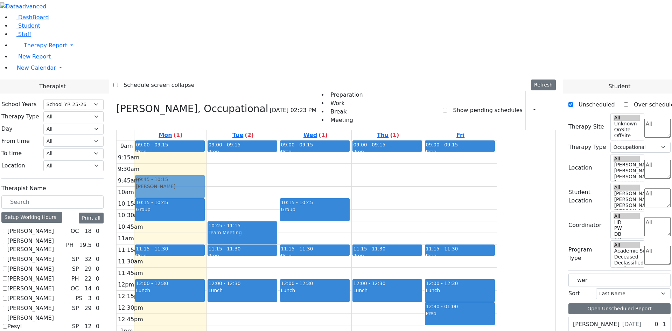
drag, startPoint x: 616, startPoint y: 268, endPoint x: 227, endPoint y: 83, distance: 431.3
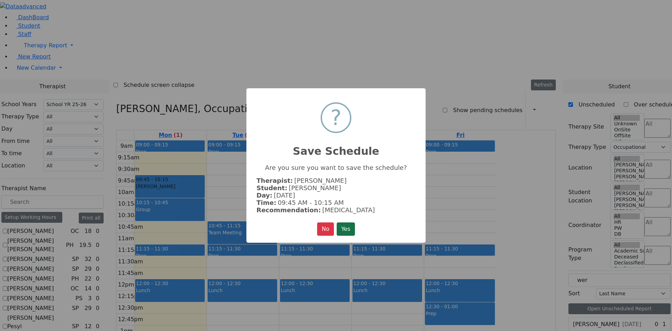
click at [352, 227] on button "Yes" at bounding box center [346, 228] width 18 height 13
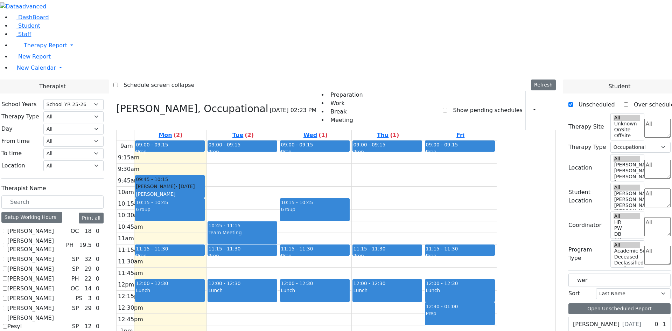
drag, startPoint x: 618, startPoint y: 266, endPoint x: 378, endPoint y: 90, distance: 298.1
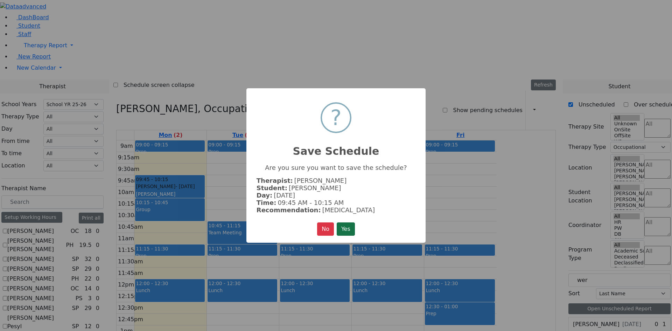
click at [354, 233] on button "Yes" at bounding box center [346, 228] width 18 height 13
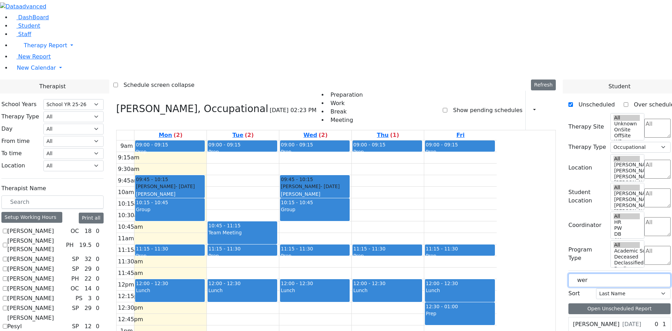
drag, startPoint x: 604, startPoint y: 118, endPoint x: 561, endPoint y: 114, distance: 42.9
click at [595, 320] on label "[DEMOGRAPHIC_DATA][PERSON_NAME]" at bounding box center [610, 328] width 75 height 17
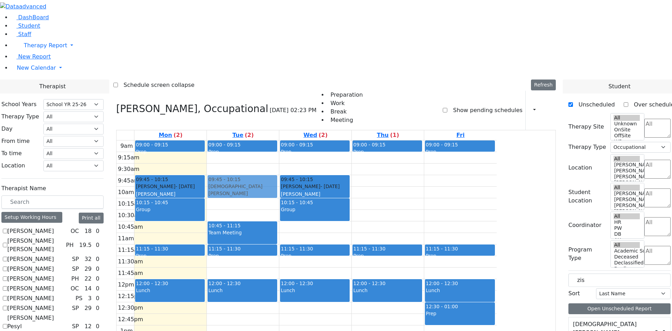
drag, startPoint x: 619, startPoint y: 176, endPoint x: 292, endPoint y: 83, distance: 339.8
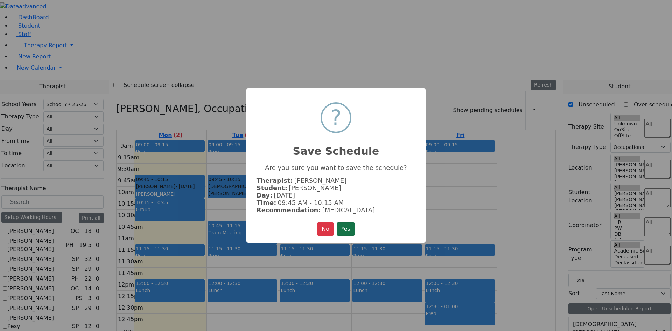
click at [348, 223] on button "Yes" at bounding box center [346, 228] width 18 height 13
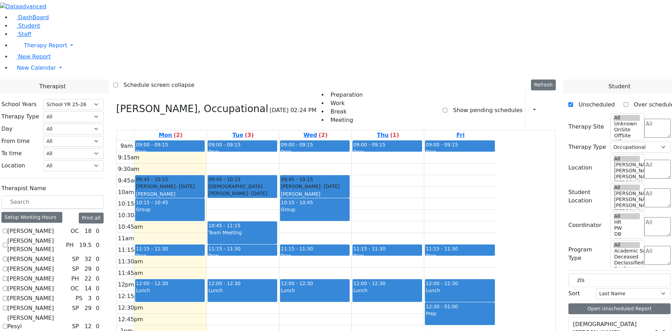
click at [626, 320] on div "Englander Zisi 11/3/2021" at bounding box center [612, 332] width 78 height 25
drag, startPoint x: 615, startPoint y: 176, endPoint x: 451, endPoint y: 85, distance: 187.6
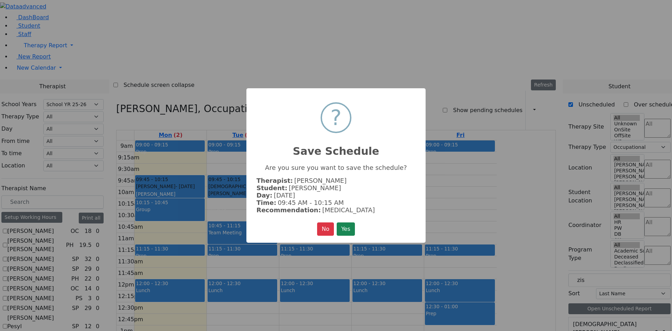
drag, startPoint x: 350, startPoint y: 227, endPoint x: 348, endPoint y: 219, distance: 7.9
click at [350, 225] on button "Yes" at bounding box center [346, 228] width 18 height 13
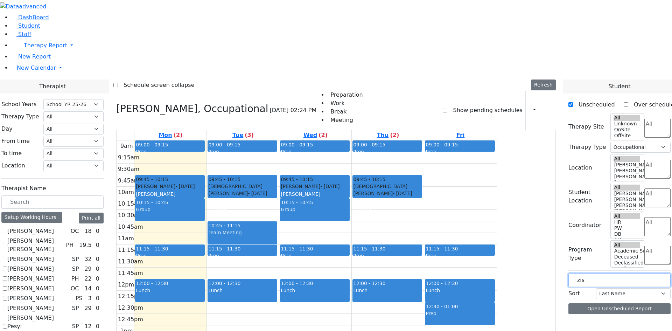
drag, startPoint x: 609, startPoint y: 123, endPoint x: 551, endPoint y: 118, distance: 58.3
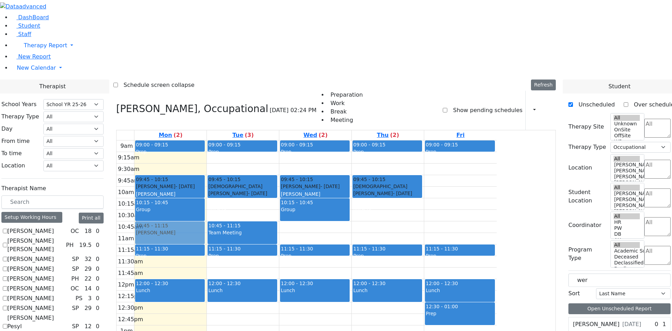
drag, startPoint x: 609, startPoint y: 219, endPoint x: 221, endPoint y: 134, distance: 398.0
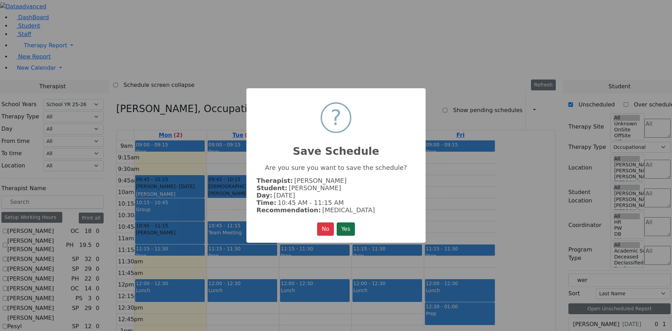
click at [349, 225] on button "Yes" at bounding box center [346, 228] width 18 height 13
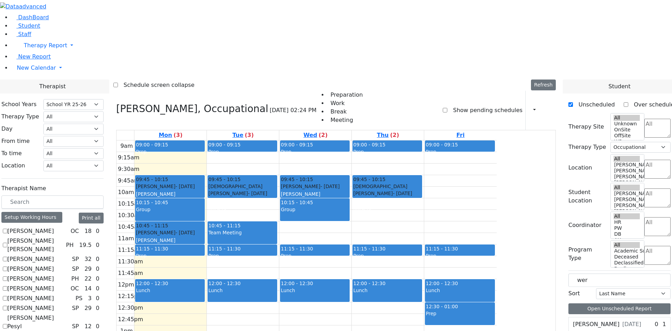
drag, startPoint x: 607, startPoint y: 220, endPoint x: 395, endPoint y: 126, distance: 231.0
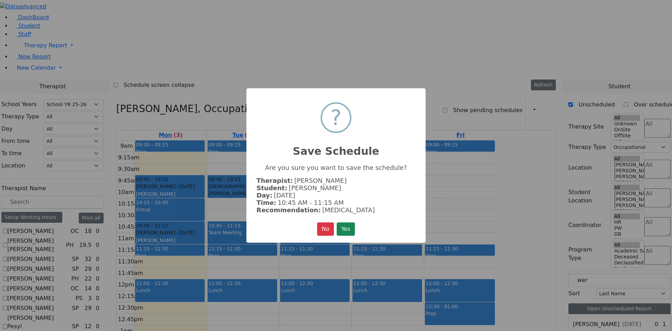
click at [340, 225] on button "Yes" at bounding box center [346, 228] width 18 height 13
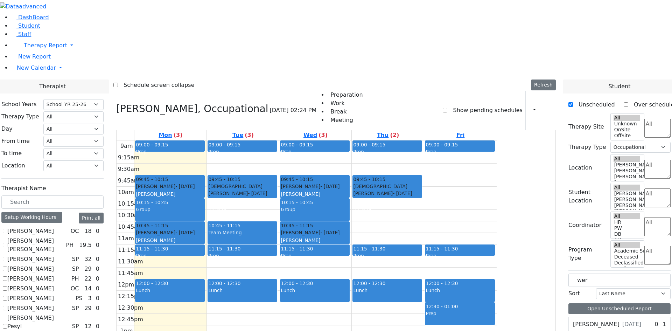
drag, startPoint x: 611, startPoint y: 222, endPoint x: 538, endPoint y: 135, distance: 114.0
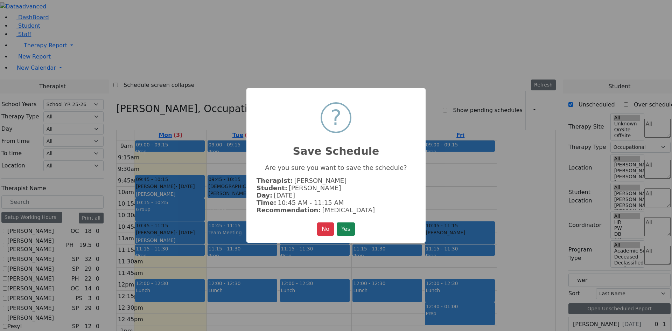
drag, startPoint x: 347, startPoint y: 228, endPoint x: 350, endPoint y: 224, distance: 5.5
click at [347, 228] on button "Yes" at bounding box center [346, 228] width 18 height 13
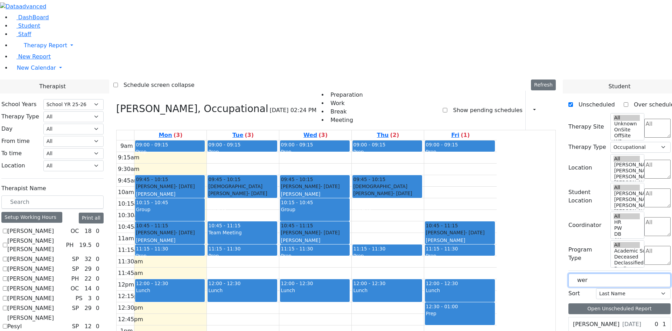
drag, startPoint x: 592, startPoint y: 120, endPoint x: 526, endPoint y: 120, distance: 65.4
type input "chay"
drag, startPoint x: 615, startPoint y: 213, endPoint x: 308, endPoint y: 160, distance: 311.1
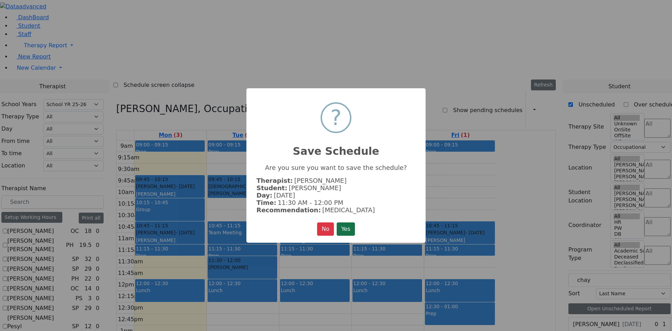
click at [346, 227] on button "Yes" at bounding box center [346, 228] width 18 height 13
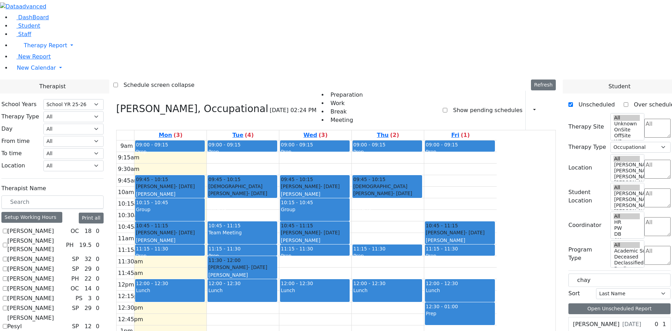
drag, startPoint x: 614, startPoint y: 211, endPoint x: 452, endPoint y: 160, distance: 170.4
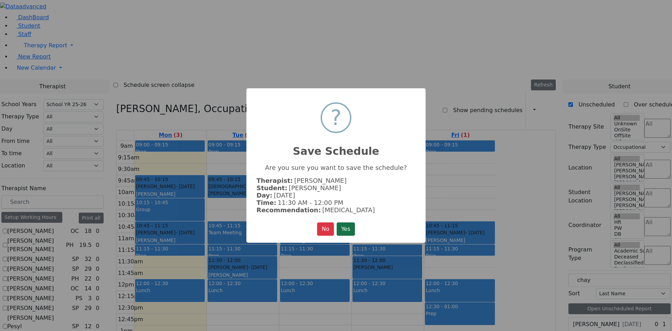
click at [352, 225] on button "Yes" at bounding box center [346, 228] width 18 height 13
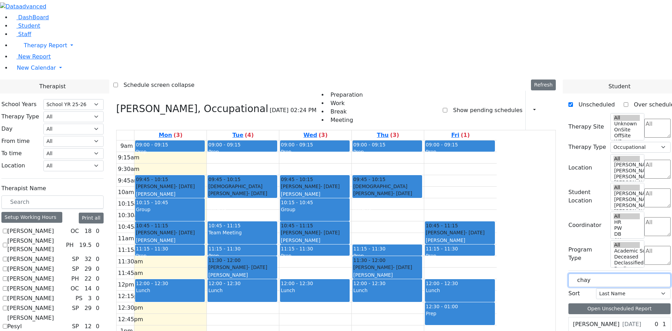
drag, startPoint x: 577, startPoint y: 116, endPoint x: 550, endPoint y: 113, distance: 27.1
click at [597, 273] on input "text" at bounding box center [619, 279] width 102 height 13
drag, startPoint x: 590, startPoint y: 164, endPoint x: 595, endPoint y: 148, distance: 17.2
click at [590, 317] on div "[PERSON_NAME] [DATE]" at bounding box center [606, 324] width 75 height 14
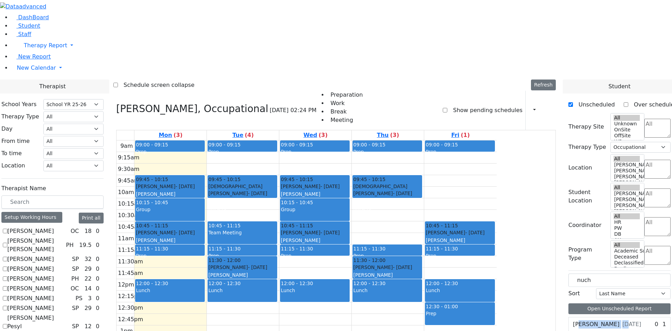
drag, startPoint x: 607, startPoint y: 219, endPoint x: 610, endPoint y: 208, distance: 11.3
click at [608, 317] on div "Fischman Nuchem 11/17/2018 0 1 Occupational Therapy" at bounding box center [619, 335] width 102 height 36
drag, startPoint x: 600, startPoint y: 180, endPoint x: 219, endPoint y: 170, distance: 381.1
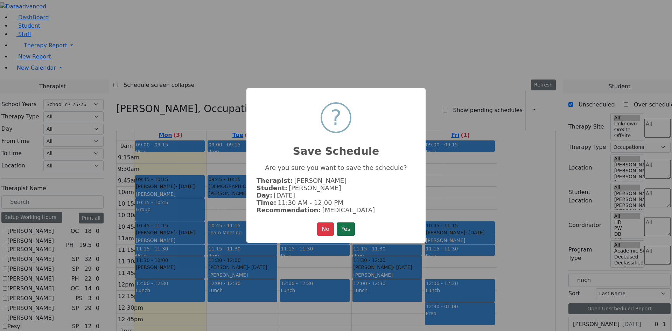
click at [353, 225] on button "Yes" at bounding box center [346, 228] width 18 height 13
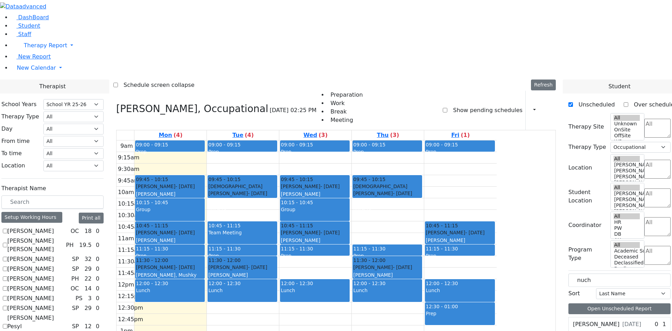
click at [622, 320] on span "[DATE]" at bounding box center [631, 324] width 19 height 8
drag, startPoint x: 604, startPoint y: 179, endPoint x: 447, endPoint y: 136, distance: 162.7
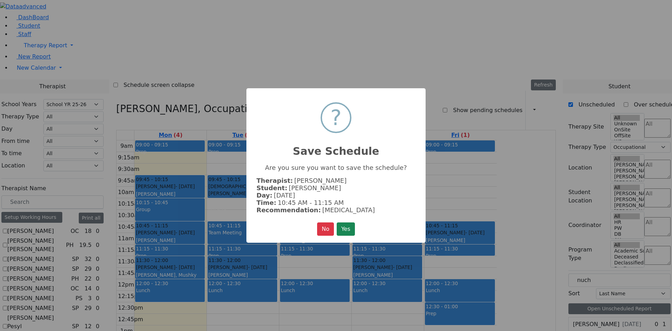
click at [346, 227] on button "Yes" at bounding box center [346, 228] width 18 height 13
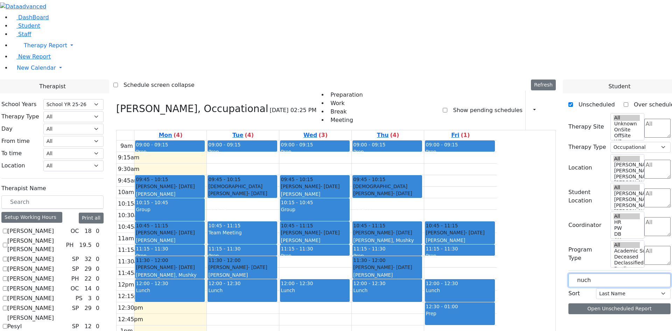
drag, startPoint x: 626, startPoint y: 115, endPoint x: 522, endPoint y: 115, distance: 104.3
type input "[PERSON_NAME]"
click at [616, 320] on label "[PERSON_NAME]" at bounding box center [596, 324] width 47 height 8
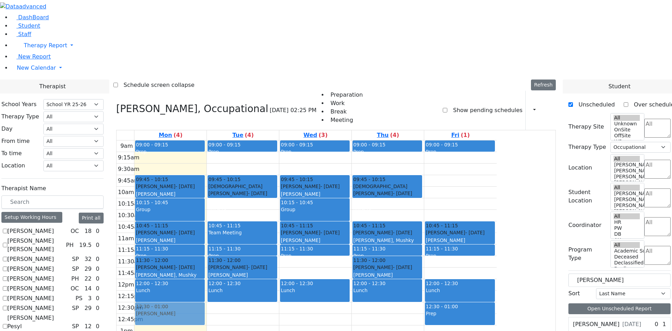
drag, startPoint x: 600, startPoint y: 181, endPoint x: 250, endPoint y: 212, distance: 351.3
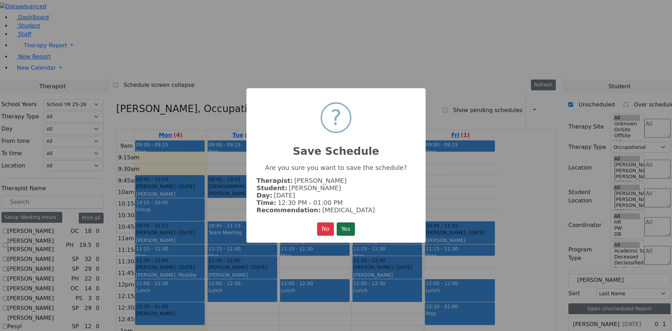
click at [354, 226] on button "Yes" at bounding box center [346, 228] width 18 height 13
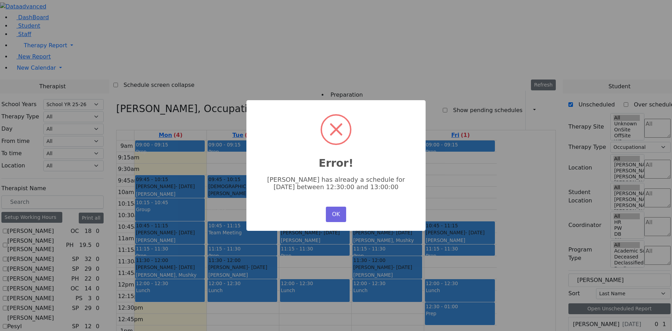
click at [335, 213] on button "OK" at bounding box center [336, 213] width 20 height 15
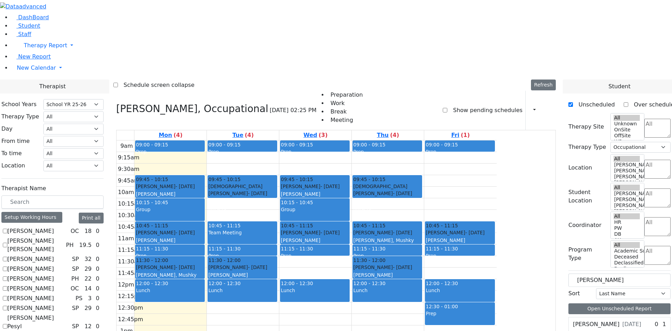
click at [622, 320] on span "[DATE]" at bounding box center [631, 324] width 19 height 8
drag, startPoint x: 601, startPoint y: 181, endPoint x: 234, endPoint y: 237, distance: 370.9
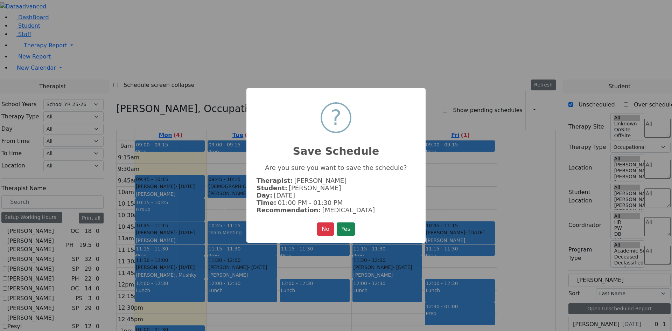
click at [360, 230] on div "× ? Save Schedule Are you sure you want to save the schedule? Therapist: Van-Ha…" at bounding box center [335, 165] width 179 height 154
click at [351, 228] on button "Yes" at bounding box center [346, 228] width 18 height 13
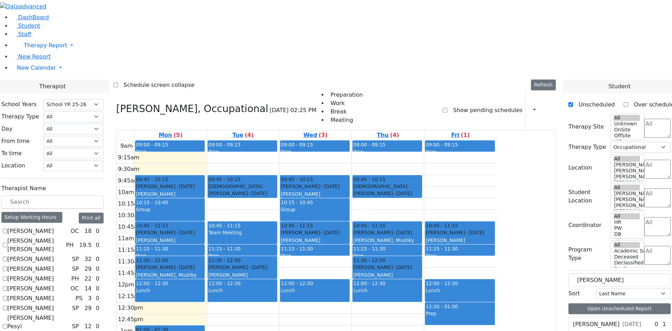
click at [619, 317] on div "[PERSON_NAME] [DATE]" at bounding box center [606, 324] width 75 height 14
drag, startPoint x: 619, startPoint y: 180, endPoint x: 538, endPoint y: 169, distance: 81.3
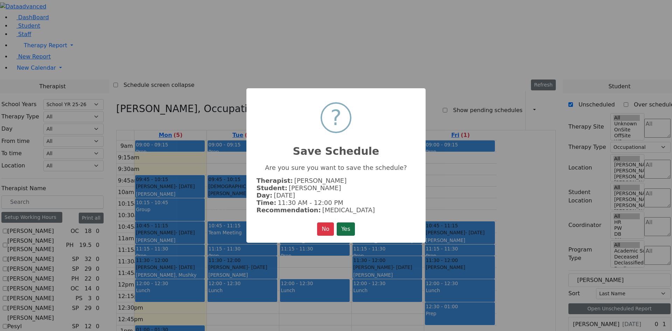
click at [349, 224] on button "Yes" at bounding box center [346, 228] width 18 height 13
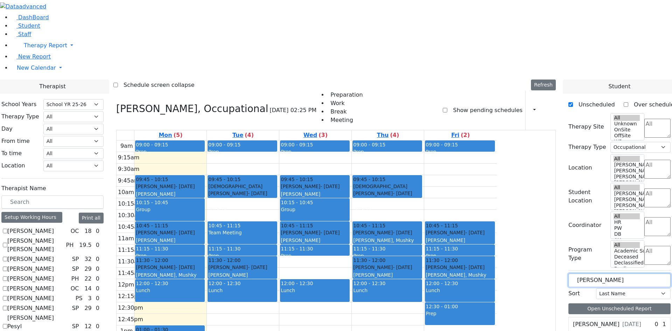
drag, startPoint x: 608, startPoint y: 118, endPoint x: 546, endPoint y: 127, distance: 62.3
click at [635, 317] on div "Wieder Moshe 3/23/2009 0 1 Occupational Therapy 2x30" at bounding box center [619, 325] width 102 height 16
click at [617, 320] on div "Wieder Moshe 3/23/2009" at bounding box center [607, 324] width 68 height 8
